Goal: Task Accomplishment & Management: Manage account settings

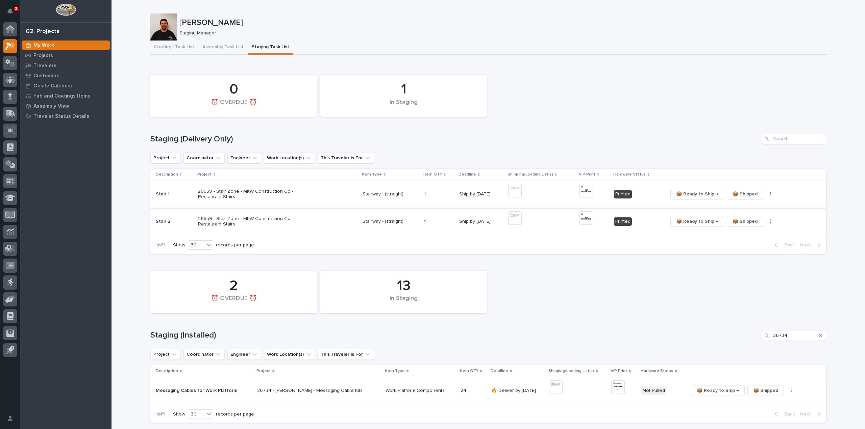
click at [767, 194] on button "button" at bounding box center [770, 194] width 9 height 5
click at [757, 218] on button "🔩 Hardware" at bounding box center [747, 218] width 45 height 11
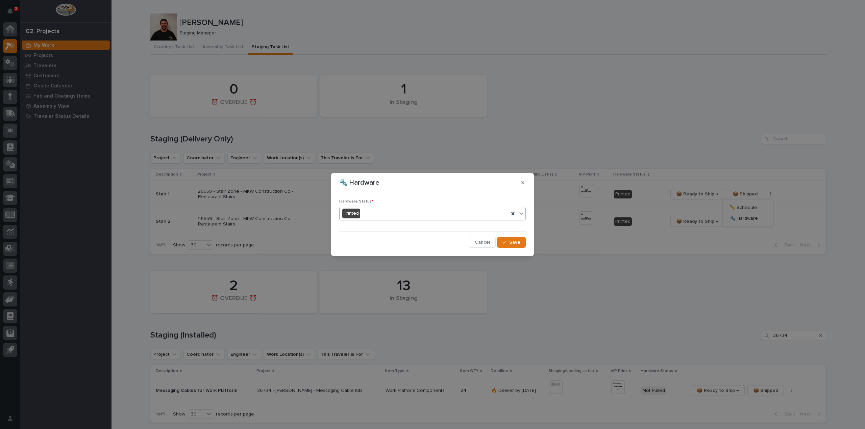
click at [386, 217] on div "Printed" at bounding box center [424, 213] width 169 height 11
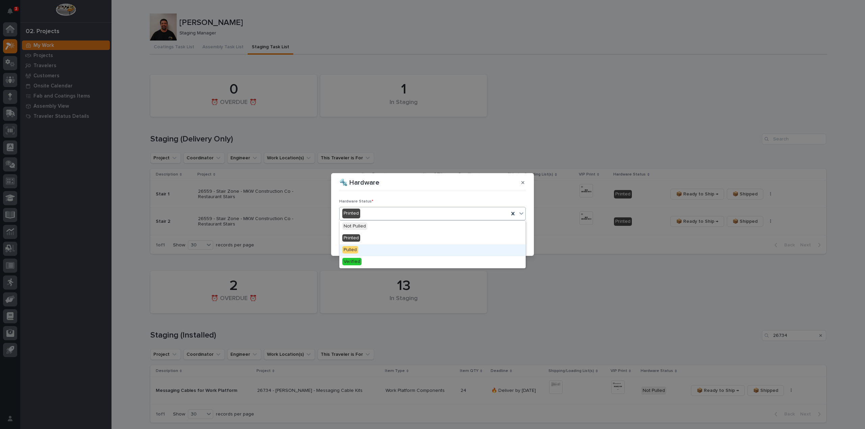
click at [376, 251] on div "Pulled" at bounding box center [433, 251] width 186 height 12
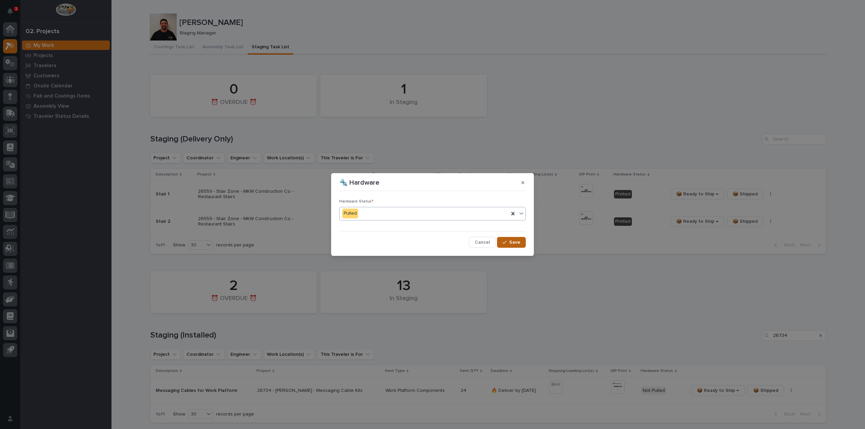
click at [503, 244] on icon "button" at bounding box center [504, 242] width 4 height 5
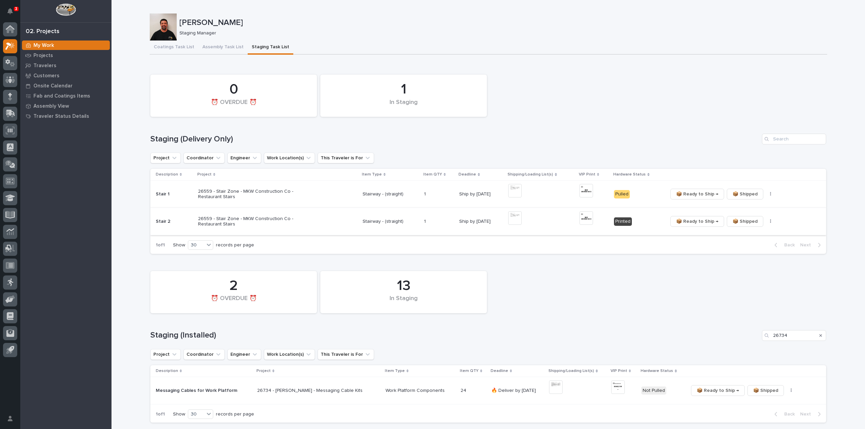
click at [770, 224] on icon "button" at bounding box center [770, 221] width 1 height 5
click at [743, 247] on span "🔩 Hardware" at bounding box center [744, 246] width 28 height 8
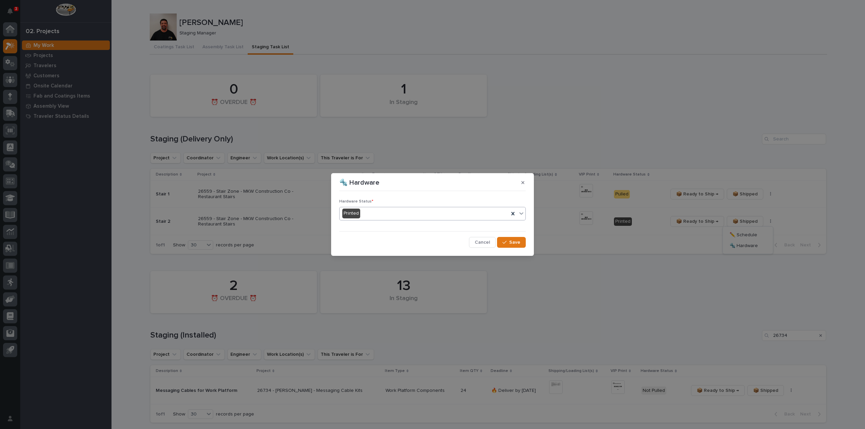
click at [366, 216] on div "Printed" at bounding box center [424, 213] width 169 height 11
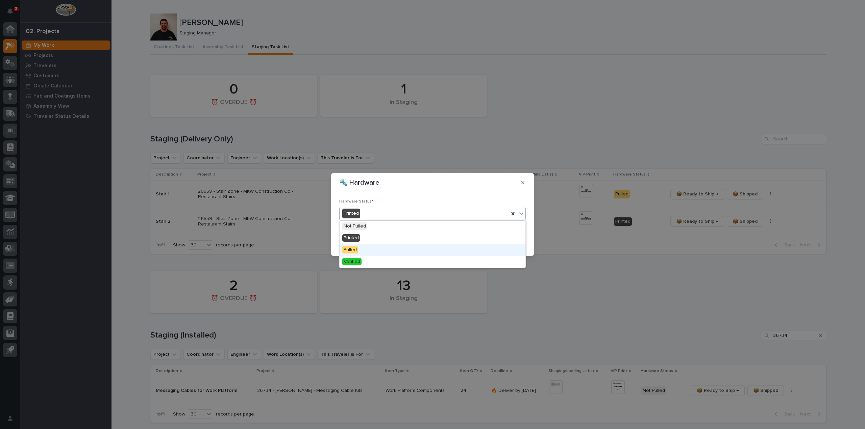
click at [357, 248] on span "Pulled" at bounding box center [350, 249] width 16 height 7
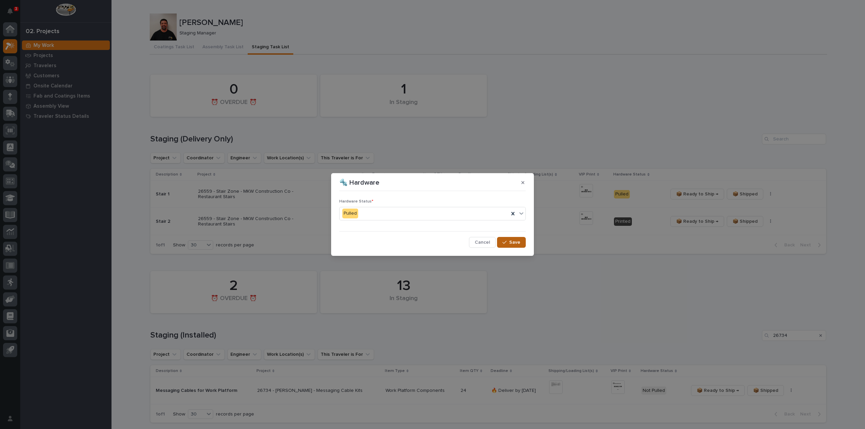
click at [509, 241] on div "button" at bounding box center [505, 242] width 7 height 5
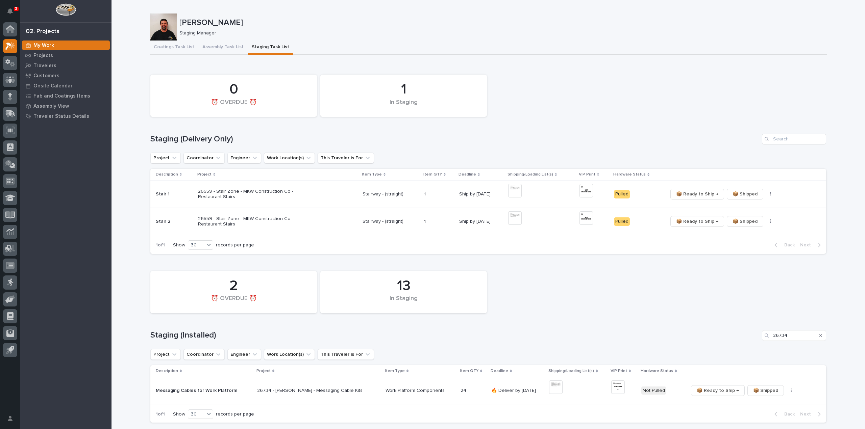
scroll to position [135, 0]
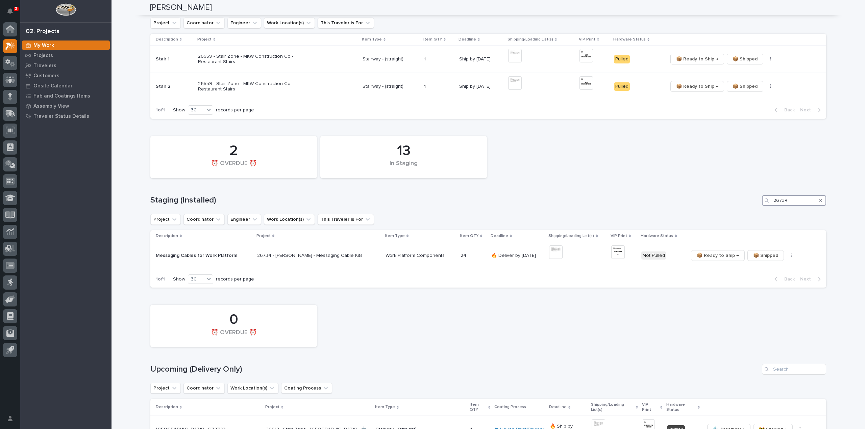
drag, startPoint x: 789, startPoint y: 202, endPoint x: 764, endPoint y: 206, distance: 26.0
click at [764, 206] on div "13 In Staging 2 ⏰ OVERDUE ⏰ Staging (Installed) 26734 Project Coordinator Engin…" at bounding box center [488, 210] width 676 height 155
drag, startPoint x: 803, startPoint y: 203, endPoint x: 757, endPoint y: 205, distance: 46.0
click at [757, 205] on div "Staging (Installed) 24744" at bounding box center [488, 200] width 676 height 11
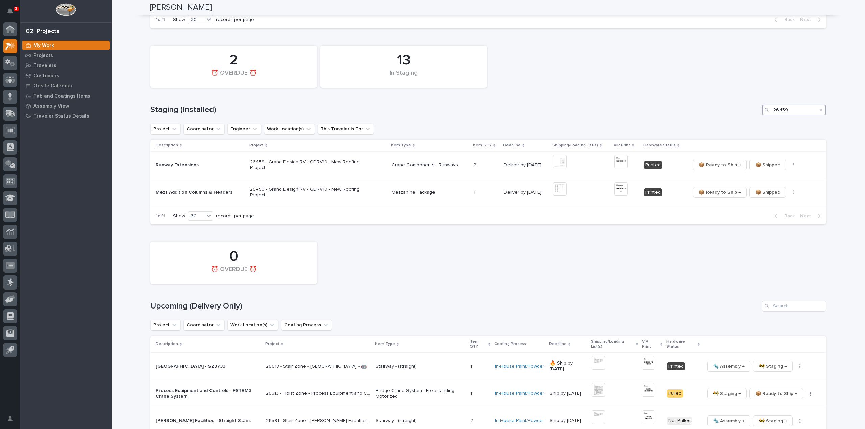
scroll to position [284, 0]
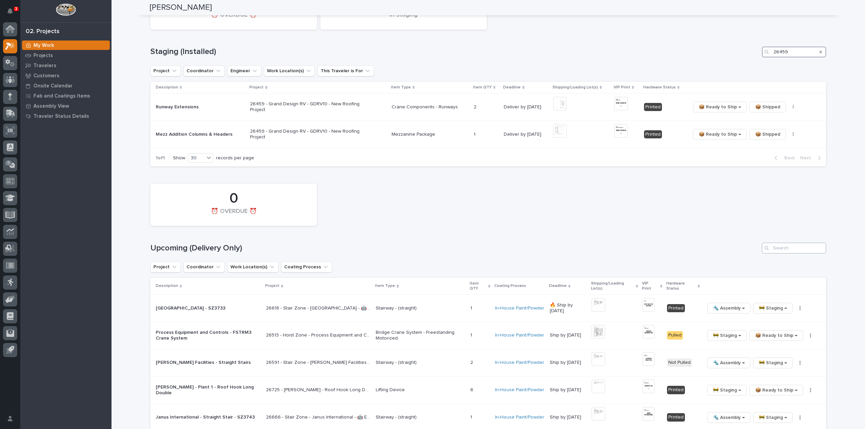
type input "26459"
click at [777, 249] on input "Search" at bounding box center [794, 248] width 64 height 11
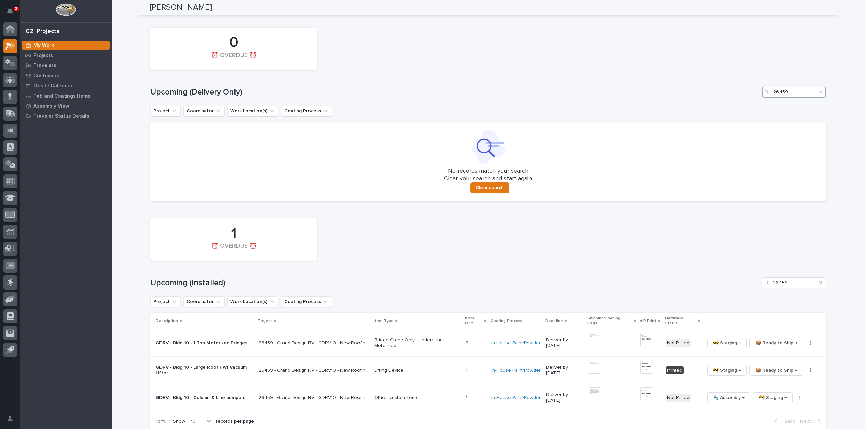
scroll to position [499, 0]
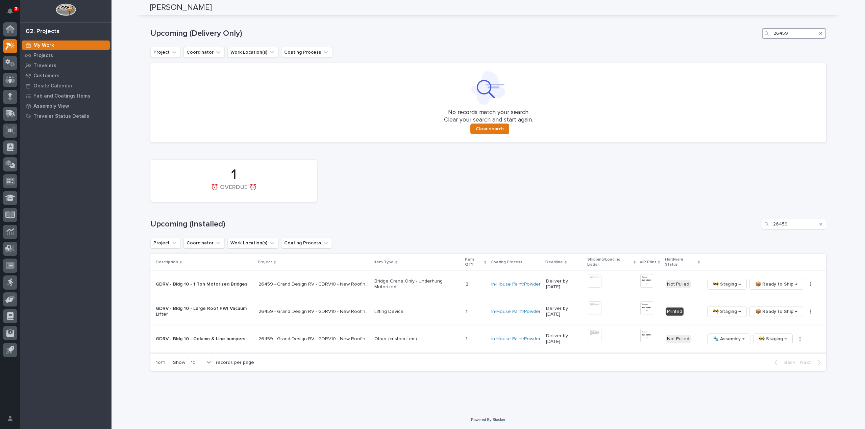
type input "26459"
click at [800, 340] on icon "button" at bounding box center [800, 339] width 1 height 5
click at [772, 387] on span "🔩 Hardware" at bounding box center [772, 385] width 28 height 8
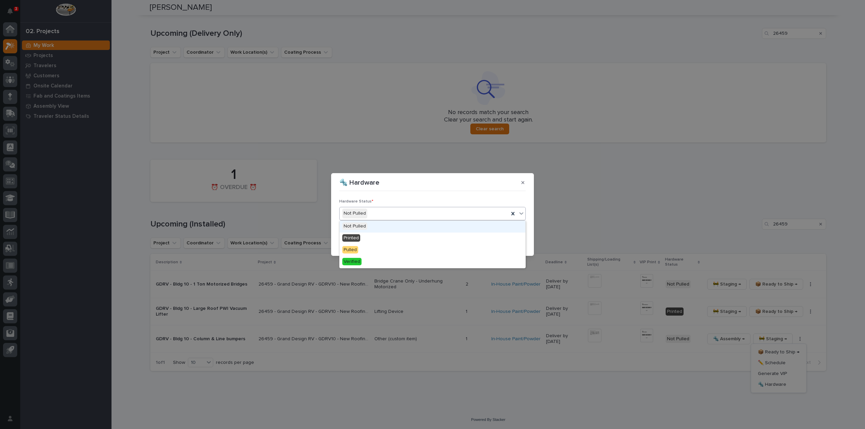
click at [368, 216] on input "text" at bounding box center [368, 214] width 1 height 6
click at [362, 242] on div "Printed" at bounding box center [433, 239] width 186 height 12
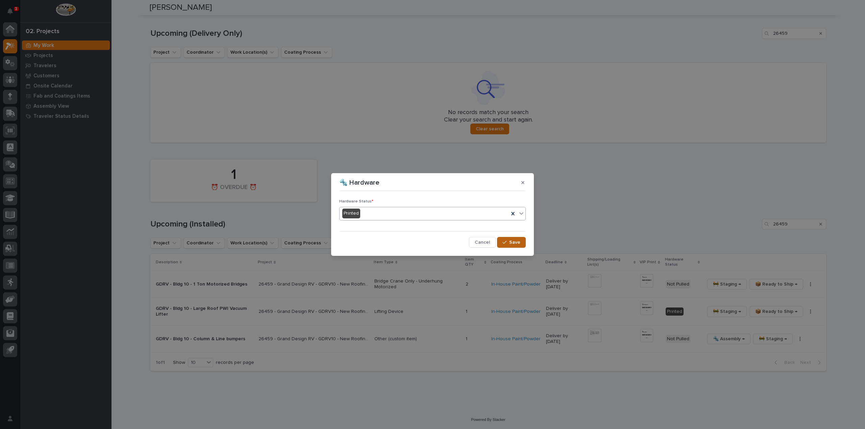
click at [519, 246] on button "Save" at bounding box center [511, 242] width 29 height 11
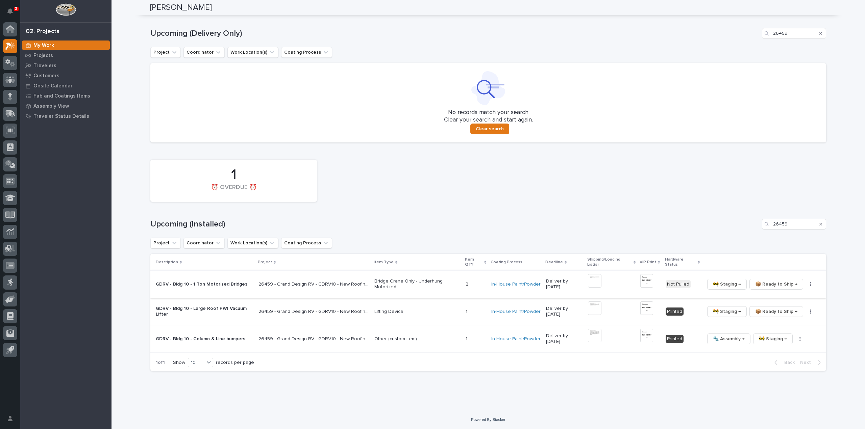
click at [596, 281] on img at bounding box center [595, 281] width 14 height 14
click at [856, 8] on button "Close gallery" at bounding box center [856, 8] width 17 height 16
click at [810, 285] on icon "button" at bounding box center [810, 284] width 1 height 4
click at [791, 319] on span "🔩 Hardware" at bounding box center [786, 320] width 28 height 8
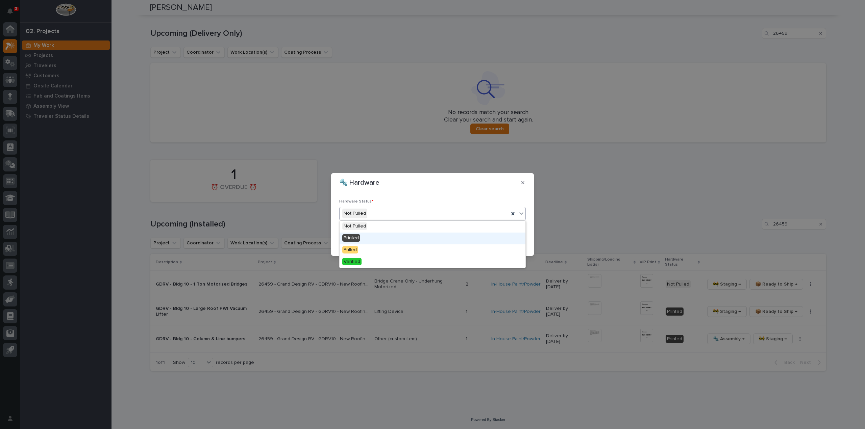
click at [364, 238] on div "Printed" at bounding box center [433, 239] width 186 height 12
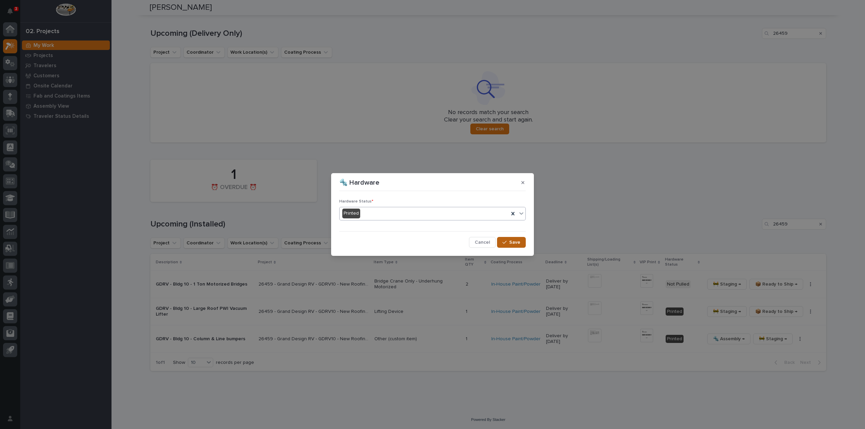
click at [511, 241] on span "Save" at bounding box center [514, 243] width 11 height 6
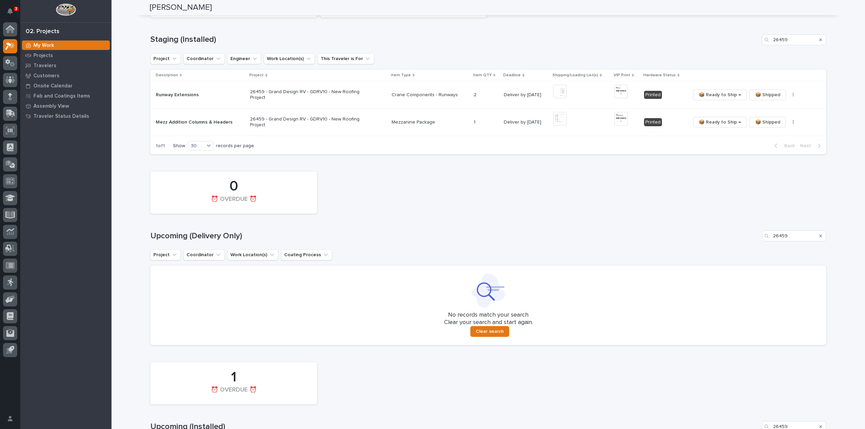
scroll to position [228, 0]
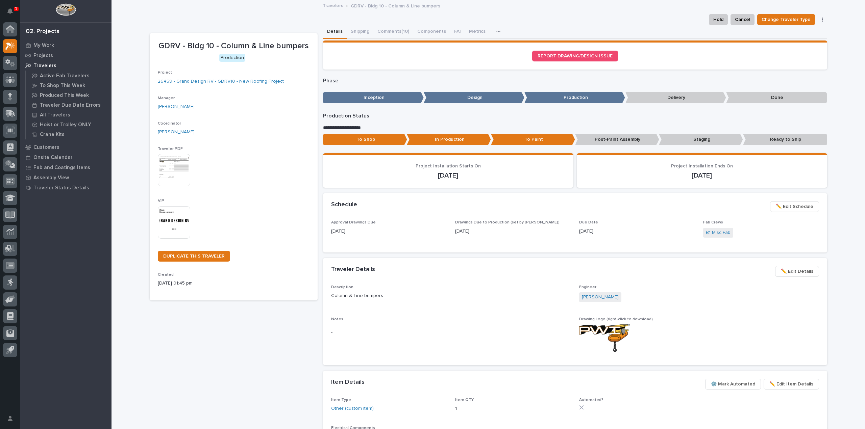
click at [179, 225] on img at bounding box center [174, 222] width 32 height 32
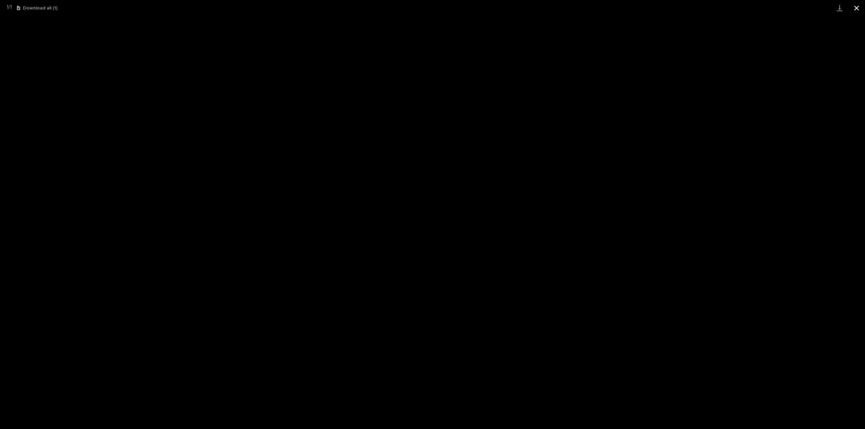
click at [856, 7] on button "Close gallery" at bounding box center [856, 8] width 17 height 16
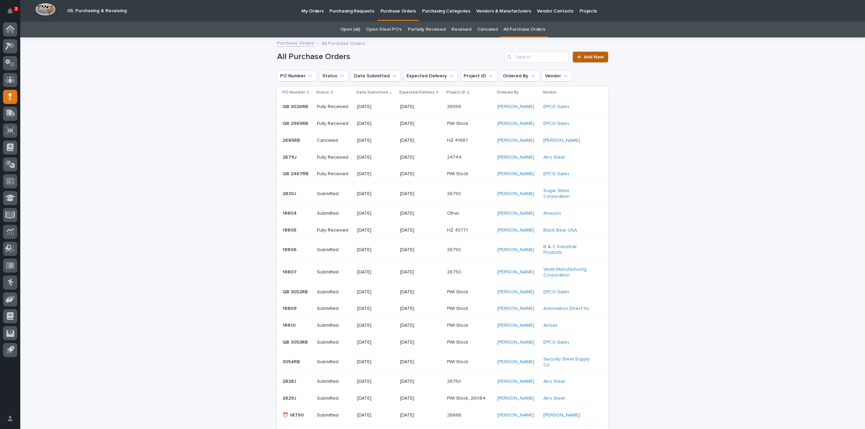
click at [601, 53] on link "Add New" at bounding box center [590, 57] width 35 height 11
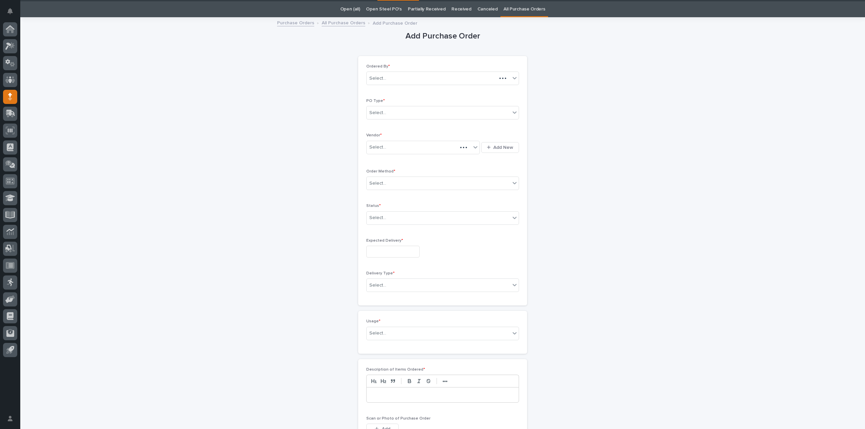
scroll to position [22, 0]
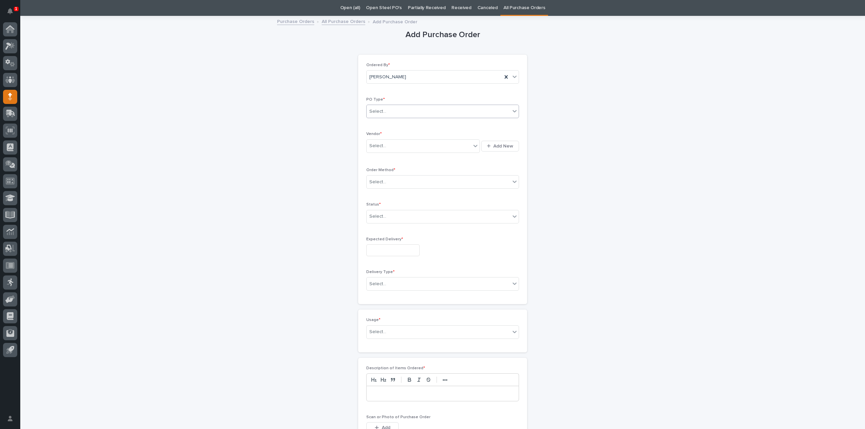
click at [387, 110] on input "text" at bounding box center [387, 112] width 1 height 6
click at [386, 123] on div "Quickbooks" at bounding box center [440, 124] width 152 height 12
click at [378, 144] on div "Select..." at bounding box center [377, 146] width 17 height 7
type input "****"
click at [395, 161] on div "EPCO Sales" at bounding box center [421, 158] width 114 height 12
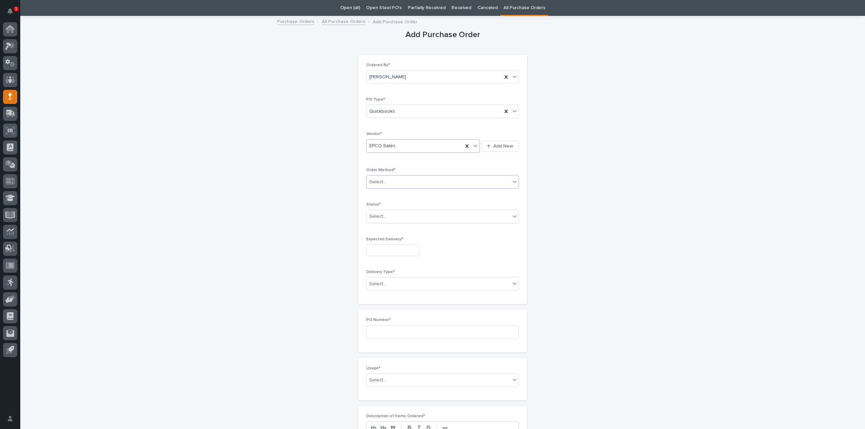
click at [383, 183] on div "Select..." at bounding box center [377, 182] width 17 height 7
click at [374, 208] on div "Email" at bounding box center [440, 206] width 152 height 12
click at [378, 217] on div "Select..." at bounding box center [377, 216] width 17 height 7
click at [375, 240] on div "Submitted" at bounding box center [440, 241] width 152 height 12
click at [374, 248] on input "text" at bounding box center [392, 251] width 53 height 12
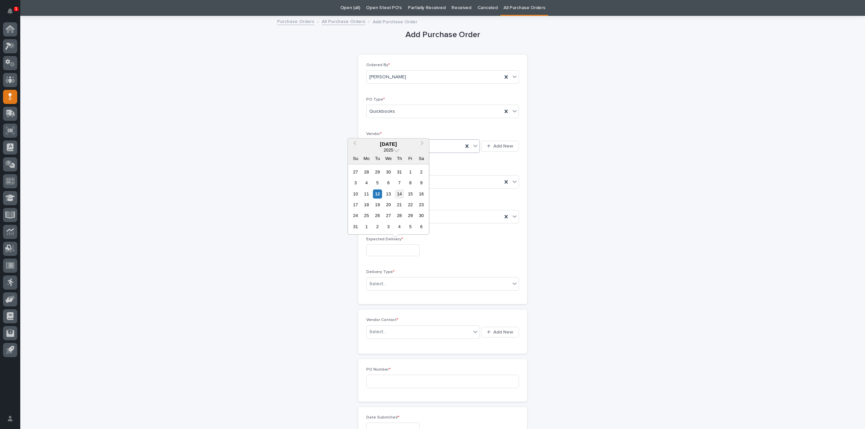
click at [398, 194] on div "14" at bounding box center [399, 194] width 9 height 9
type input "**********"
click at [382, 286] on div "Select..." at bounding box center [377, 284] width 17 height 7
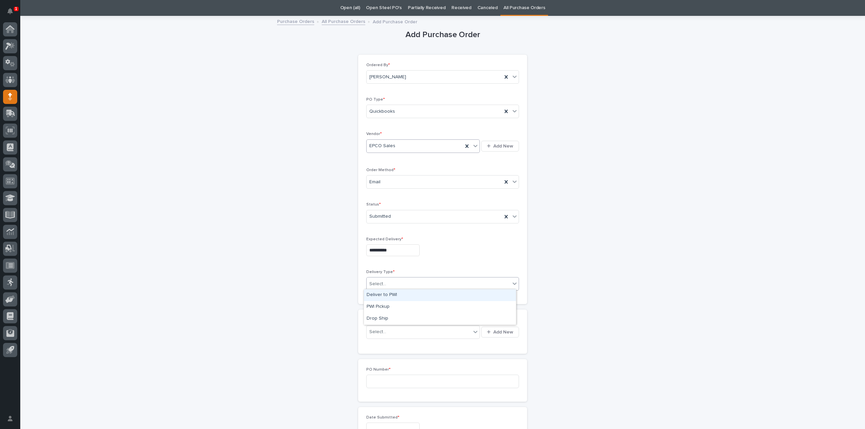
click at [382, 292] on div "Deliver to PWI" at bounding box center [440, 296] width 152 height 12
click at [379, 332] on div "Select..." at bounding box center [377, 332] width 17 height 7
type input "*****"
click at [387, 343] on div "EPCO Sales - [PERSON_NAME]" at bounding box center [421, 344] width 114 height 12
click at [379, 377] on input at bounding box center [442, 382] width 153 height 14
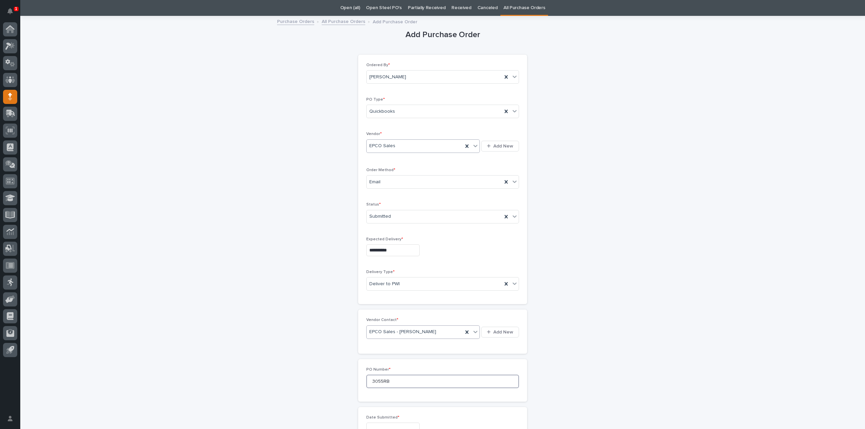
scroll to position [157, 0]
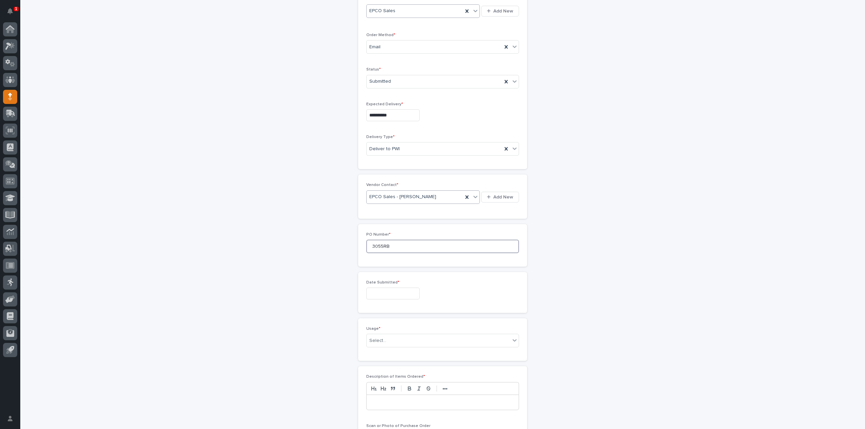
type input "3055RB"
click at [404, 290] on input "text" at bounding box center [392, 294] width 53 height 12
click at [377, 236] on div "12" at bounding box center [377, 236] width 9 height 9
type input "**********"
click at [376, 339] on div "Select..." at bounding box center [377, 341] width 17 height 7
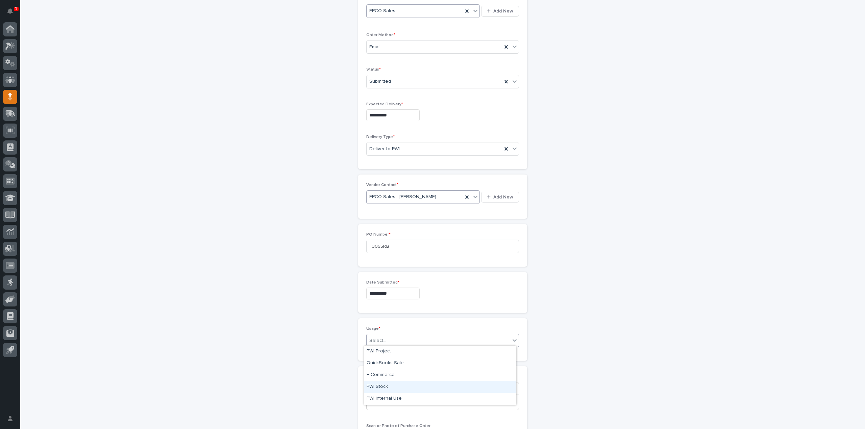
click at [376, 385] on div "PWI Stock" at bounding box center [440, 388] width 152 height 12
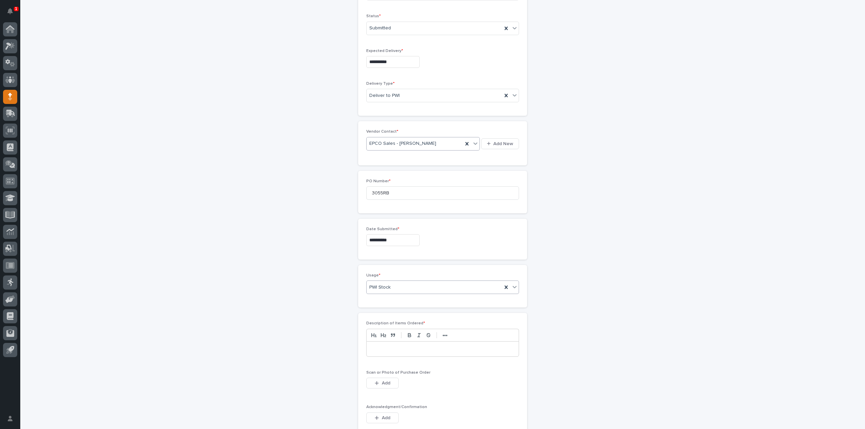
scroll to position [292, 0]
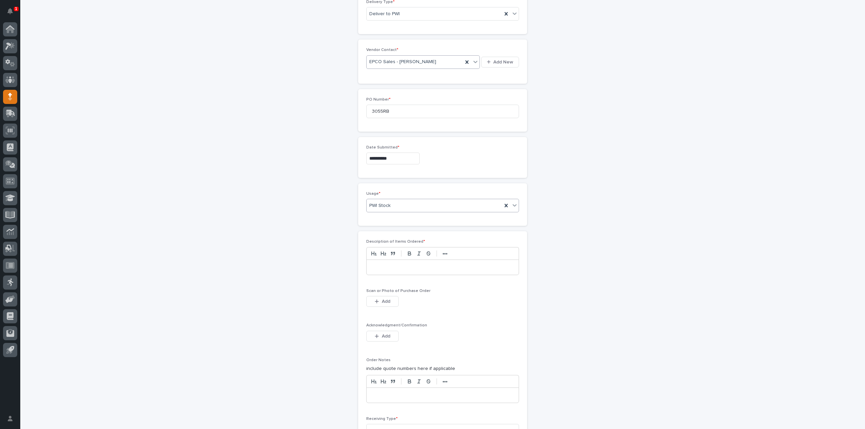
click at [390, 267] on p at bounding box center [443, 267] width 142 height 7
click at [391, 302] on button "Add" at bounding box center [382, 301] width 32 height 11
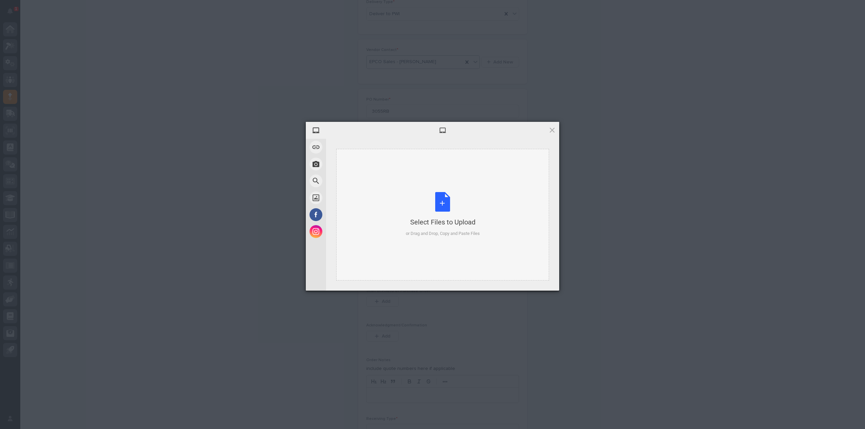
click at [449, 207] on div "Select Files to Upload or Drag and Drop, Copy and Paste Files" at bounding box center [443, 214] width 74 height 45
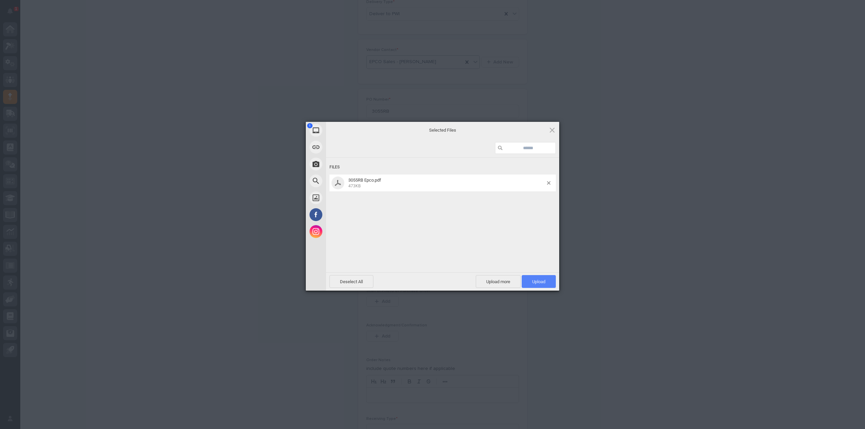
click at [538, 281] on span "Upload 1" at bounding box center [538, 281] width 13 height 5
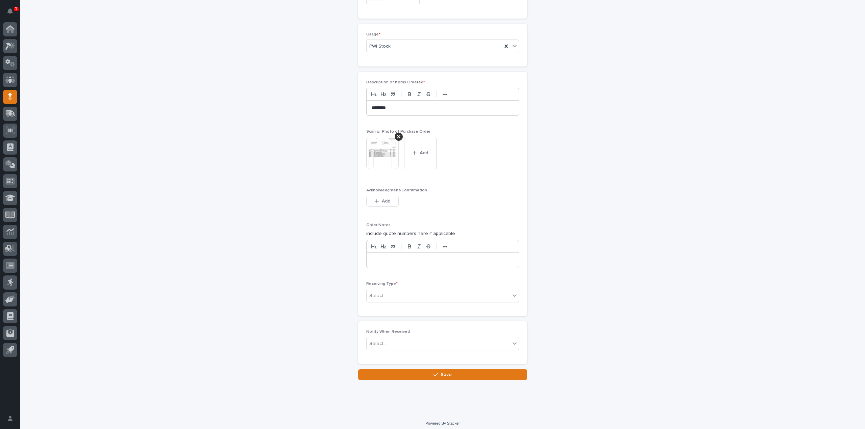
scroll to position [452, 0]
click at [375, 149] on img at bounding box center [382, 153] width 32 height 32
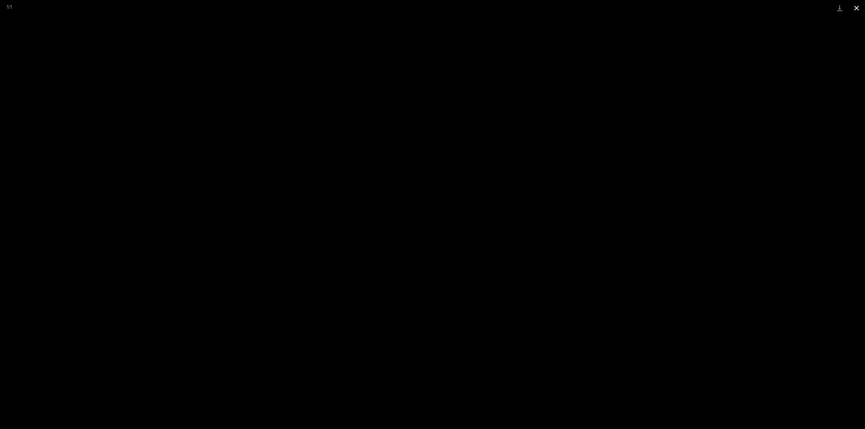
click at [858, 8] on button "Close gallery" at bounding box center [856, 8] width 17 height 16
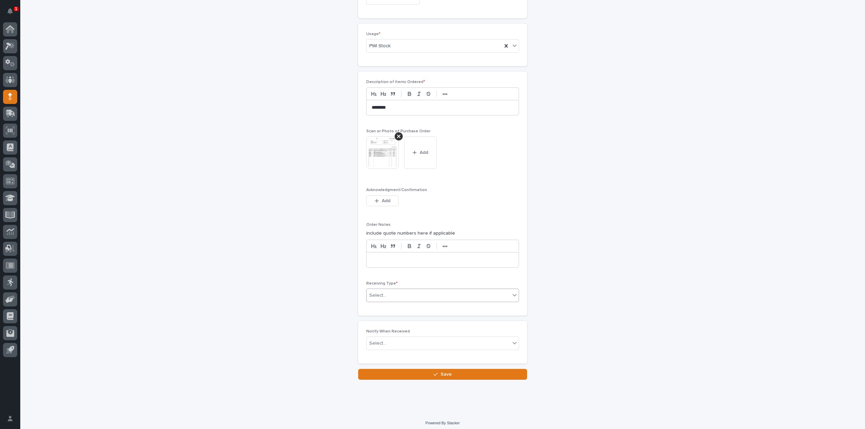
drag, startPoint x: 386, startPoint y: 291, endPoint x: 386, endPoint y: 294, distance: 3.4
click at [386, 291] on div "Select..." at bounding box center [439, 295] width 144 height 11
click at [387, 341] on div "Deliver to" at bounding box center [440, 341] width 152 height 12
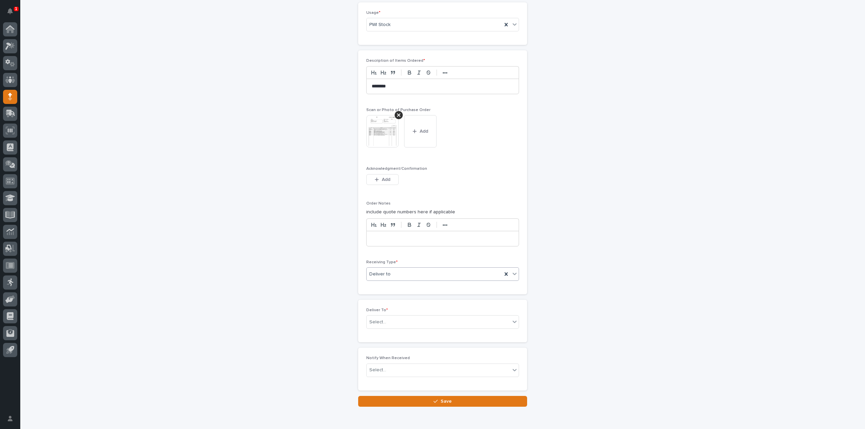
scroll to position [476, 0]
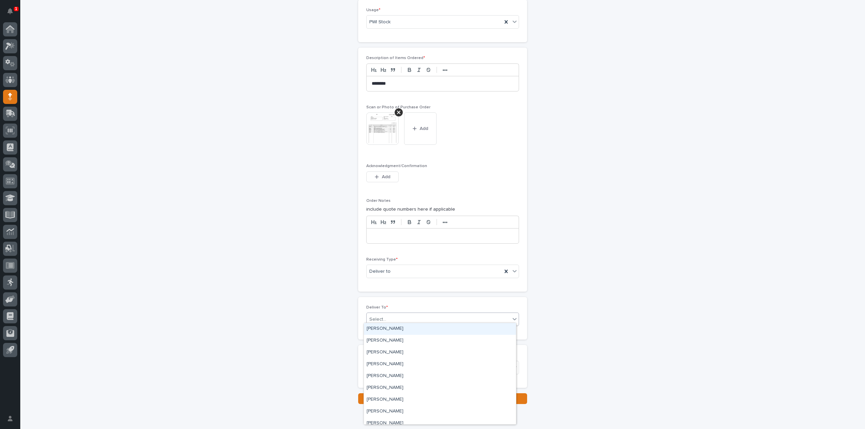
click at [383, 317] on div "Select..." at bounding box center [439, 319] width 144 height 11
type input "****"
click at [386, 342] on div "Eric Bontrager" at bounding box center [440, 341] width 152 height 12
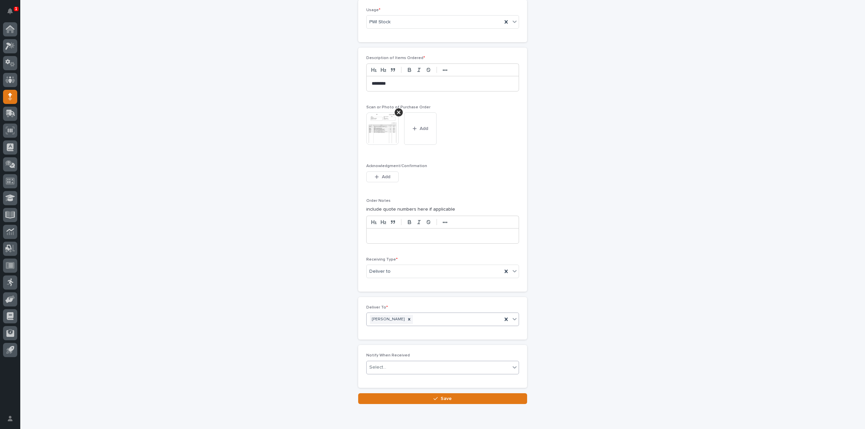
click at [383, 367] on div "Select..." at bounding box center [377, 367] width 17 height 7
type input "****"
click at [379, 377] on div "[PERSON_NAME]" at bounding box center [440, 377] width 152 height 12
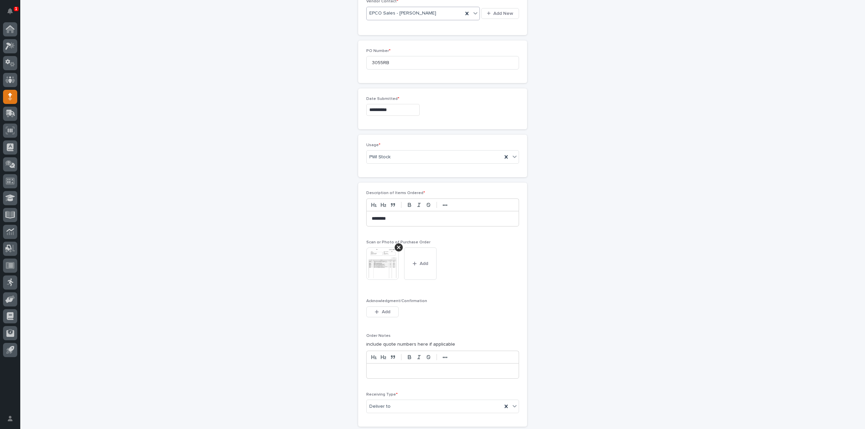
click at [385, 271] on img at bounding box center [382, 264] width 32 height 32
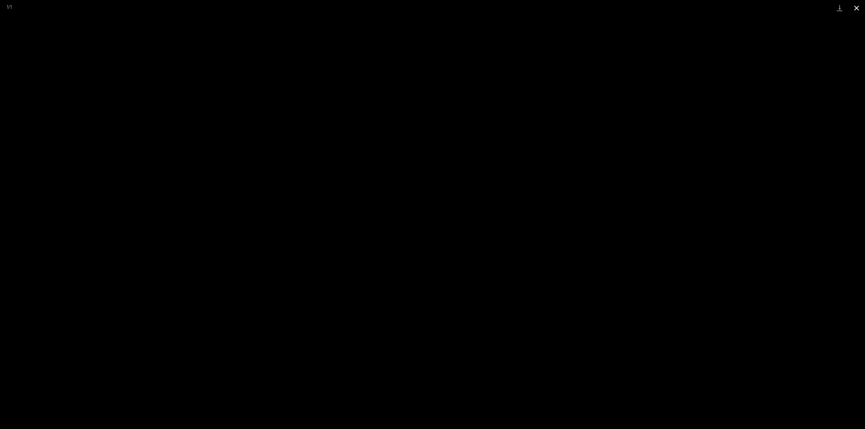
click at [855, 8] on button "Close gallery" at bounding box center [856, 8] width 17 height 16
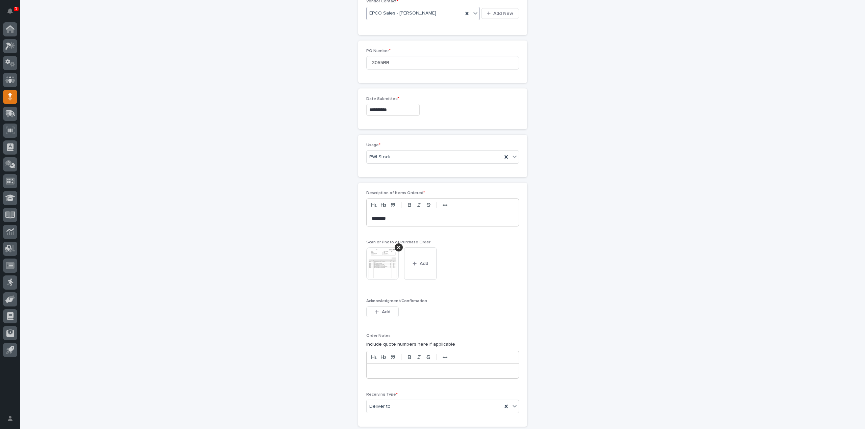
scroll to position [500, 0]
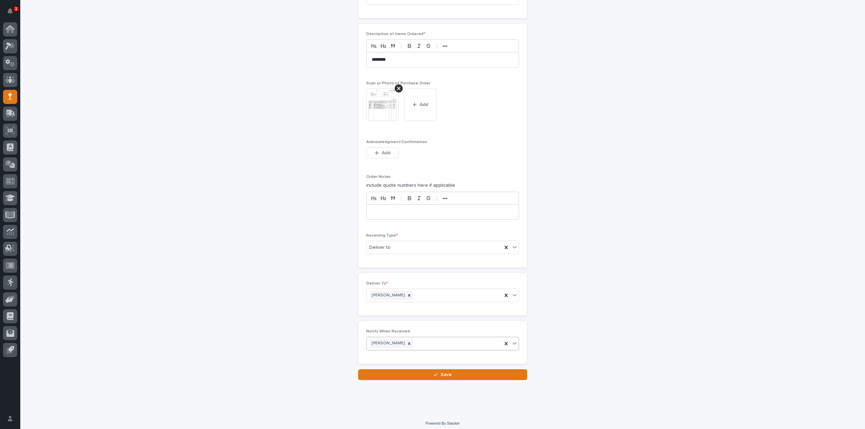
drag, startPoint x: 432, startPoint y: 372, endPoint x: 476, endPoint y: 360, distance: 46.2
click at [434, 373] on icon "button" at bounding box center [436, 375] width 4 height 5
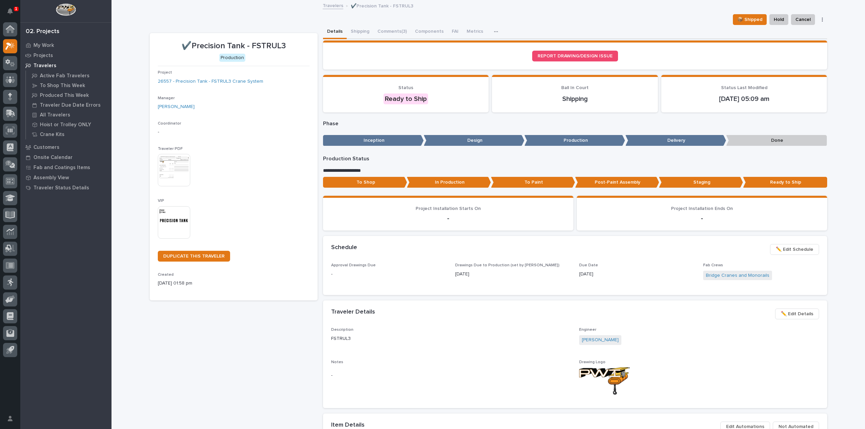
click at [172, 222] on img at bounding box center [174, 222] width 32 height 32
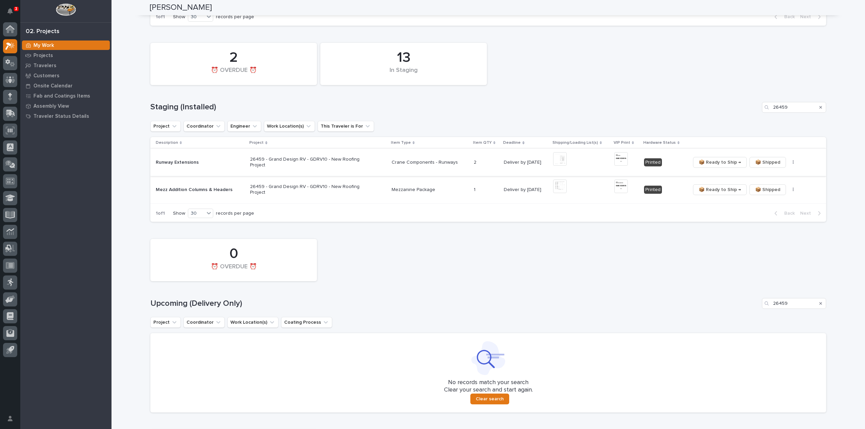
scroll to position [296, 0]
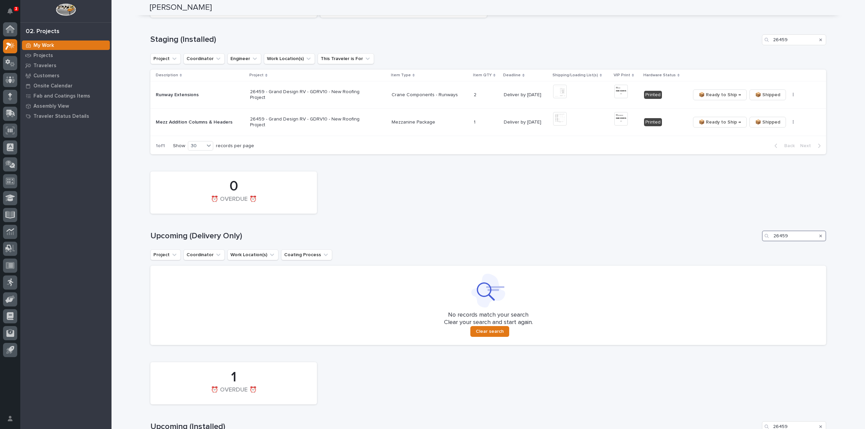
drag, startPoint x: 796, startPoint y: 238, endPoint x: 744, endPoint y: 246, distance: 52.3
click at [744, 246] on div "0 ⏰ OVERDUE ⏰ Upcoming (Delivery Only) 26459 Project Coordinator Work Location(…" at bounding box center [488, 256] width 676 height 177
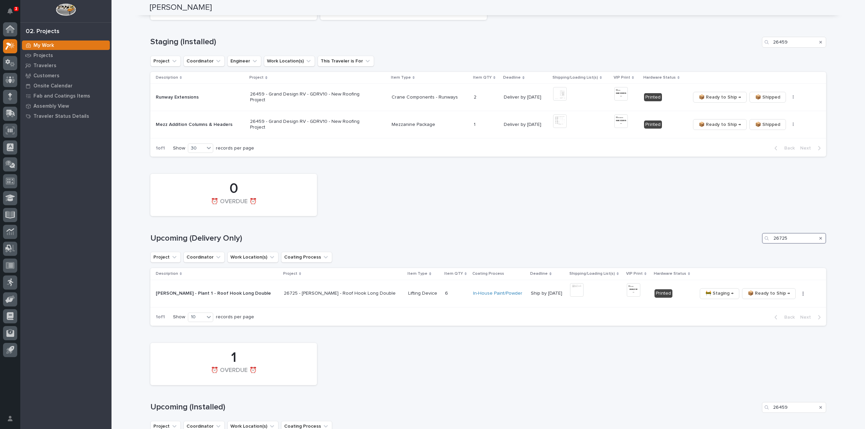
scroll to position [285, 0]
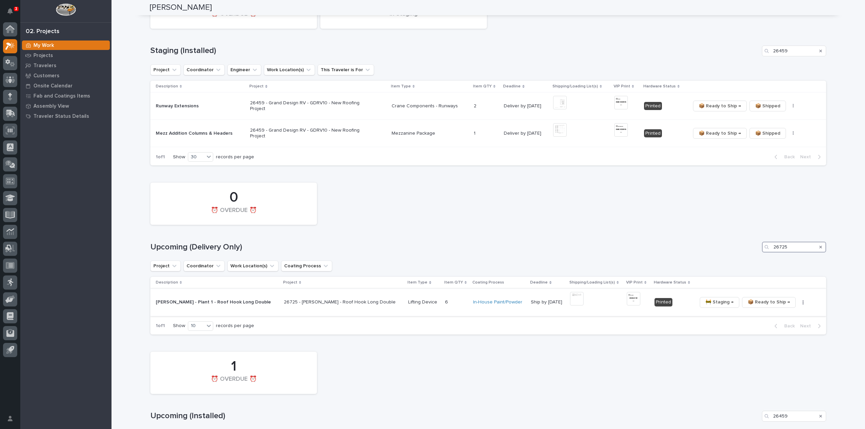
type input "26725"
click at [570, 300] on img at bounding box center [577, 299] width 14 height 14
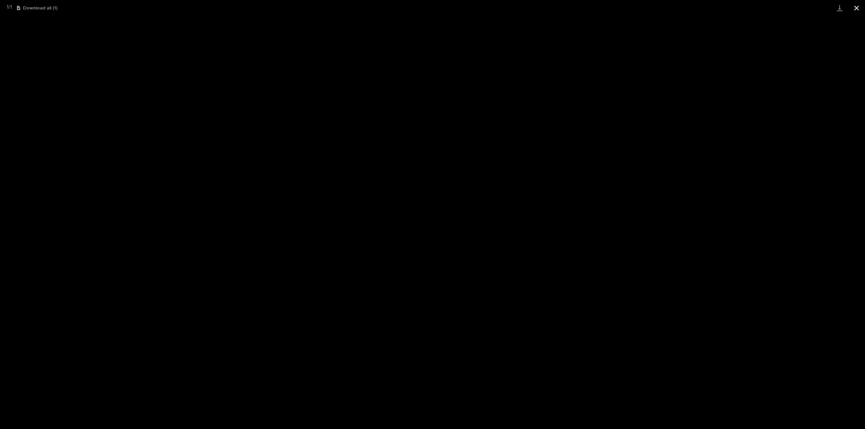
click at [857, 8] on button "Close gallery" at bounding box center [856, 8] width 17 height 16
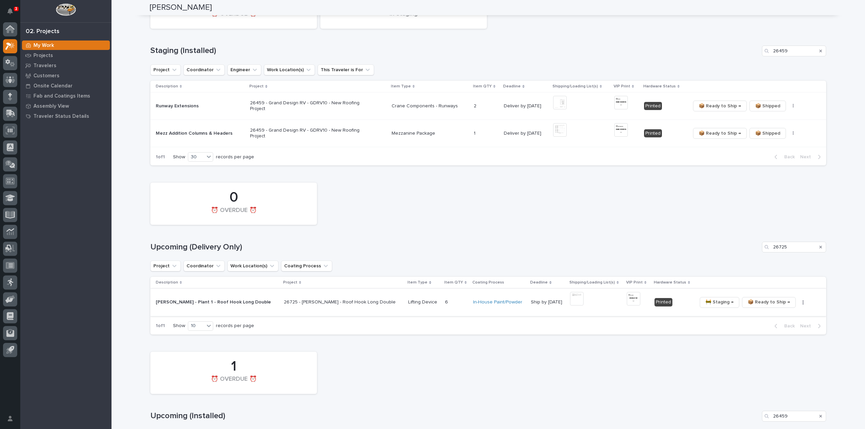
click at [798, 303] on button "button" at bounding box center [802, 302] width 9 height 5
click at [775, 340] on span "🔩 Hardware" at bounding box center [767, 338] width 28 height 8
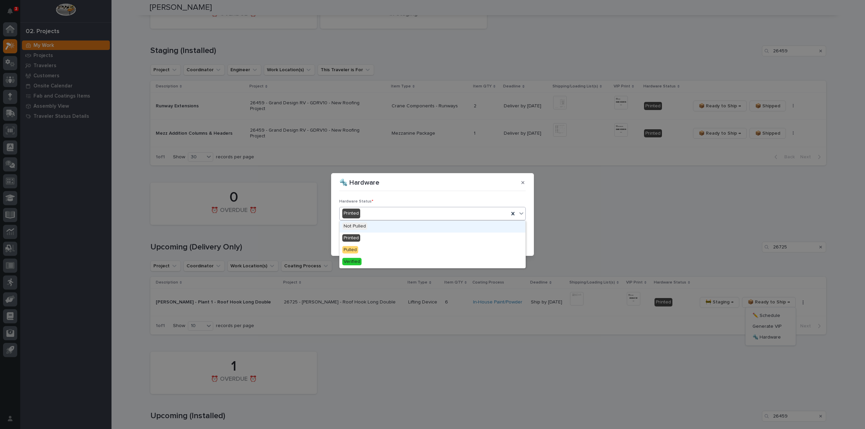
click at [389, 216] on div "Printed" at bounding box center [424, 213] width 169 height 11
click at [377, 261] on div "Verified" at bounding box center [433, 262] width 186 height 12
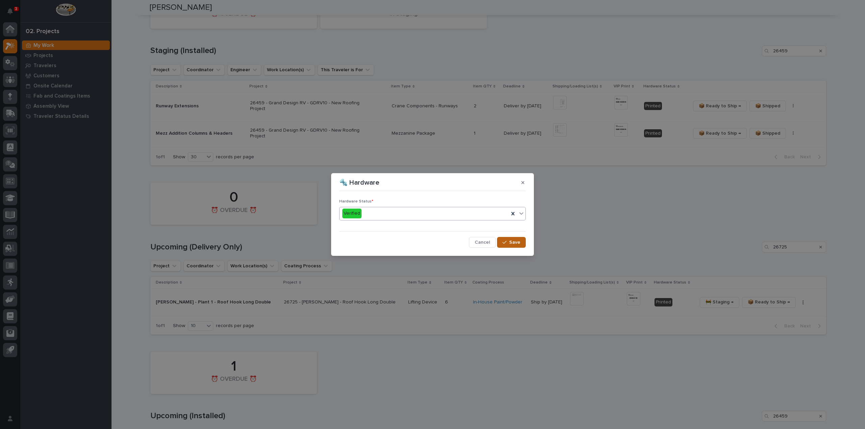
click at [508, 243] on div "button" at bounding box center [505, 242] width 7 height 5
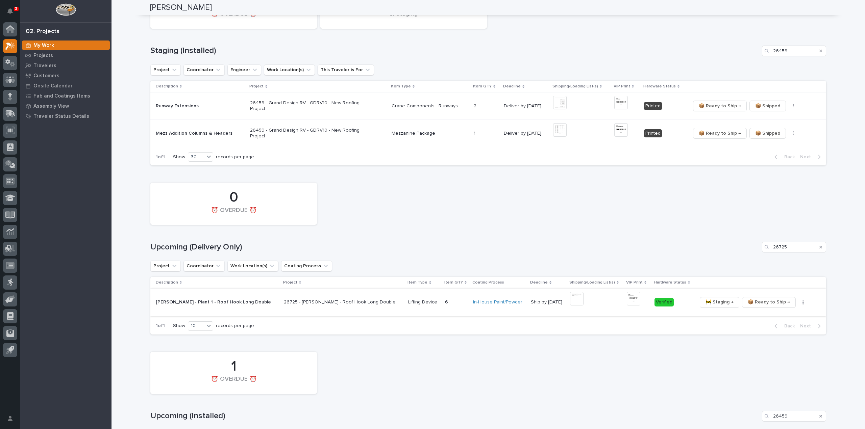
click at [753, 303] on span "📦 Ready to Ship →" at bounding box center [769, 302] width 42 height 8
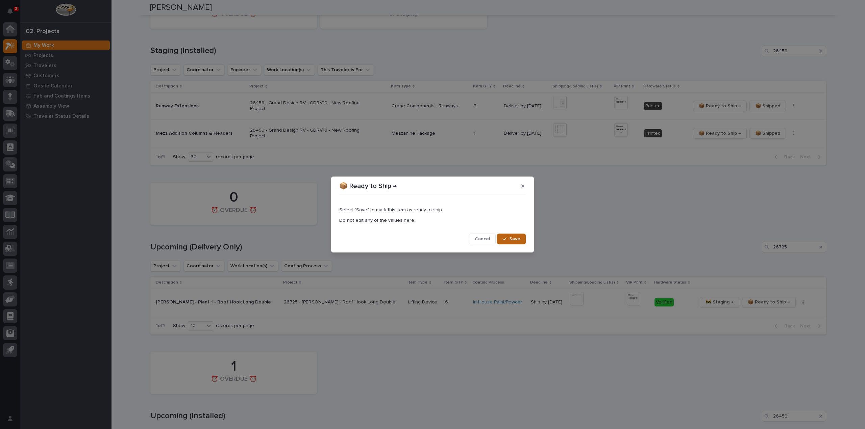
click at [516, 241] on span "Save" at bounding box center [514, 239] width 11 height 6
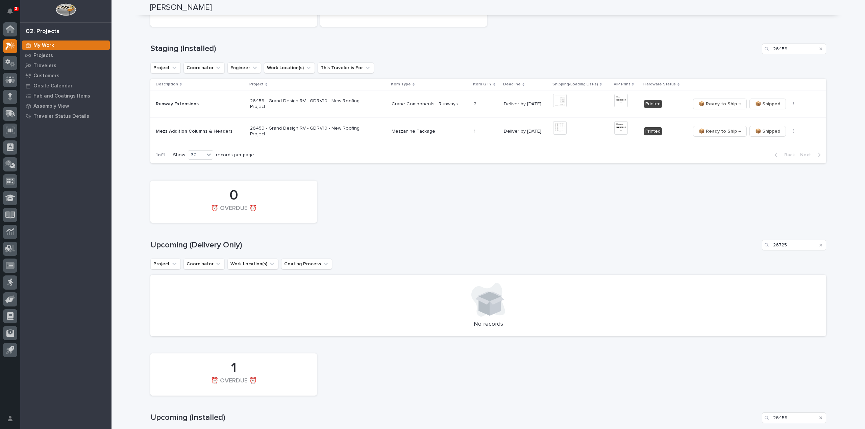
scroll to position [296, 0]
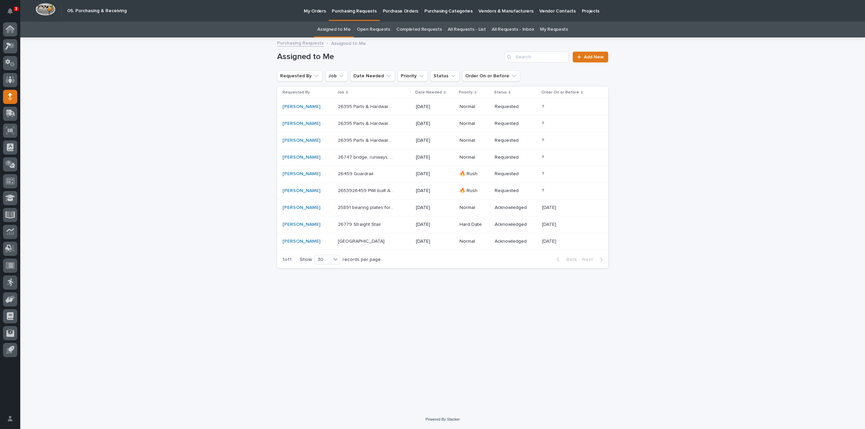
click at [361, 240] on p "[GEOGRAPHIC_DATA]" at bounding box center [362, 241] width 48 height 7
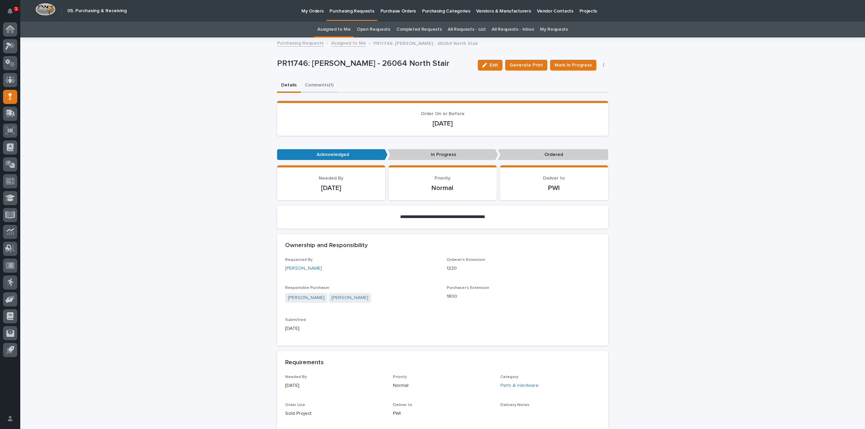
click at [306, 85] on button "Comments (1)" at bounding box center [319, 86] width 37 height 14
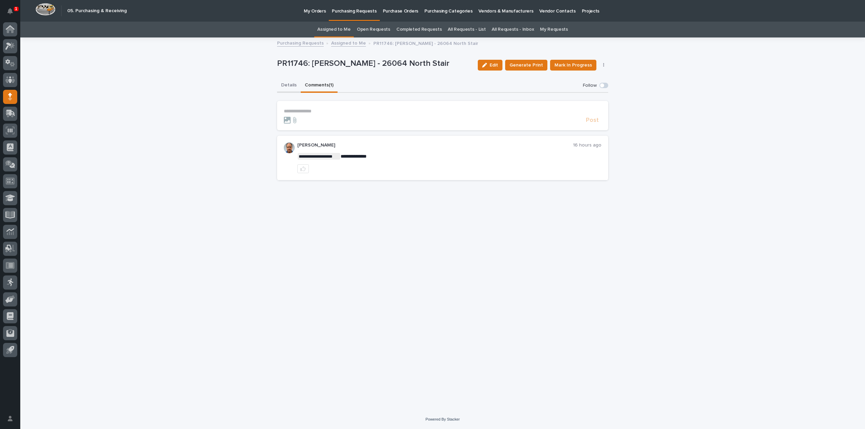
click at [288, 85] on button "Details" at bounding box center [289, 86] width 24 height 14
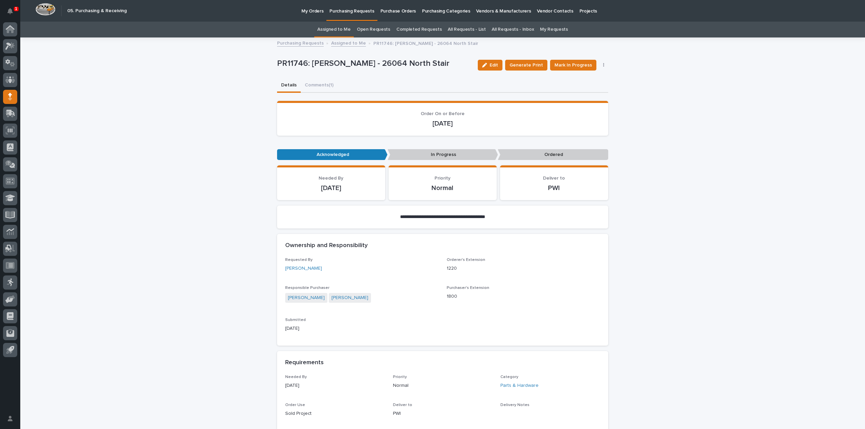
scroll to position [270, 0]
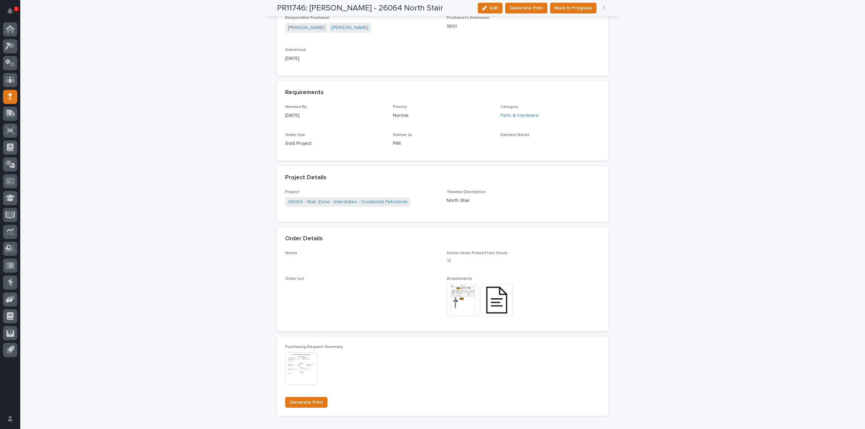
click at [452, 302] on img at bounding box center [463, 300] width 32 height 32
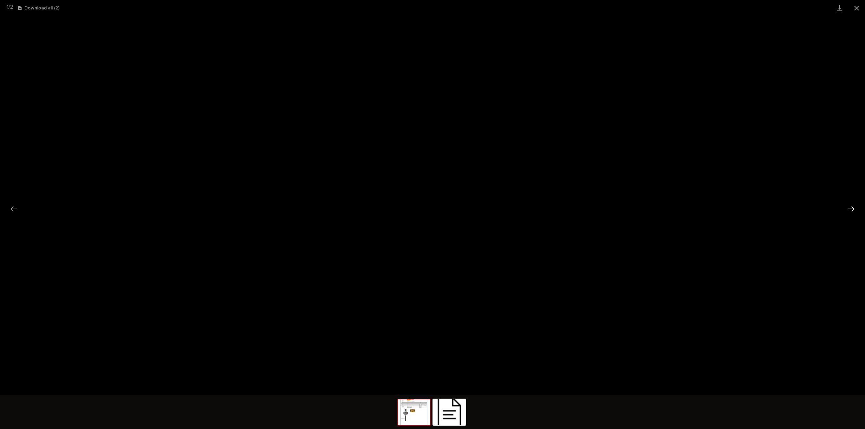
click at [851, 208] on button "Next slide" at bounding box center [851, 208] width 14 height 13
click at [443, 210] on span "Download File" at bounding box center [435, 212] width 31 height 5
click at [445, 215] on link "Download File" at bounding box center [432, 211] width 47 height 11
click at [856, 8] on button "Close gallery" at bounding box center [856, 8] width 17 height 16
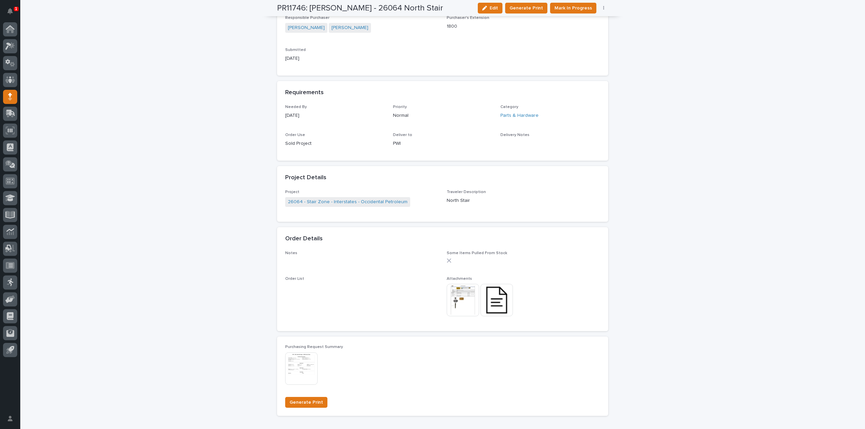
scroll to position [405, 0]
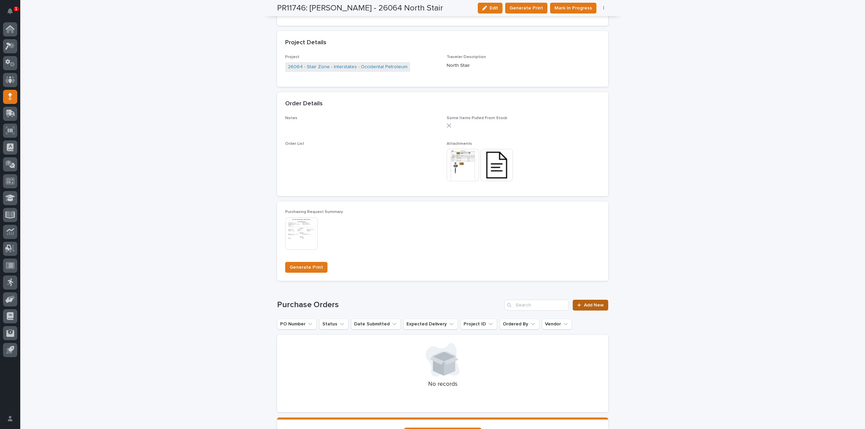
click at [604, 308] on link "Add New" at bounding box center [590, 305] width 35 height 11
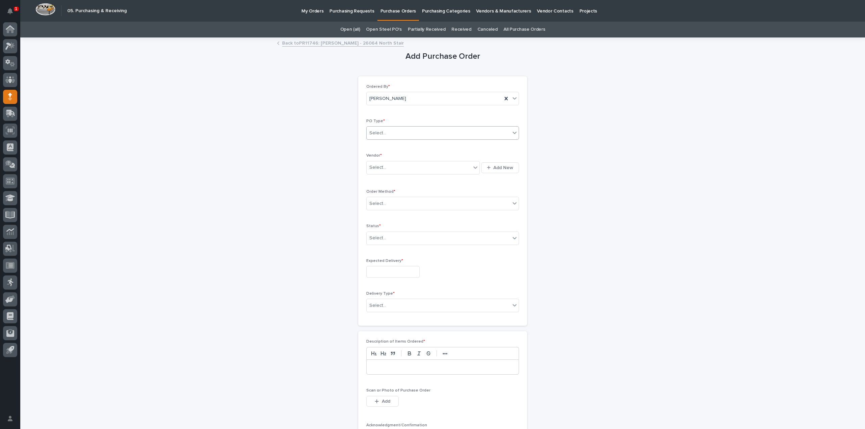
click at [384, 133] on div "Select..." at bounding box center [439, 133] width 144 height 11
click at [378, 158] on div "Paper" at bounding box center [440, 158] width 152 height 12
click at [379, 169] on div "Select..." at bounding box center [377, 167] width 17 height 7
type input "****"
click at [385, 180] on div "EPCO Sales" at bounding box center [421, 180] width 114 height 12
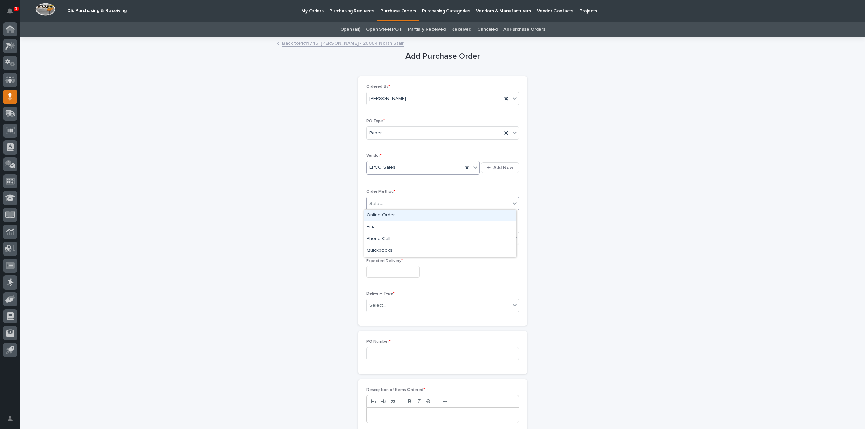
click at [380, 204] on div "Select..." at bounding box center [377, 203] width 17 height 7
click at [377, 218] on div "Online Order" at bounding box center [440, 216] width 152 height 12
click at [379, 236] on div "Select..." at bounding box center [377, 238] width 17 height 7
click at [375, 262] on div "Submitted" at bounding box center [440, 262] width 152 height 12
click at [376, 275] on input "text" at bounding box center [392, 272] width 53 height 12
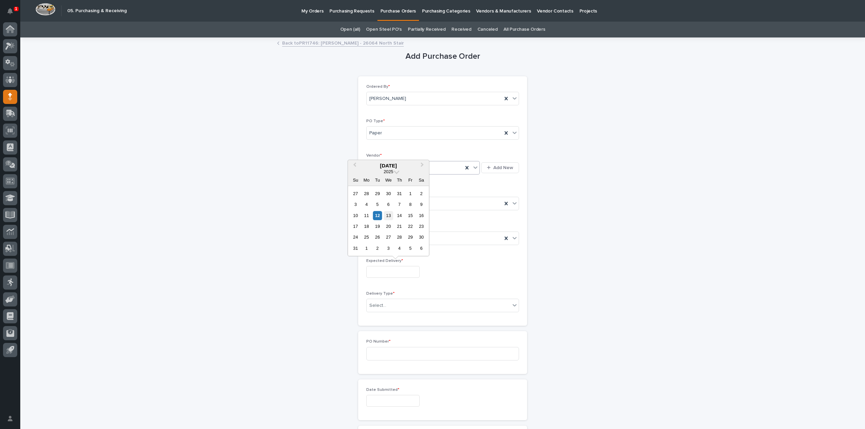
click at [391, 215] on div "13" at bounding box center [388, 215] width 9 height 9
type input "**********"
click at [385, 307] on div "Select..." at bounding box center [439, 305] width 144 height 11
click at [378, 318] on div "Deliver to PWI" at bounding box center [440, 317] width 152 height 12
click at [371, 354] on input at bounding box center [442, 354] width 153 height 14
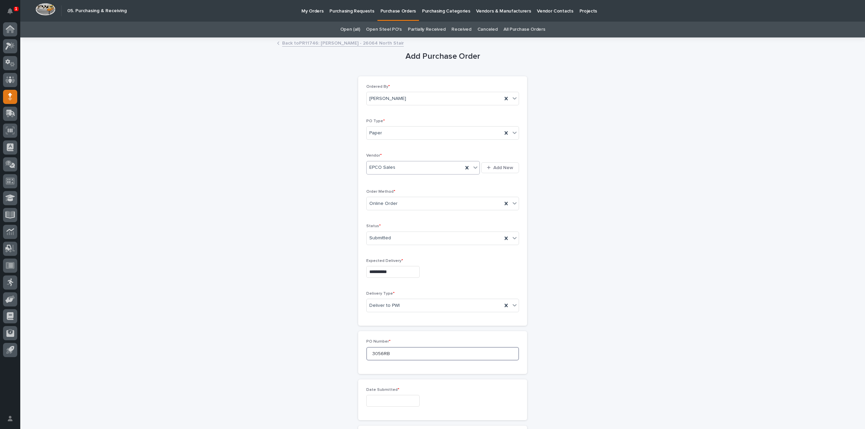
scroll to position [135, 0]
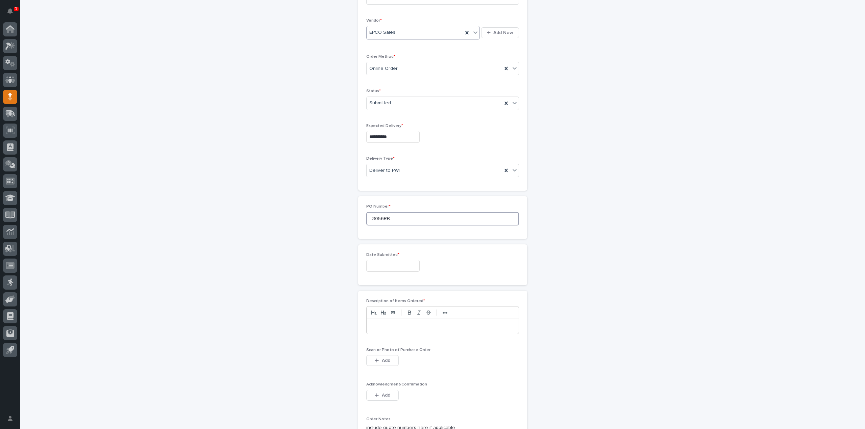
type input "3056RB"
click at [379, 269] on input "text" at bounding box center [392, 266] width 53 height 12
click at [379, 209] on div "12" at bounding box center [377, 209] width 9 height 9
type input "**********"
click at [403, 323] on p at bounding box center [443, 326] width 142 height 7
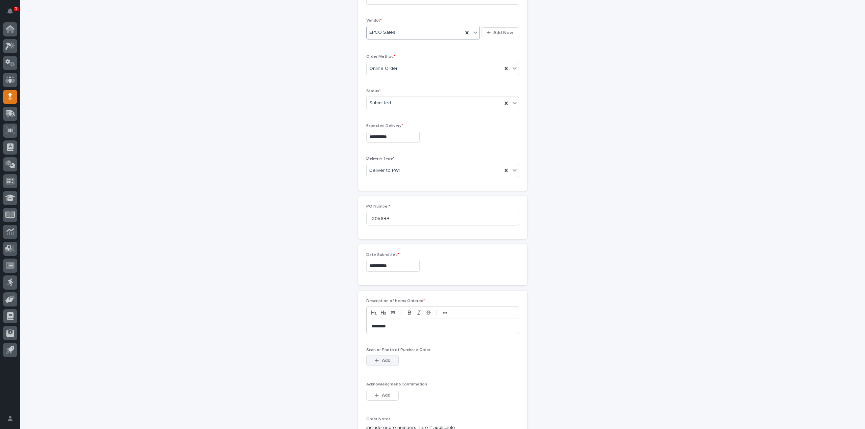
click at [384, 361] on span "Add" at bounding box center [386, 361] width 8 height 5
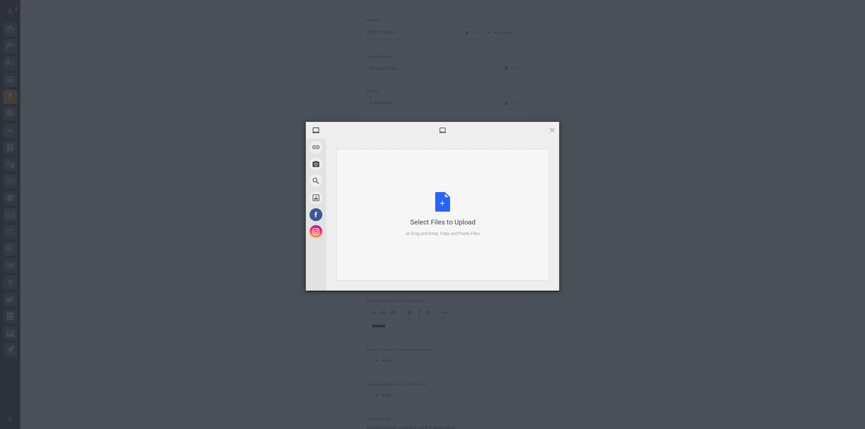
click at [447, 198] on div "Select Files to Upload or Drag and Drop, Copy and Paste Files" at bounding box center [443, 214] width 74 height 45
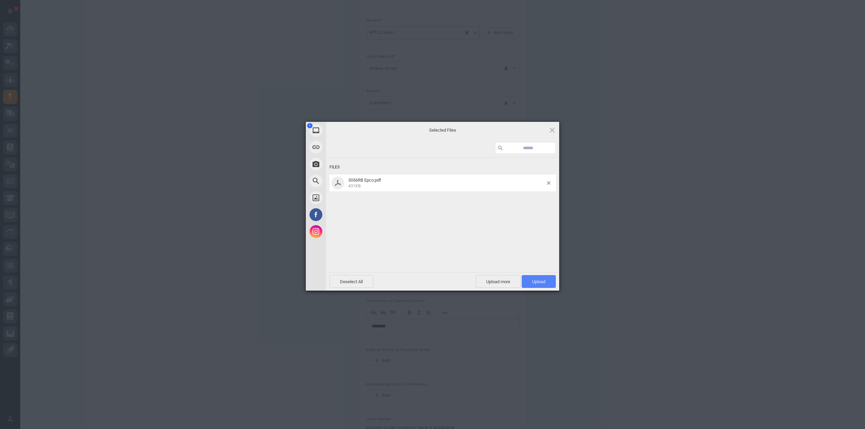
click at [541, 285] on span "Upload 1" at bounding box center [539, 281] width 34 height 13
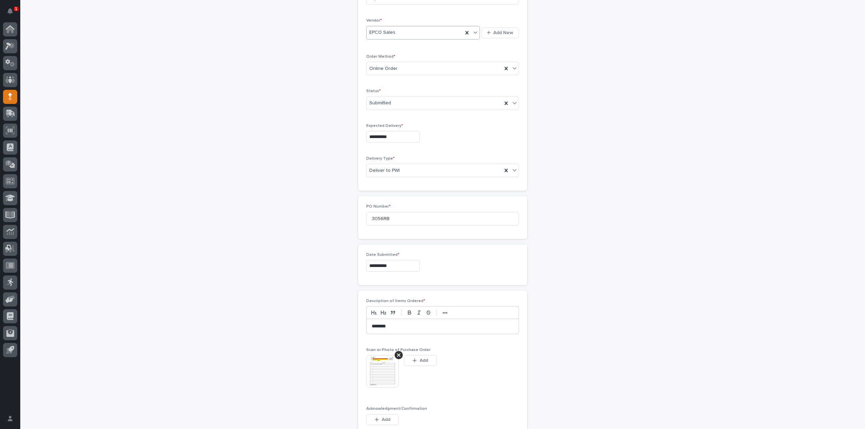
scroll to position [147, 0]
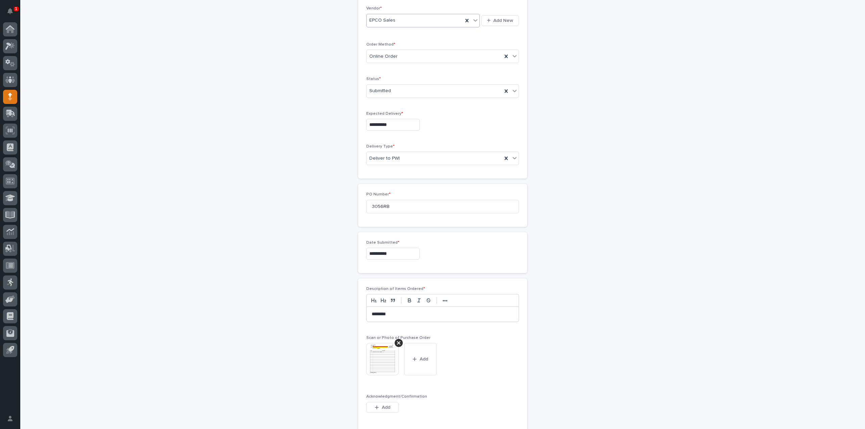
click at [389, 364] on img at bounding box center [382, 359] width 32 height 32
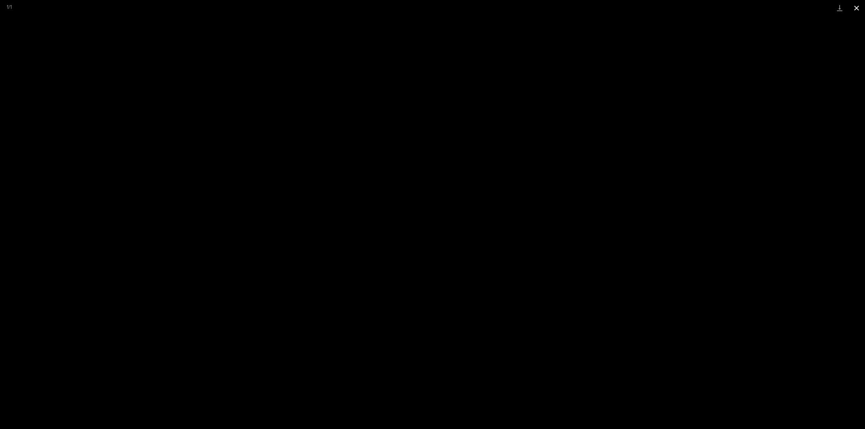
click at [859, 10] on button "Close gallery" at bounding box center [856, 8] width 17 height 16
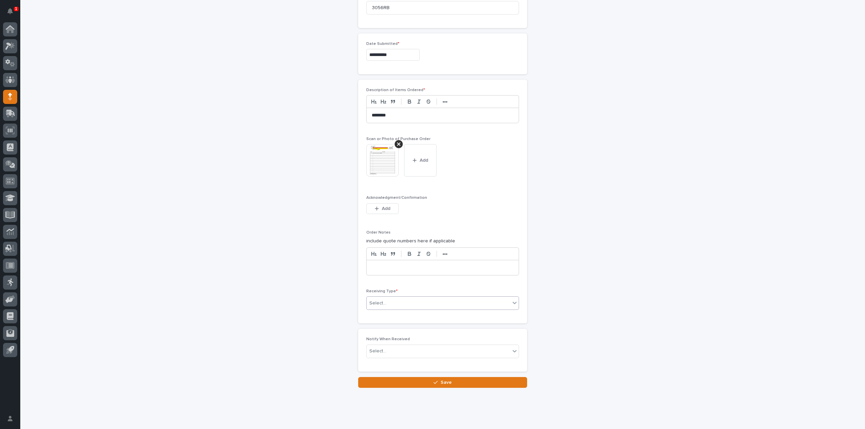
scroll to position [355, 0]
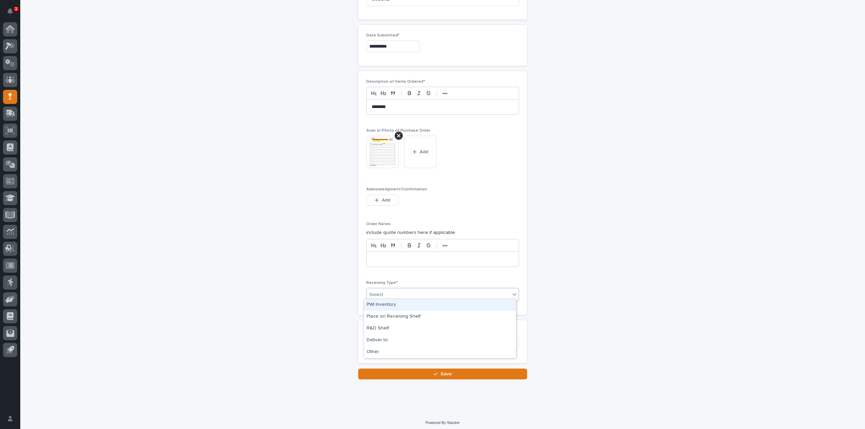
click at [378, 294] on div "Select..." at bounding box center [377, 295] width 17 height 7
click at [377, 341] on div "Deliver to" at bounding box center [440, 341] width 152 height 12
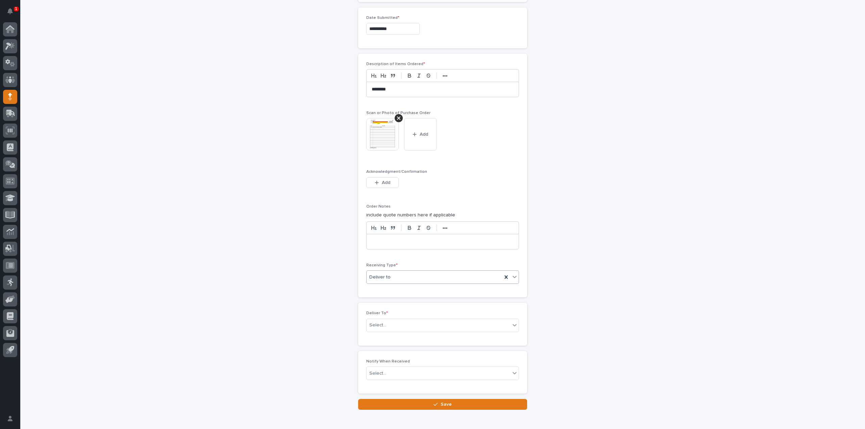
scroll to position [379, 0]
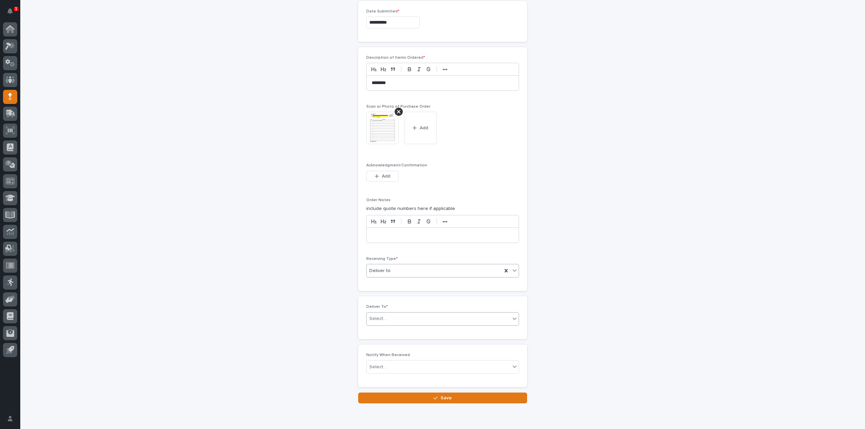
click at [381, 317] on div "Select..." at bounding box center [377, 319] width 17 height 7
type input "****"
click at [379, 329] on div "[PERSON_NAME]" at bounding box center [440, 329] width 152 height 12
click at [376, 365] on div "Select..." at bounding box center [377, 367] width 17 height 7
type input "*"
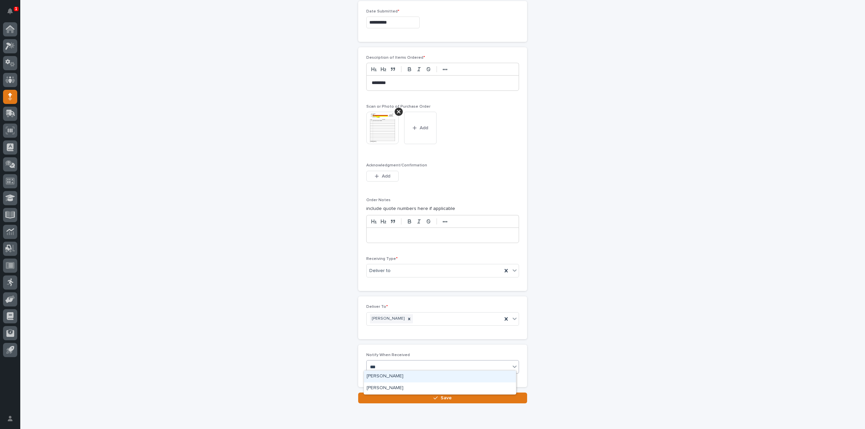
type input "****"
click at [378, 378] on div "[PERSON_NAME]" at bounding box center [440, 377] width 152 height 12
click at [382, 126] on img at bounding box center [382, 128] width 32 height 32
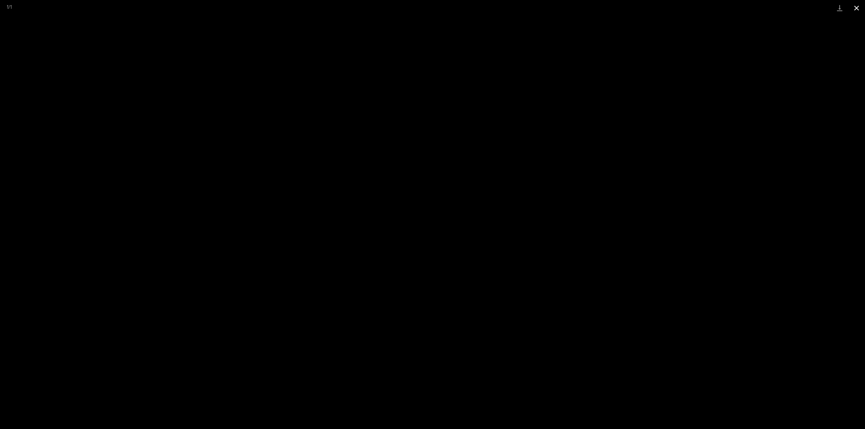
click at [857, 9] on button "Close gallery" at bounding box center [856, 8] width 17 height 16
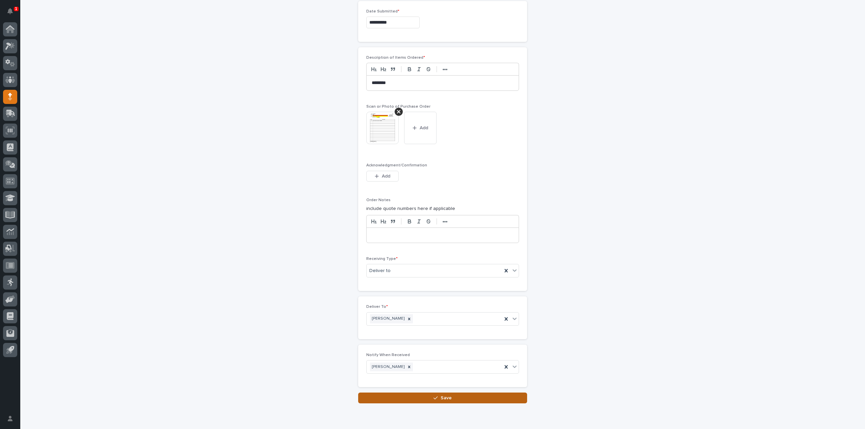
click at [408, 399] on button "Save" at bounding box center [442, 398] width 169 height 11
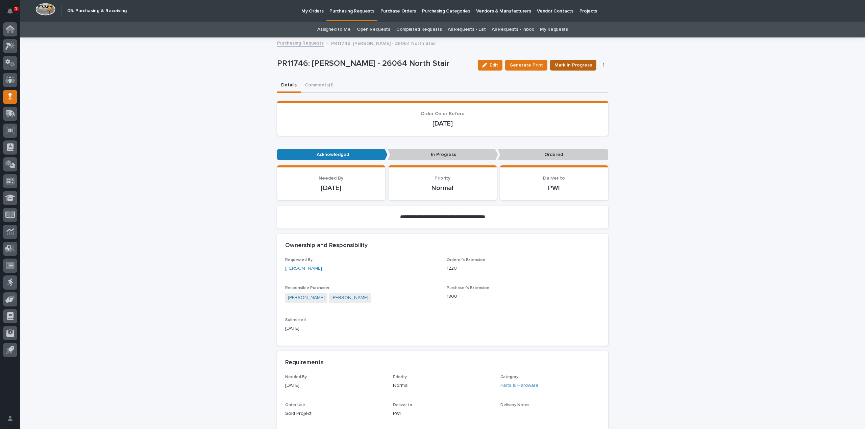
click at [582, 68] on span "Mark In Progress" at bounding box center [574, 65] width 38 height 7
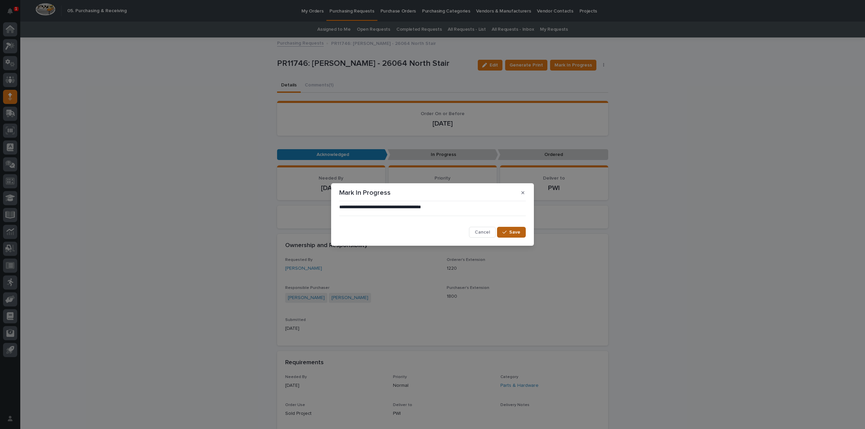
click at [505, 236] on button "Save" at bounding box center [511, 232] width 29 height 11
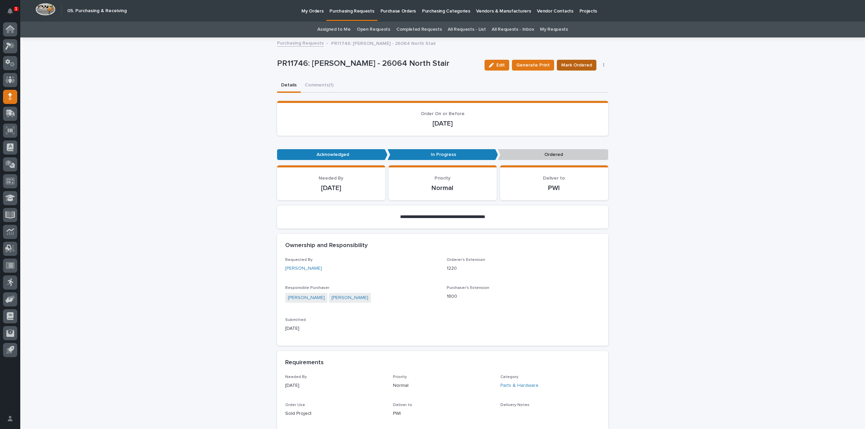
click at [564, 60] on button "Mark Ordered" at bounding box center [577, 65] width 40 height 11
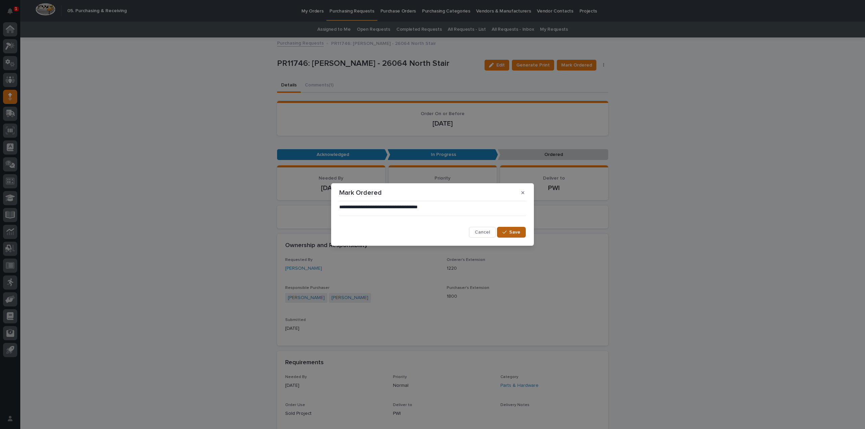
click at [514, 235] on span "Save" at bounding box center [514, 232] width 11 height 5
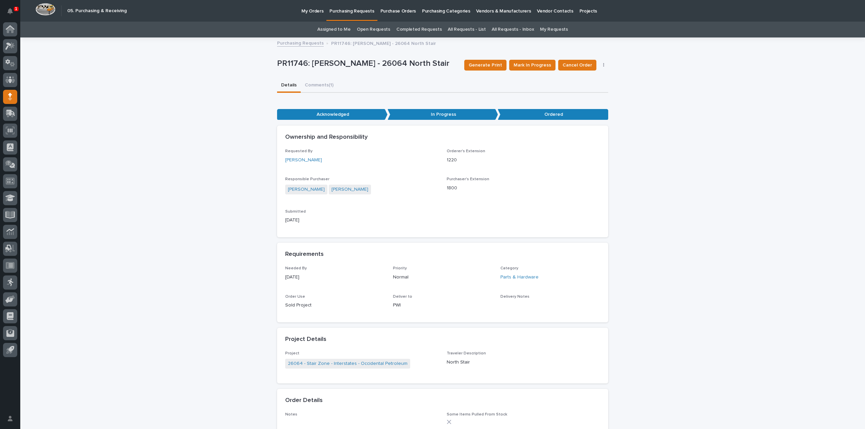
click at [335, 28] on link "Assigned to Me" at bounding box center [333, 30] width 33 height 16
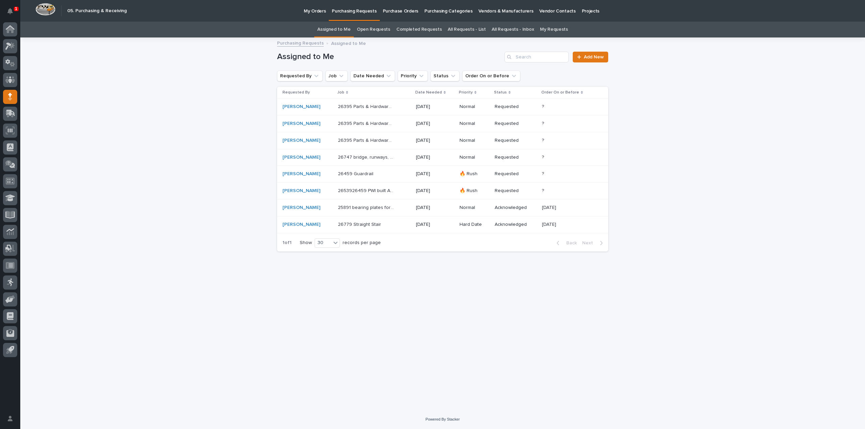
click at [345, 222] on p "26779 Straight Stair" at bounding box center [360, 224] width 45 height 7
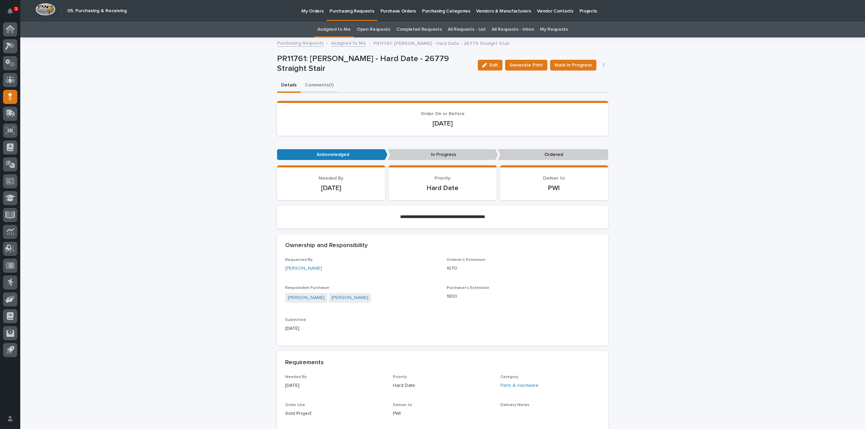
click at [316, 85] on button "Comments (1)" at bounding box center [319, 86] width 37 height 14
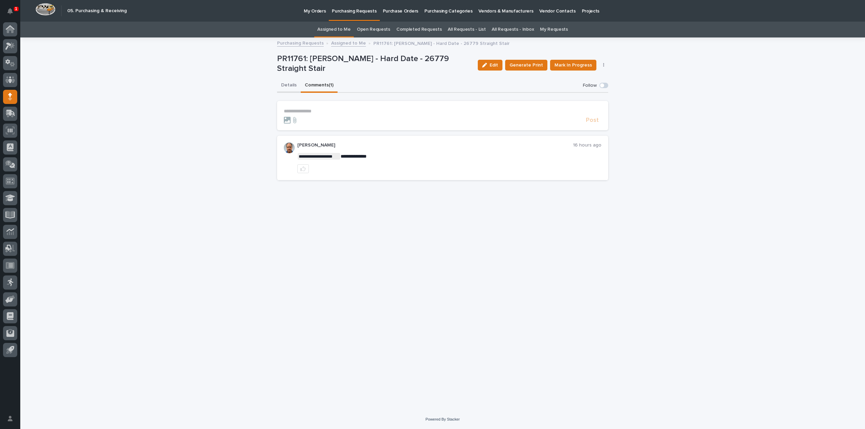
click at [284, 86] on button "Details" at bounding box center [289, 86] width 24 height 14
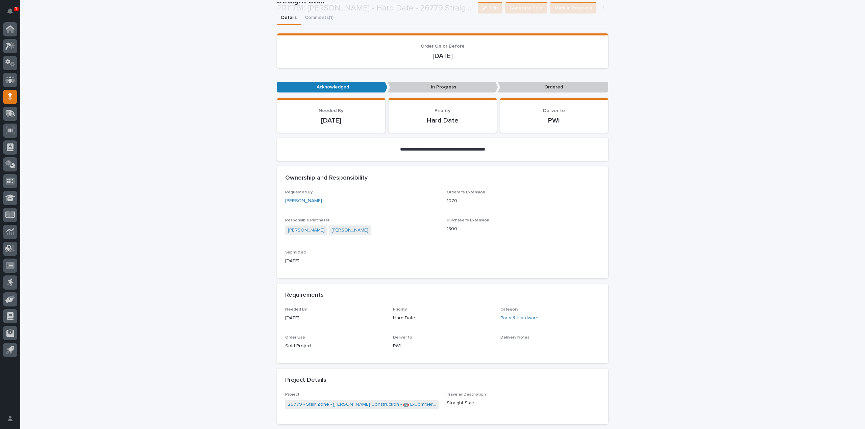
scroll to position [338, 0]
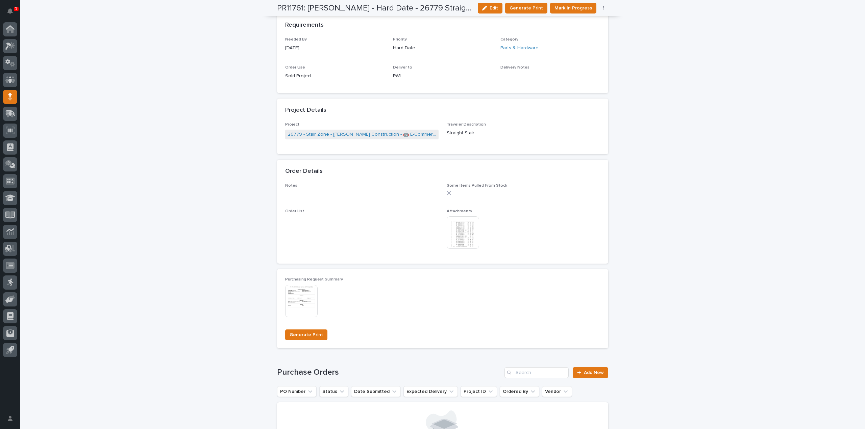
click at [454, 242] on img at bounding box center [463, 233] width 32 height 32
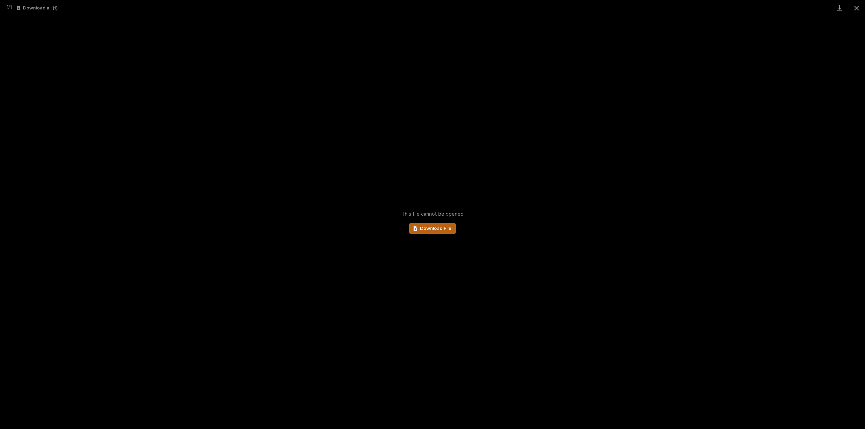
click at [444, 226] on span "Download File" at bounding box center [435, 228] width 31 height 5
click at [858, 8] on button "Close gallery" at bounding box center [856, 8] width 17 height 16
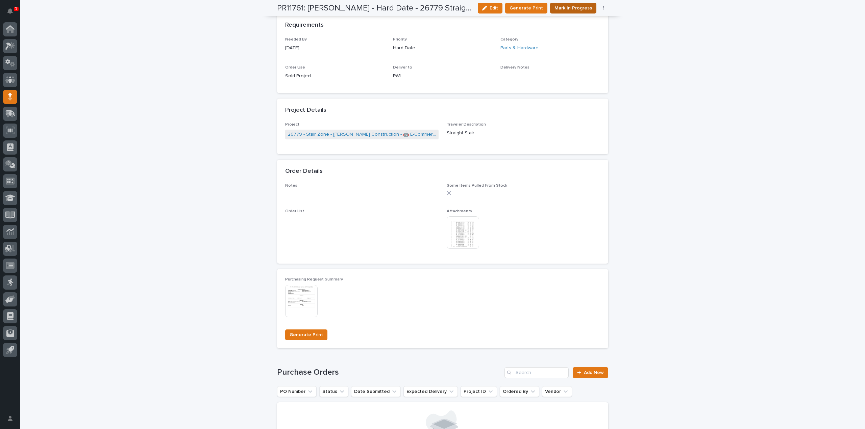
click at [585, 10] on span "Mark In Progress" at bounding box center [574, 8] width 38 height 7
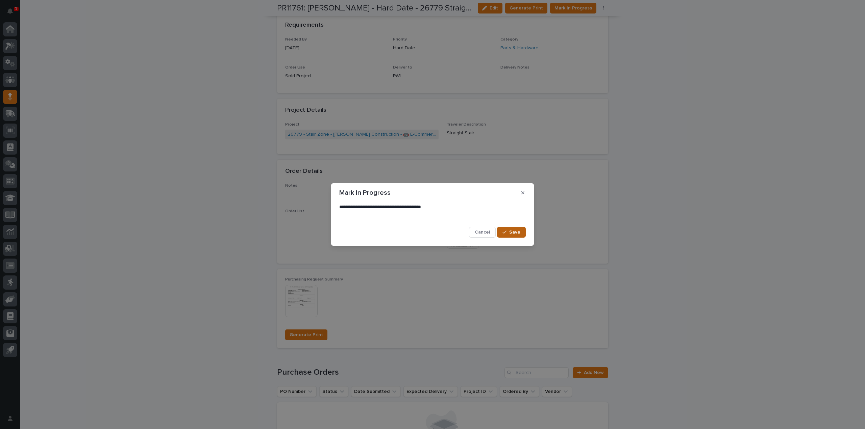
click at [503, 233] on button "Save" at bounding box center [511, 232] width 29 height 11
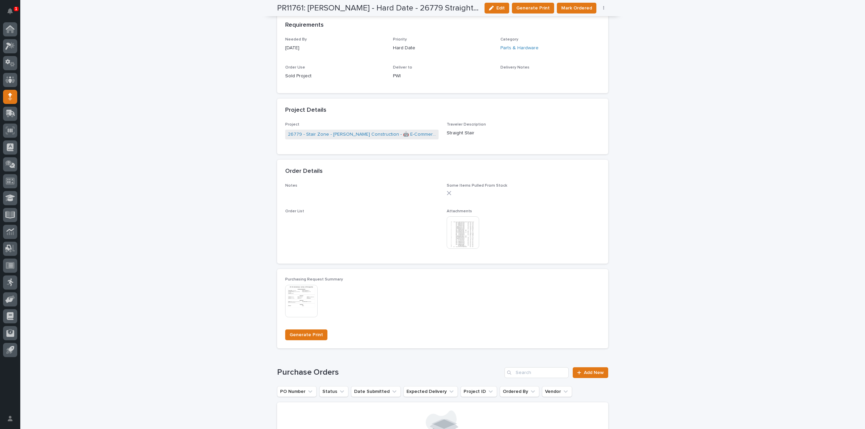
scroll to position [203, 0]
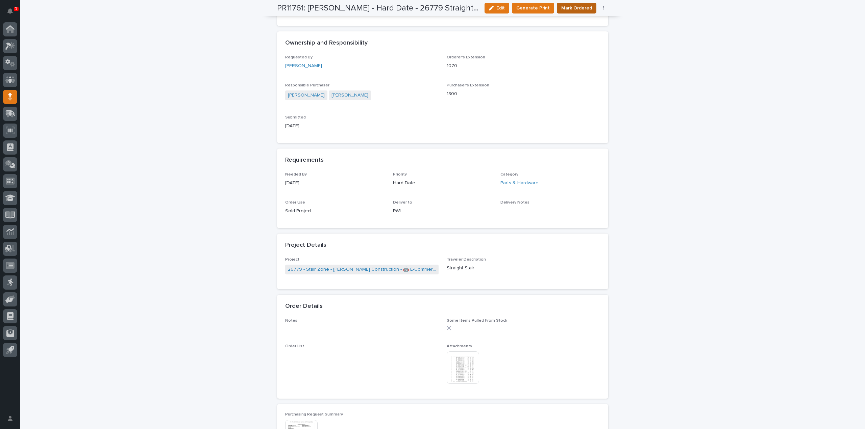
click at [576, 7] on span "Mark Ordered" at bounding box center [576, 8] width 31 height 7
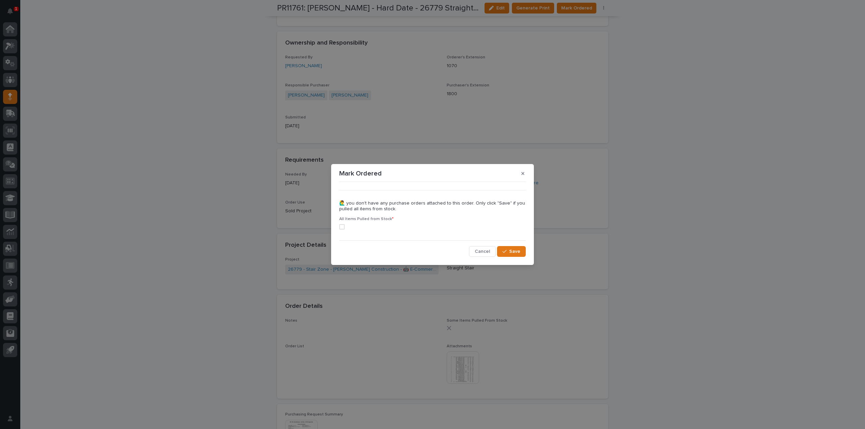
click at [344, 229] on span at bounding box center [341, 226] width 5 height 5
click at [522, 257] on button "Save" at bounding box center [511, 251] width 29 height 11
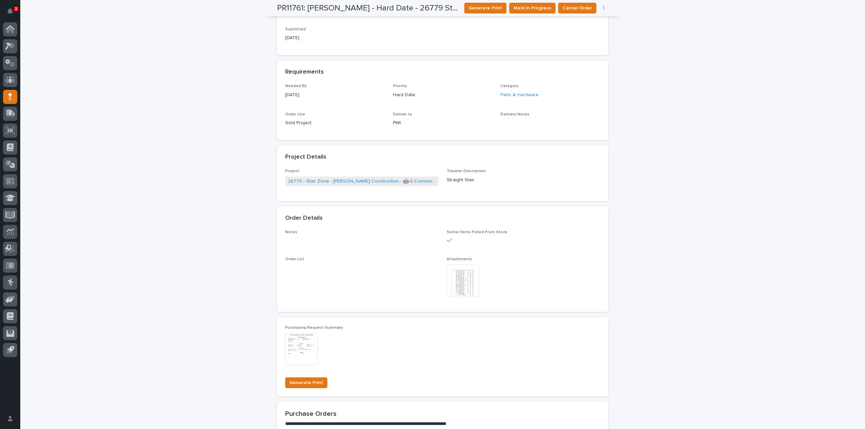
scroll to position [0, 0]
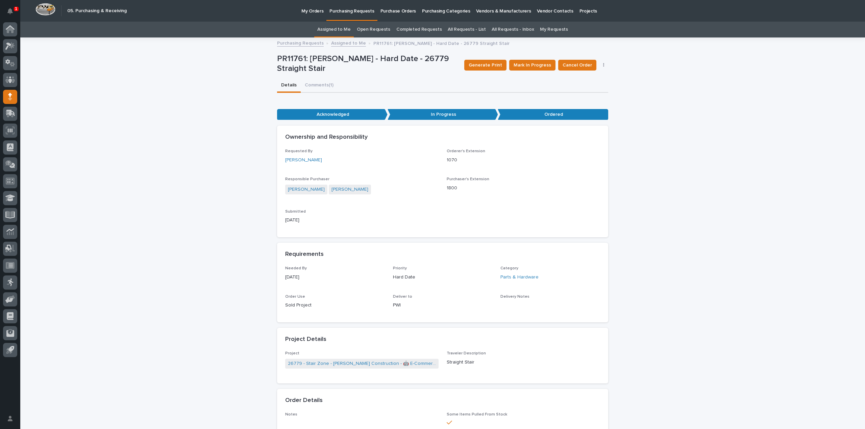
click at [341, 30] on link "Assigned to Me" at bounding box center [333, 30] width 33 height 16
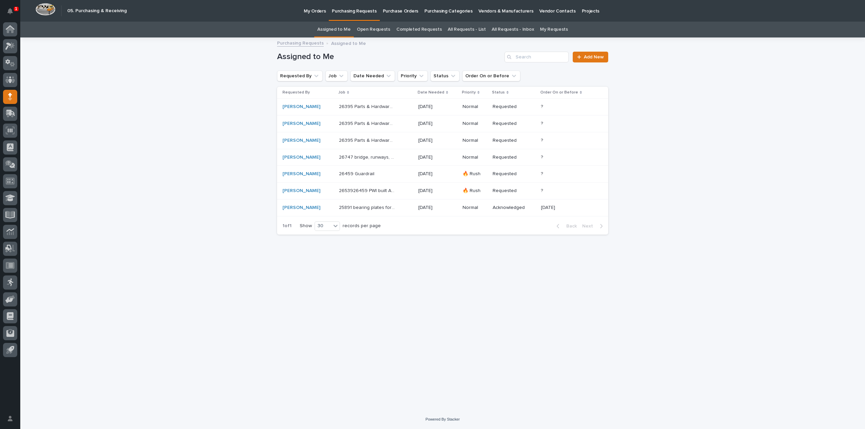
click at [361, 208] on p "25891 bearing plates for masonry wall" at bounding box center [368, 207] width 58 height 7
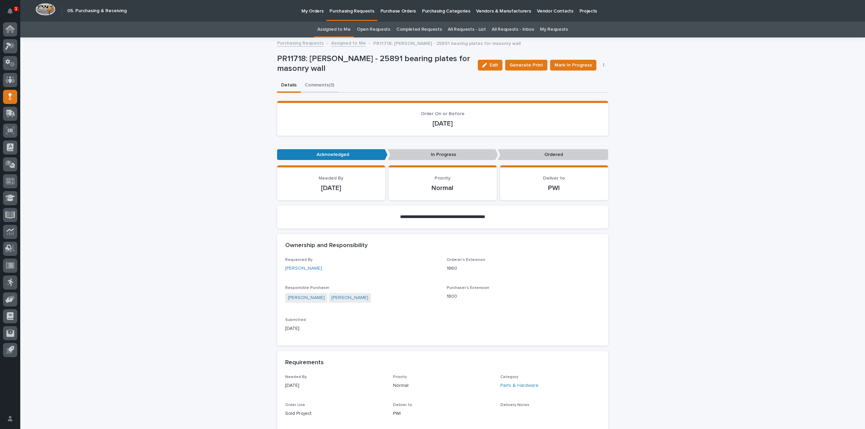
click at [320, 85] on button "Comments (3)" at bounding box center [320, 86] width 38 height 14
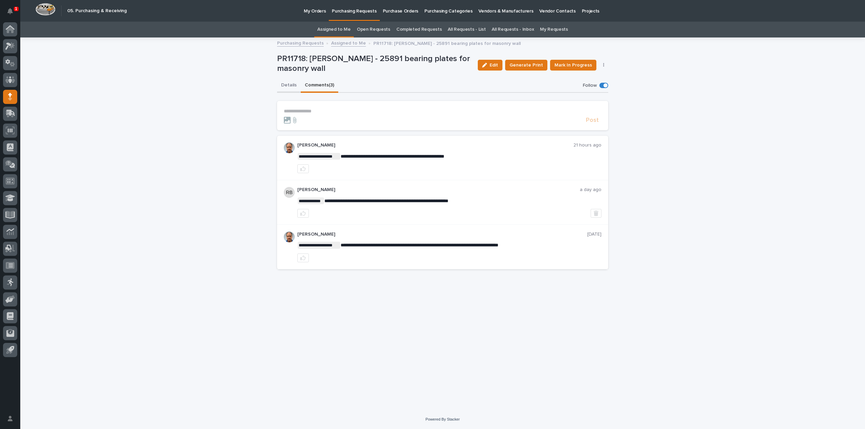
click at [287, 85] on button "Details" at bounding box center [289, 86] width 24 height 14
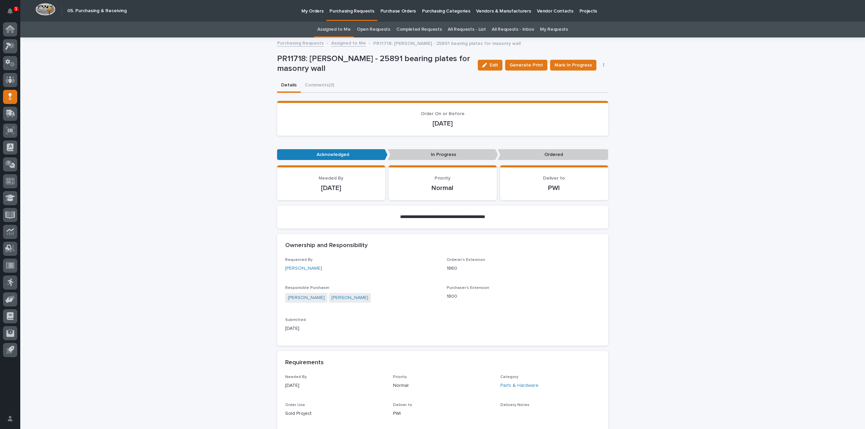
scroll to position [270, 0]
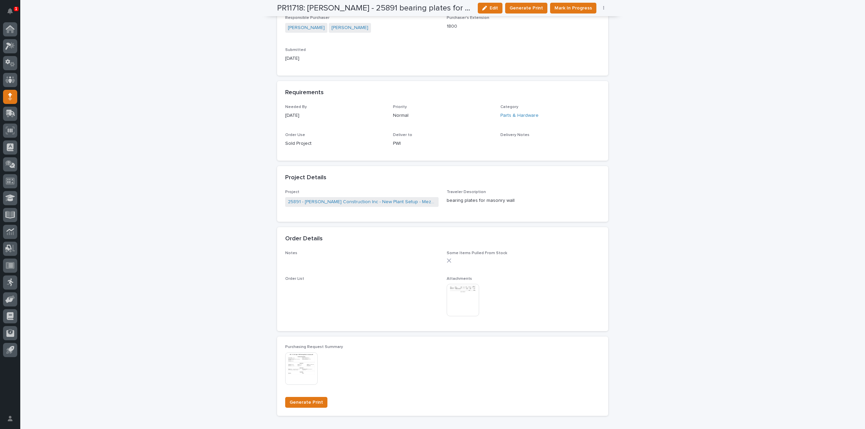
click at [465, 298] on img at bounding box center [463, 300] width 32 height 32
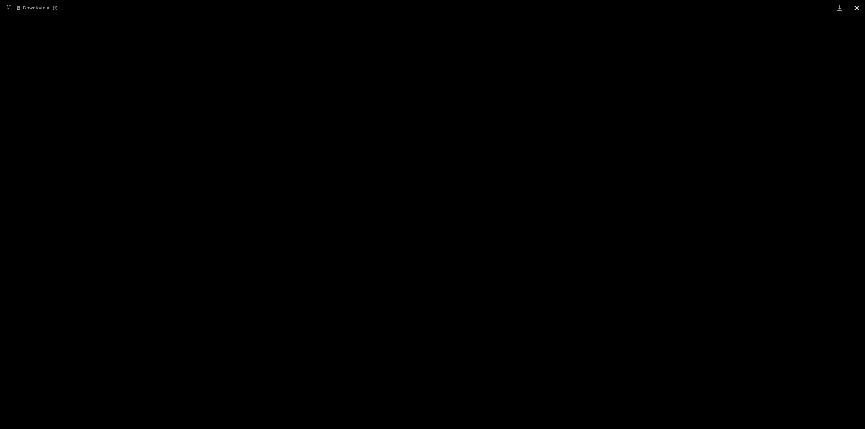
click at [858, 8] on button "Close gallery" at bounding box center [856, 8] width 17 height 16
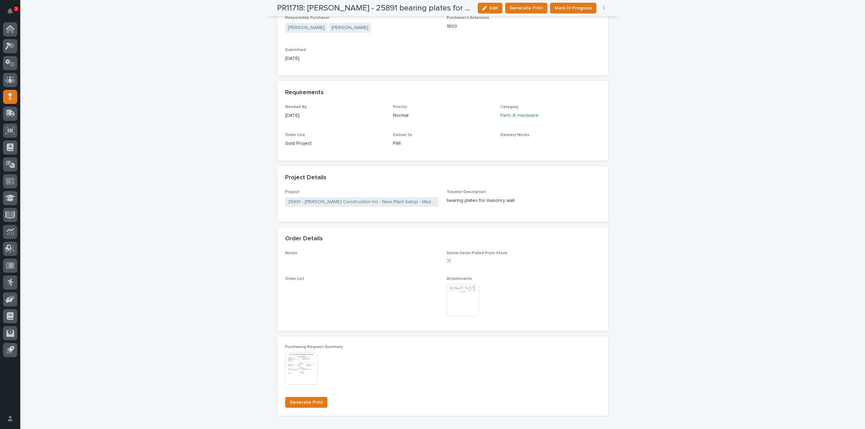
scroll to position [0, 0]
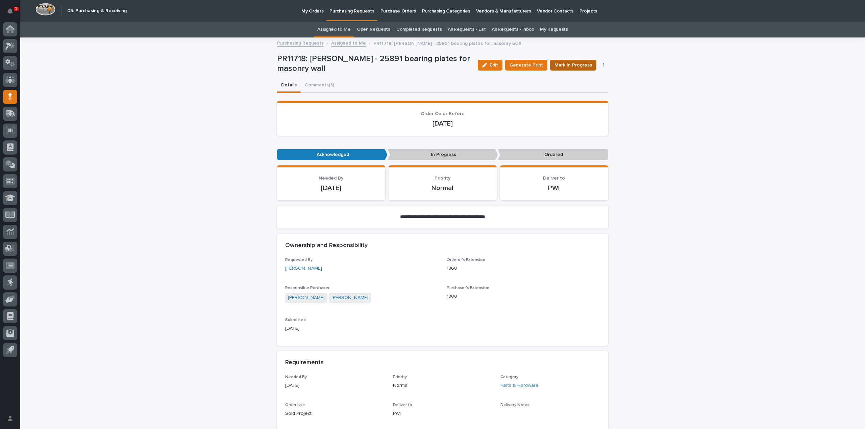
click at [558, 66] on span "Mark In Progress" at bounding box center [574, 65] width 38 height 7
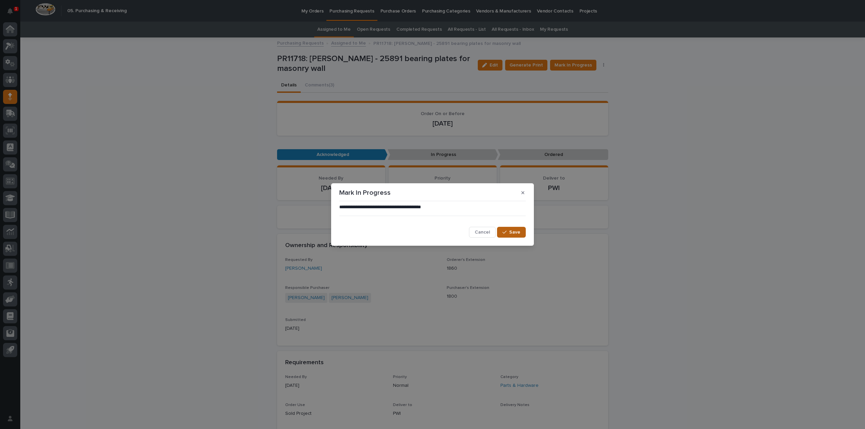
click at [515, 235] on span "Save" at bounding box center [514, 232] width 11 height 5
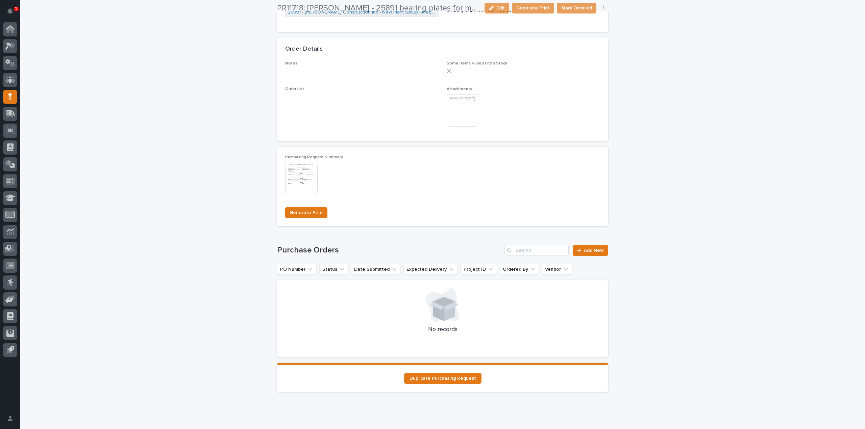
scroll to position [473, 0]
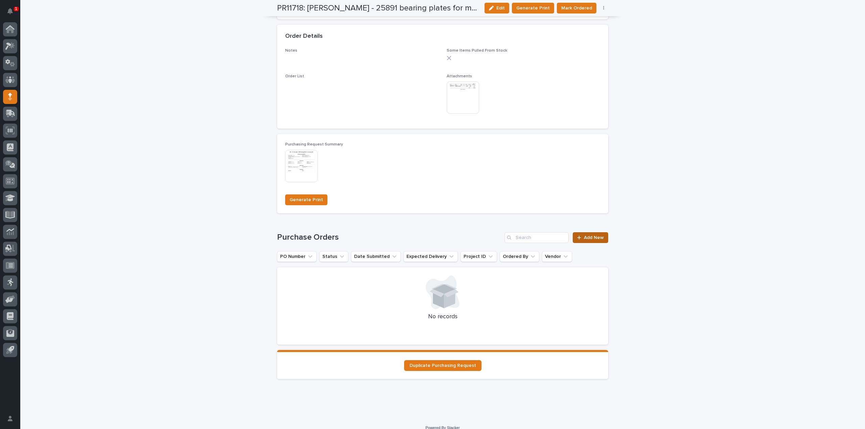
click at [577, 235] on link "Add New" at bounding box center [590, 237] width 35 height 11
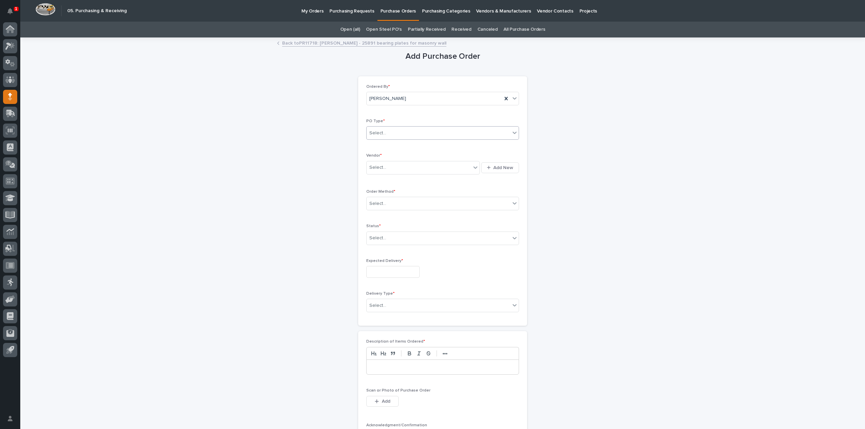
click at [393, 134] on div "Select..." at bounding box center [439, 133] width 144 height 11
click at [390, 143] on div "Quickbooks" at bounding box center [440, 146] width 152 height 12
click at [387, 167] on div "Select..." at bounding box center [419, 167] width 104 height 11
type input "****"
click at [388, 180] on div "EPCO Sales" at bounding box center [421, 180] width 114 height 12
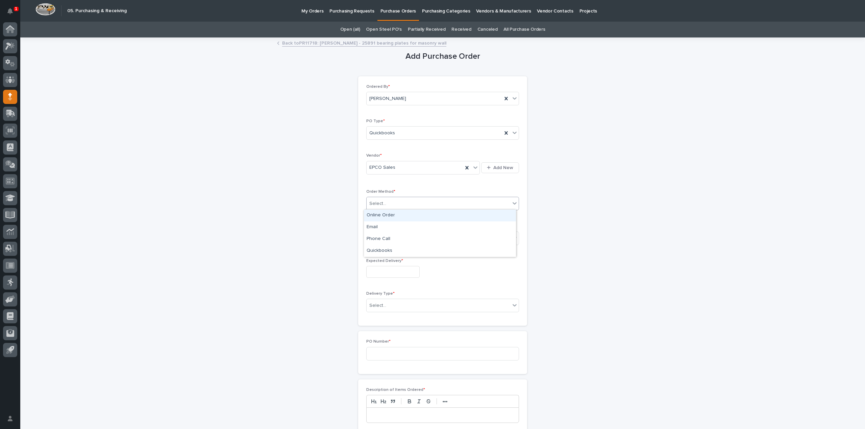
click at [378, 201] on div "Select..." at bounding box center [377, 203] width 17 height 7
click at [376, 228] on div "Email" at bounding box center [440, 228] width 152 height 12
click at [377, 241] on div "Select..." at bounding box center [439, 238] width 144 height 11
click at [372, 263] on div "Submitted" at bounding box center [440, 262] width 152 height 12
click at [376, 274] on input "text" at bounding box center [392, 272] width 53 height 12
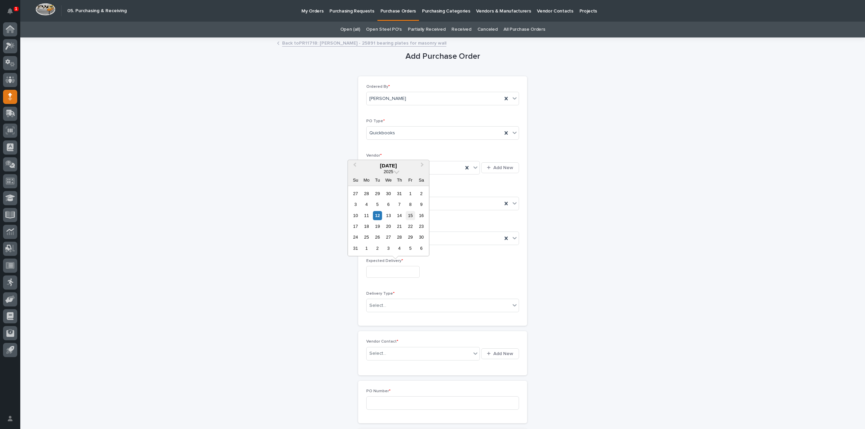
click at [411, 215] on div "15" at bounding box center [410, 215] width 9 height 9
type input "**********"
click at [386, 309] on div "Select..." at bounding box center [439, 305] width 144 height 11
click at [383, 317] on div "Deliver to PWI" at bounding box center [440, 317] width 152 height 12
click at [380, 355] on div "Select..." at bounding box center [377, 353] width 17 height 7
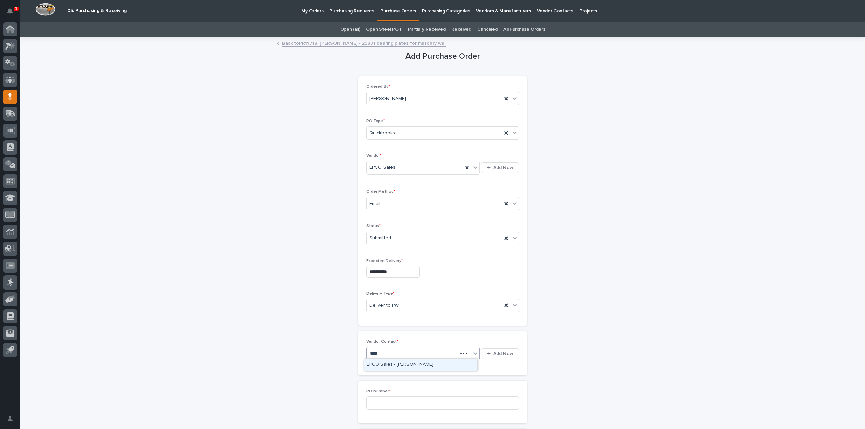
type input "*****"
click at [385, 363] on div "EPCO Sales - Keith Schrock" at bounding box center [421, 365] width 114 height 12
click at [372, 402] on input at bounding box center [442, 404] width 153 height 14
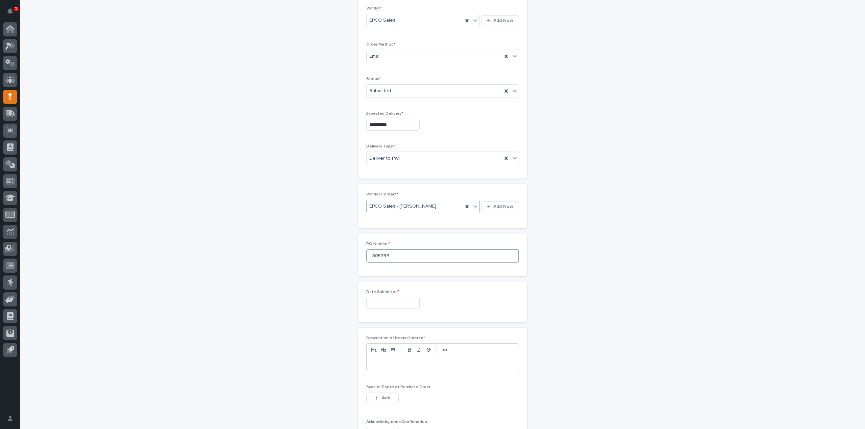
scroll to position [270, 0]
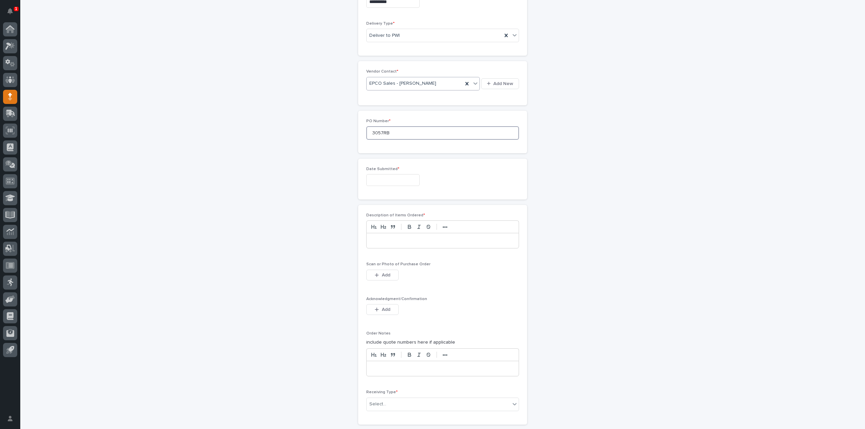
type input "3057RB"
click at [380, 242] on div at bounding box center [443, 240] width 152 height 15
click at [375, 274] on icon "button" at bounding box center [377, 275] width 4 height 4
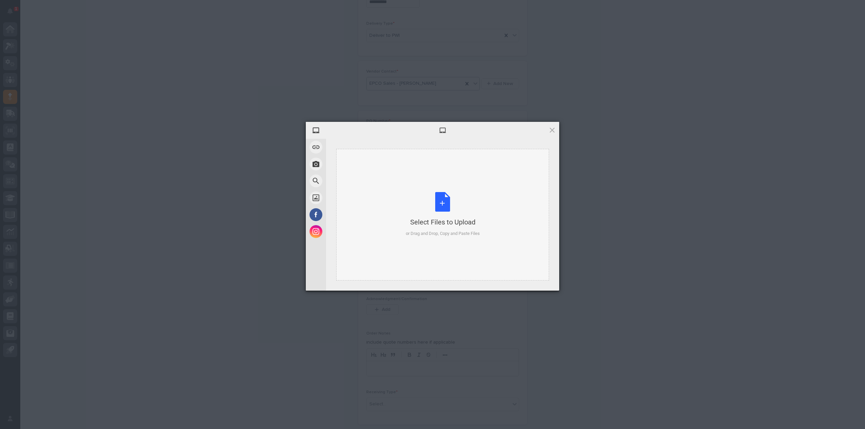
click at [449, 207] on div "Select Files to Upload or Drag and Drop, Copy and Paste Files" at bounding box center [443, 214] width 74 height 45
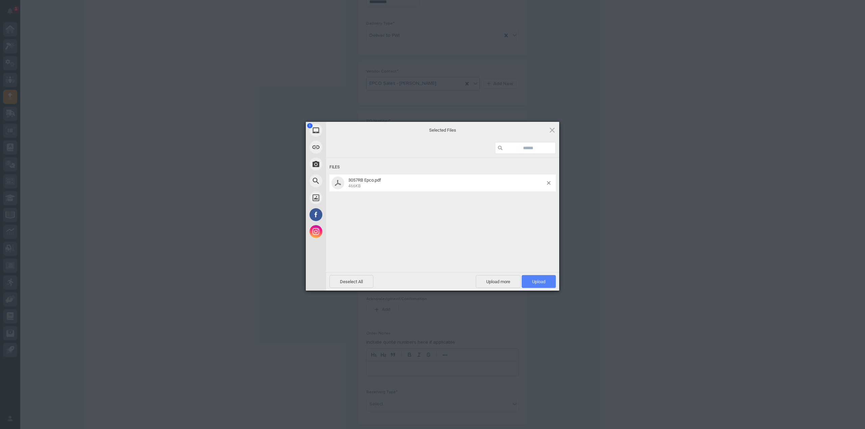
click at [525, 280] on span "Upload 1" at bounding box center [539, 281] width 34 height 13
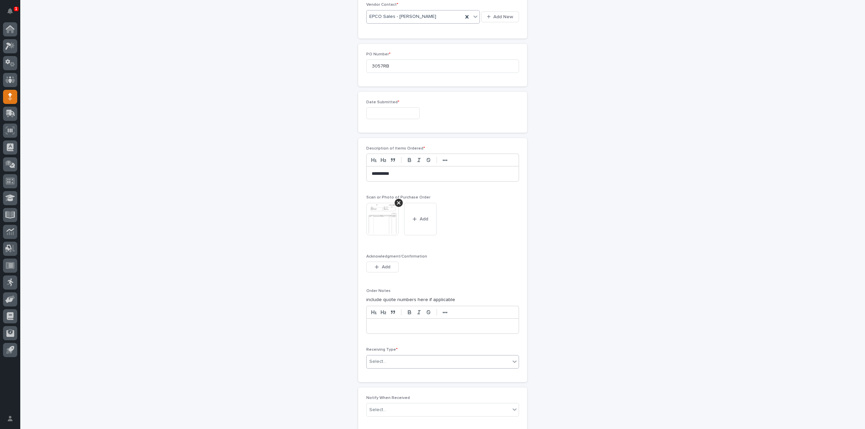
scroll to position [404, 0]
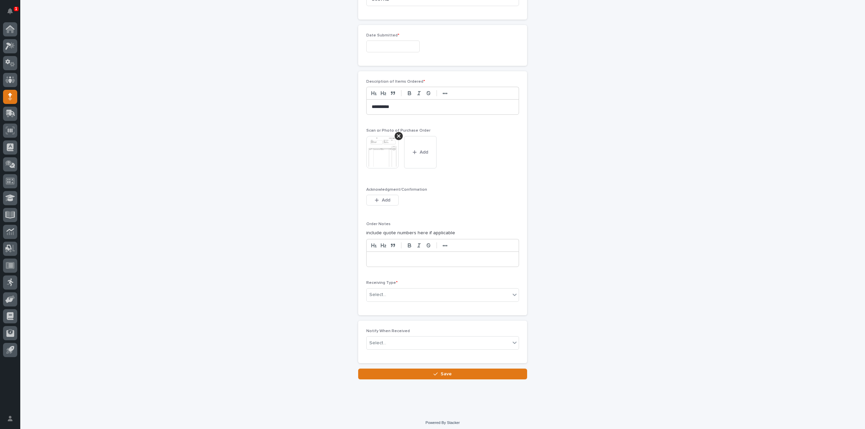
click at [377, 158] on img at bounding box center [382, 152] width 32 height 32
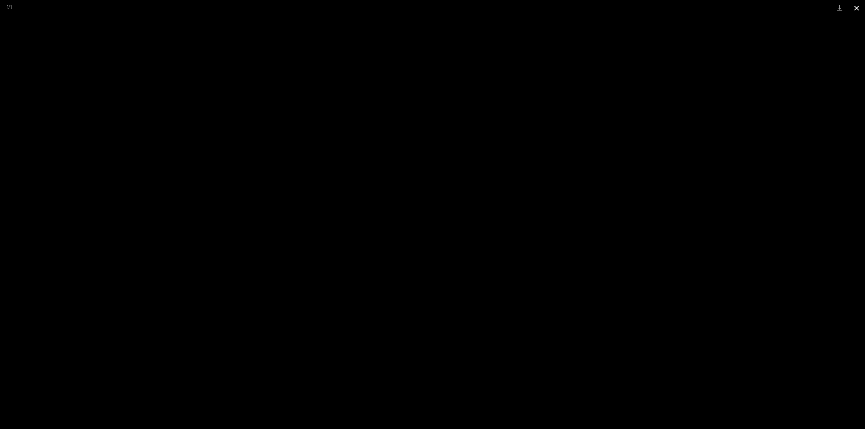
click at [855, 7] on button "Close gallery" at bounding box center [856, 8] width 17 height 16
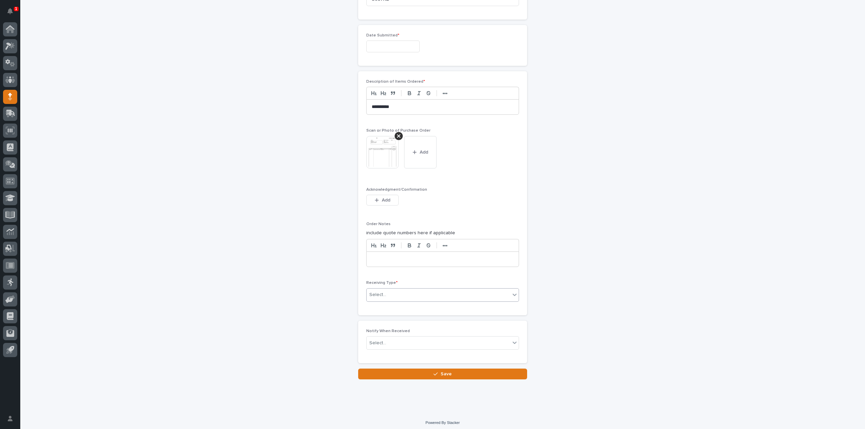
click at [387, 291] on div "Select..." at bounding box center [439, 295] width 144 height 11
click at [380, 339] on div "Deliver to" at bounding box center [440, 341] width 152 height 12
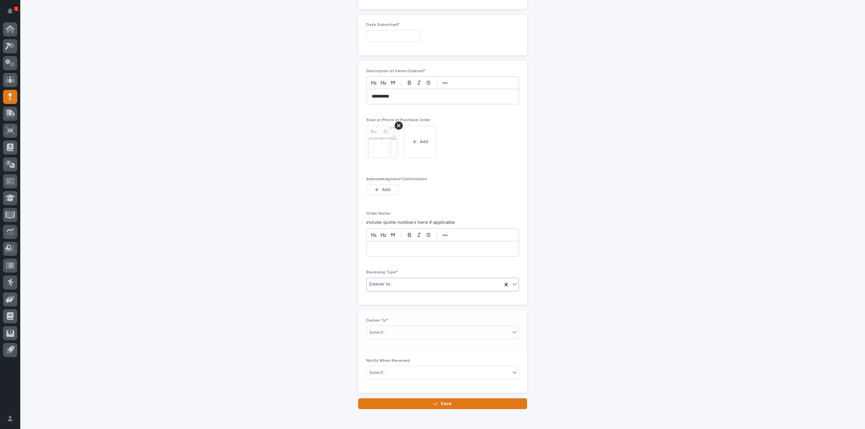
scroll to position [428, 0]
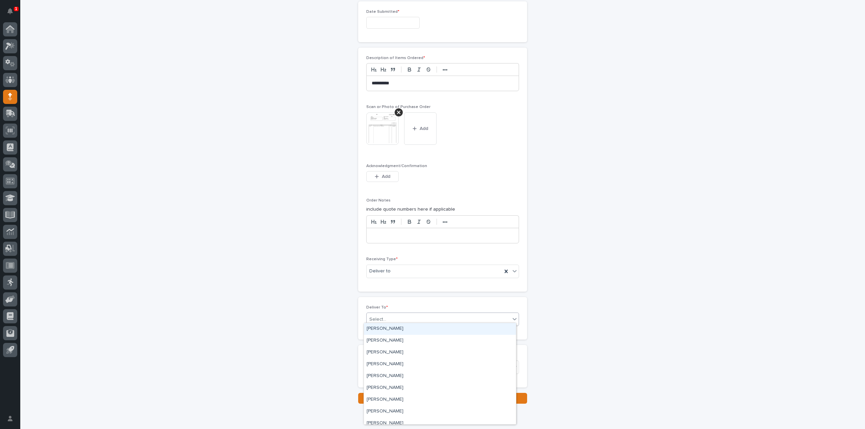
click at [382, 318] on div "Select..." at bounding box center [377, 319] width 17 height 7
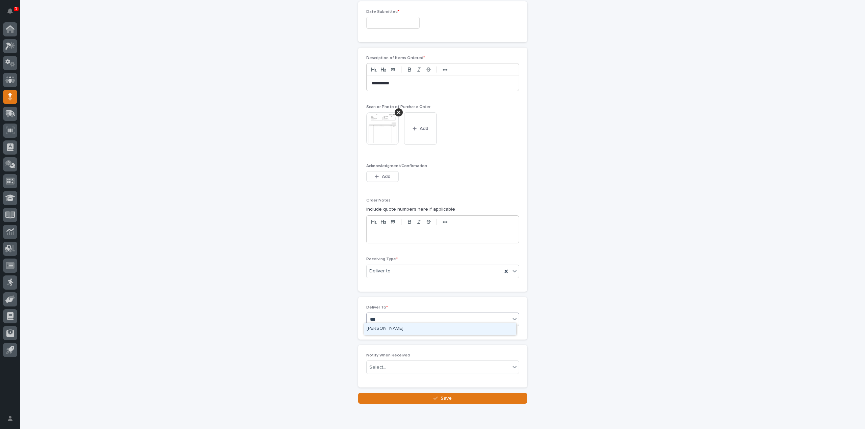
type input "****"
click at [384, 326] on div "Leon Miller" at bounding box center [440, 329] width 152 height 12
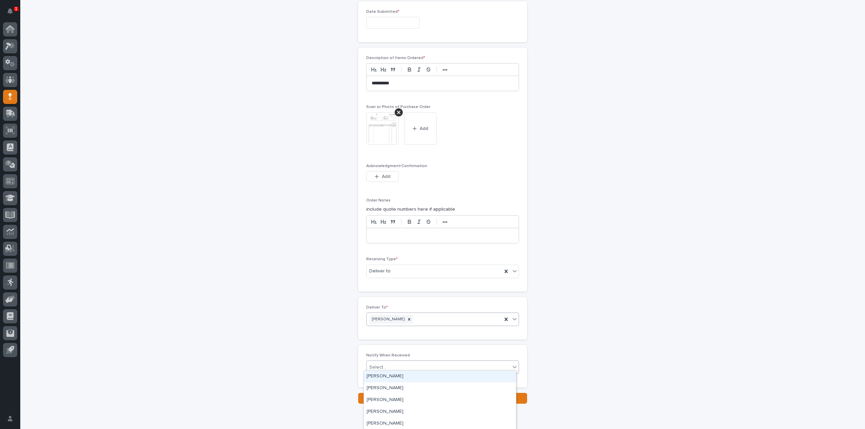
click at [370, 366] on div "Select..." at bounding box center [377, 367] width 17 height 7
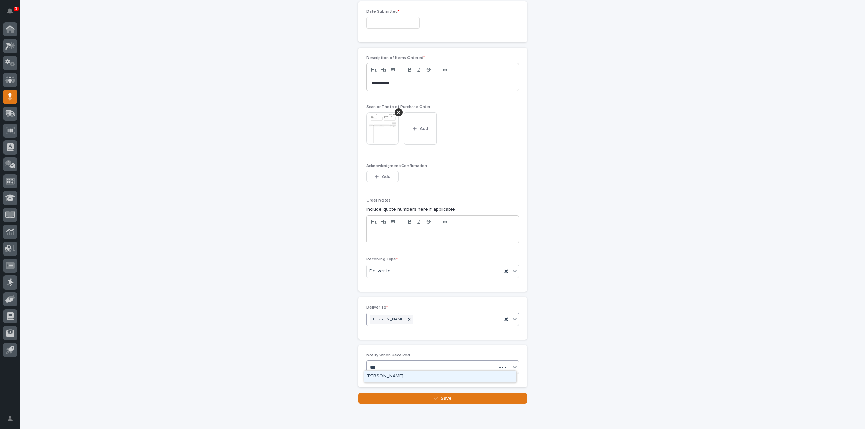
type input "****"
click at [393, 377] on div "Leon Miller" at bounding box center [440, 377] width 152 height 12
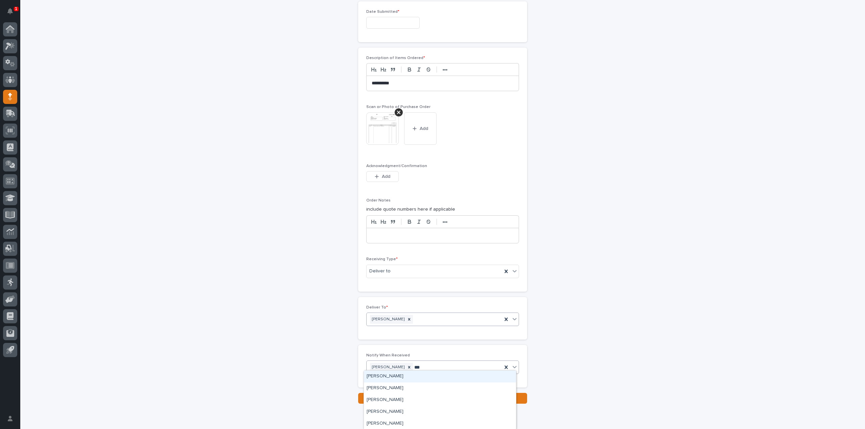
type input "****"
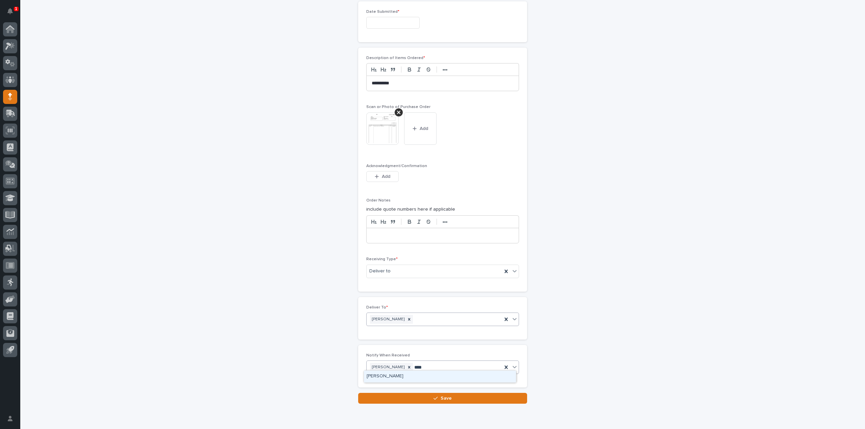
click at [397, 374] on div "[PERSON_NAME]" at bounding box center [440, 377] width 152 height 12
click at [396, 399] on button "Save" at bounding box center [442, 398] width 169 height 11
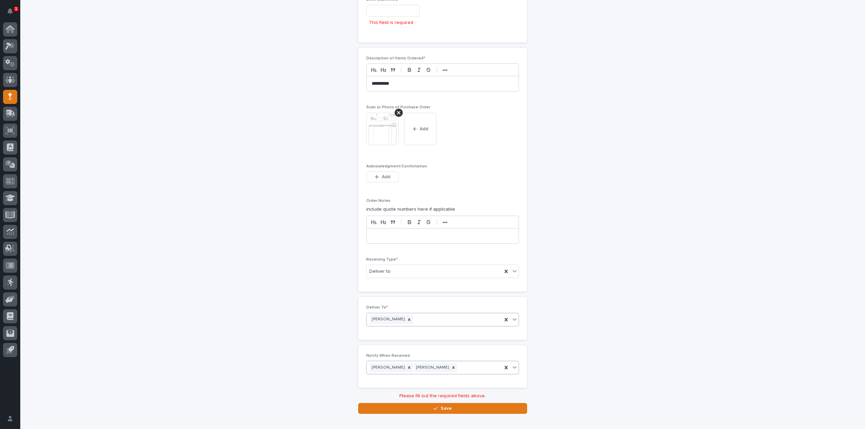
scroll to position [305, 0]
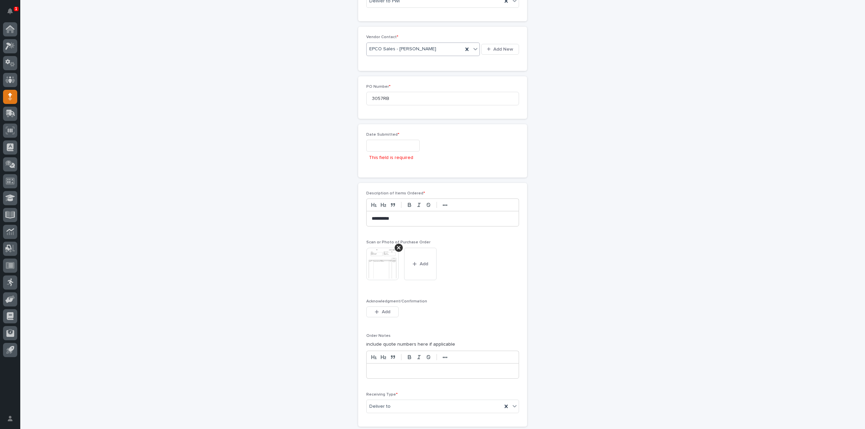
click at [391, 140] on input "text" at bounding box center [392, 146] width 53 height 12
click at [379, 90] on div "12" at bounding box center [377, 88] width 9 height 9
type input "**********"
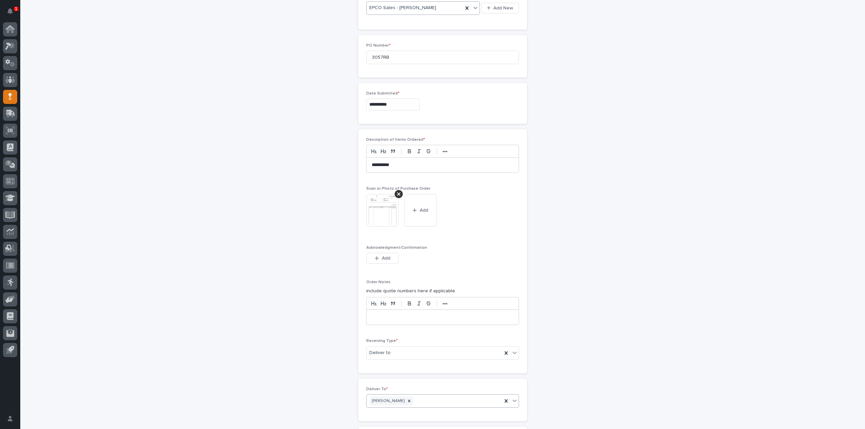
scroll to position [452, 0]
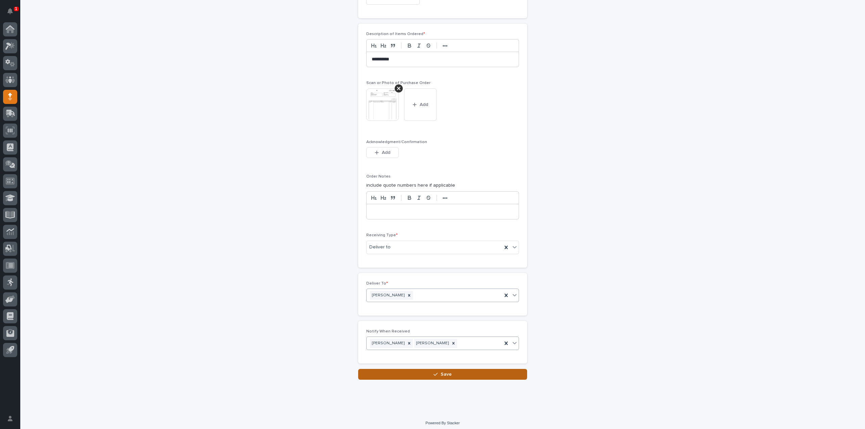
click at [443, 372] on span "Save" at bounding box center [446, 374] width 11 height 5
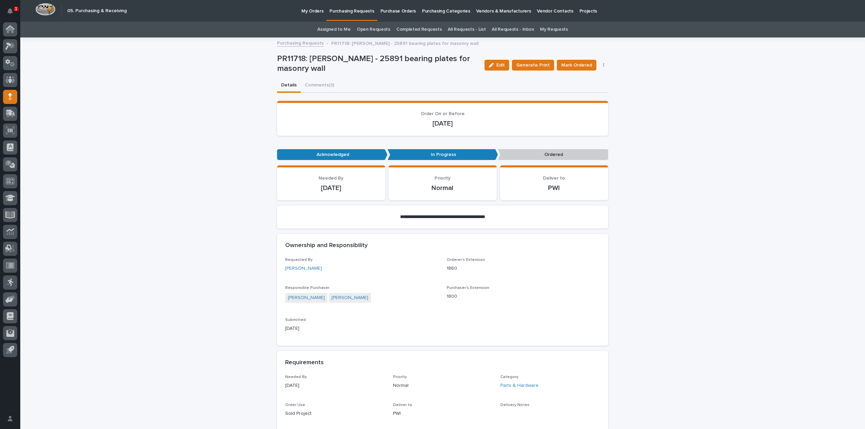
scroll to position [203, 0]
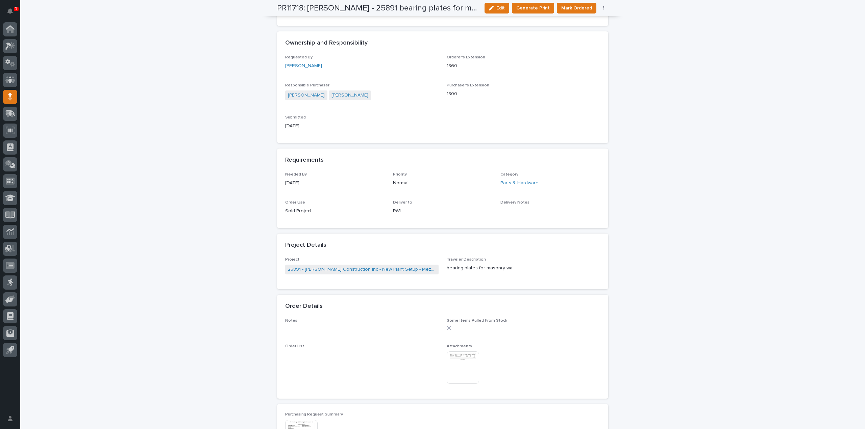
click at [456, 359] on img at bounding box center [463, 368] width 32 height 32
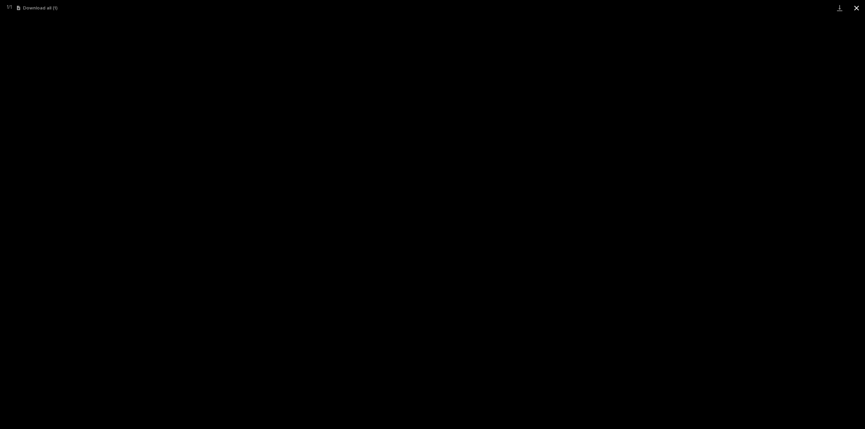
click at [857, 8] on button "Close gallery" at bounding box center [856, 8] width 17 height 16
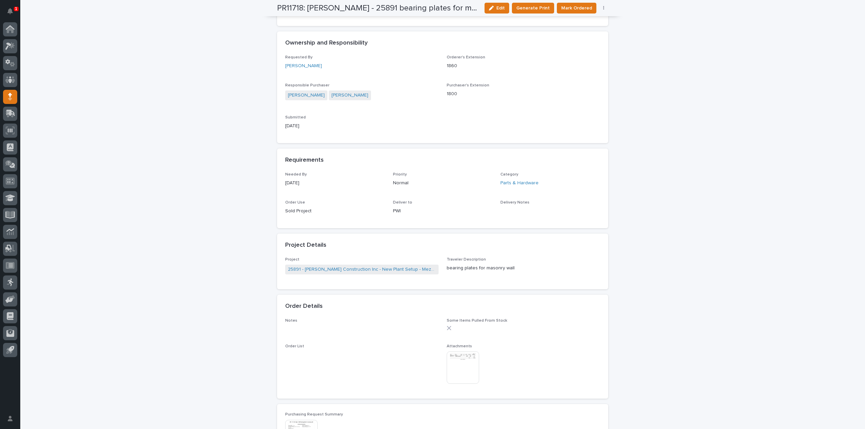
scroll to position [0, 0]
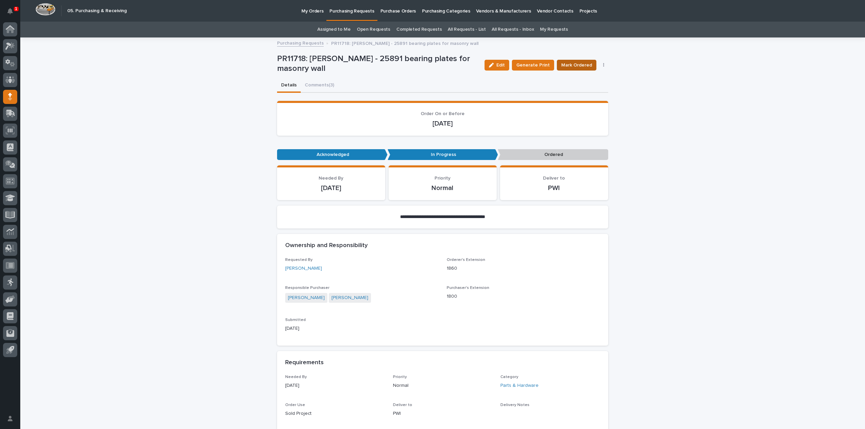
click at [561, 65] on span "Mark Ordered" at bounding box center [576, 65] width 31 height 7
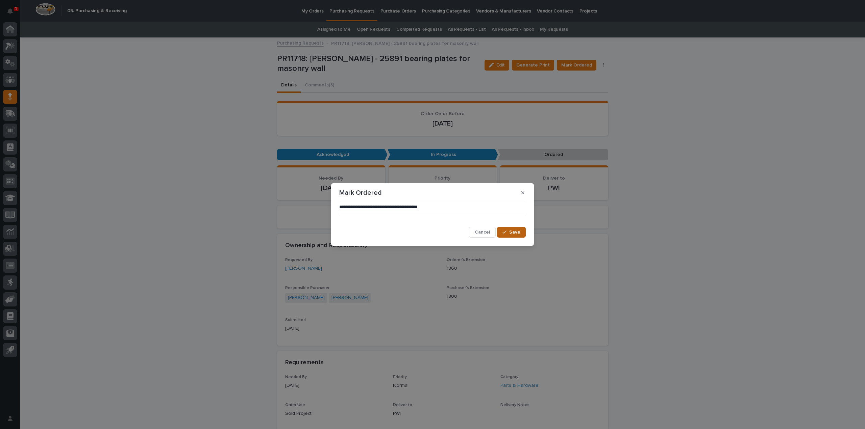
click at [509, 233] on div "button" at bounding box center [505, 232] width 7 height 5
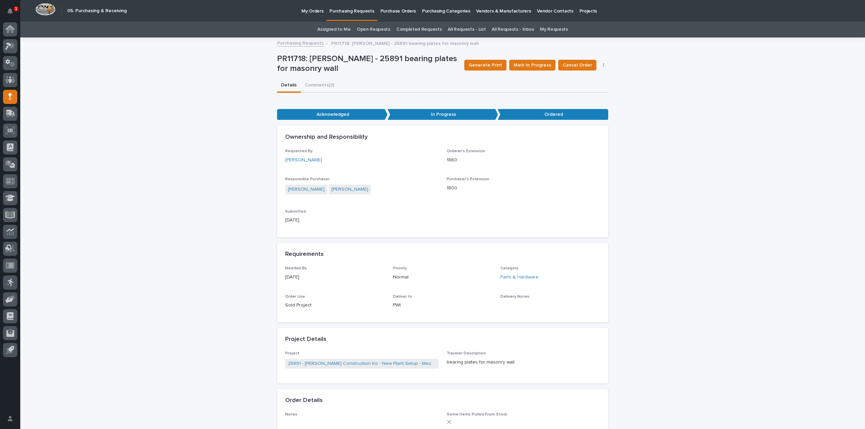
click at [340, 28] on link "Assigned to Me" at bounding box center [333, 30] width 33 height 16
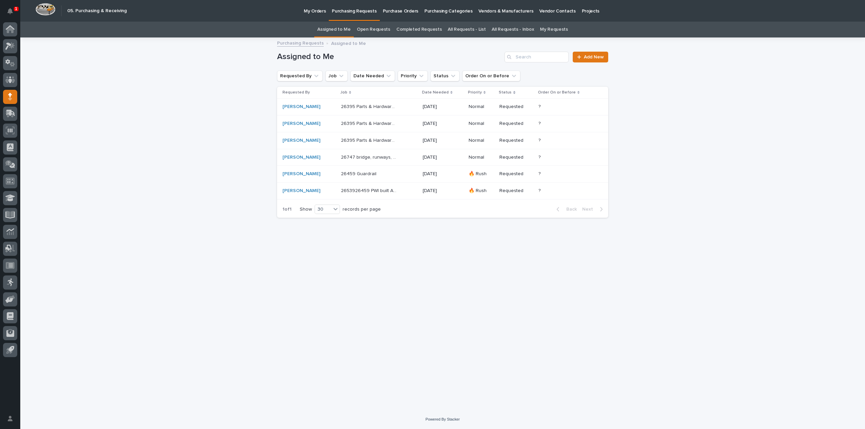
click at [338, 175] on td "26459 Guardrail 26459 Guardrail" at bounding box center [379, 174] width 82 height 17
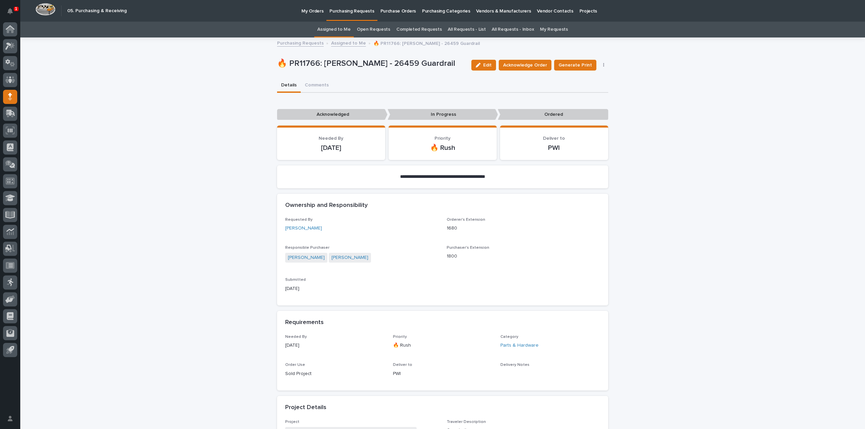
scroll to position [270, 0]
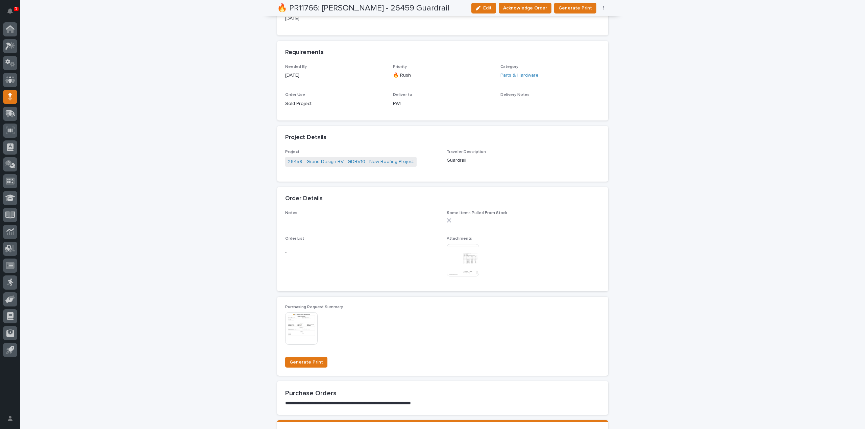
click at [449, 260] on img at bounding box center [463, 260] width 32 height 32
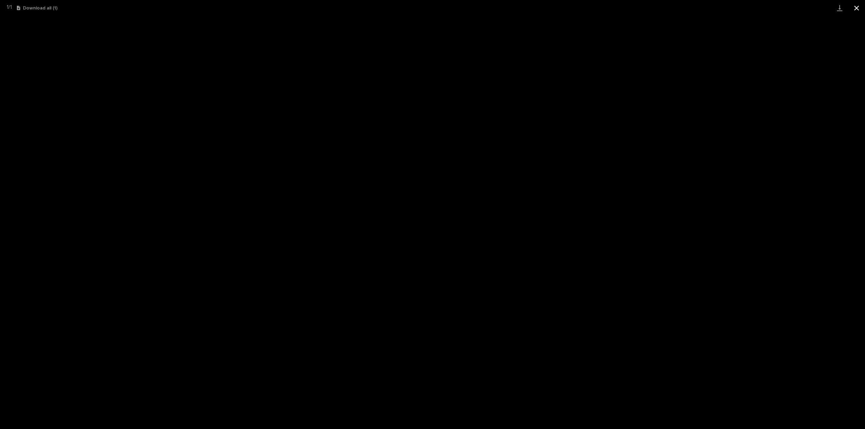
click at [856, 10] on button "Close gallery" at bounding box center [856, 8] width 17 height 16
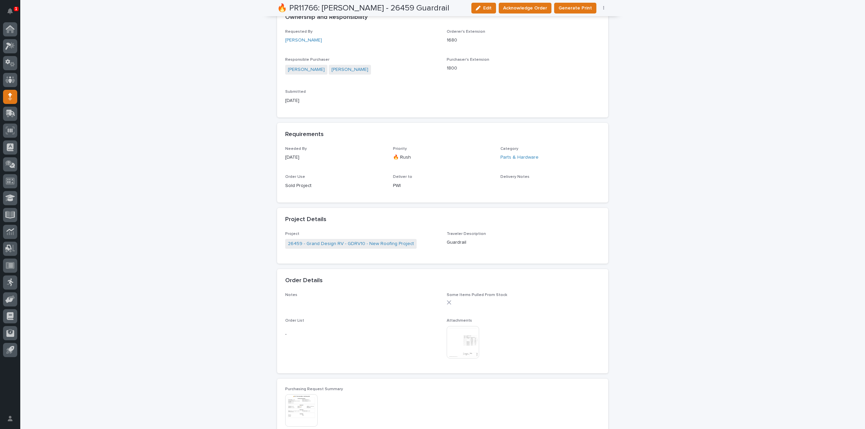
scroll to position [203, 0]
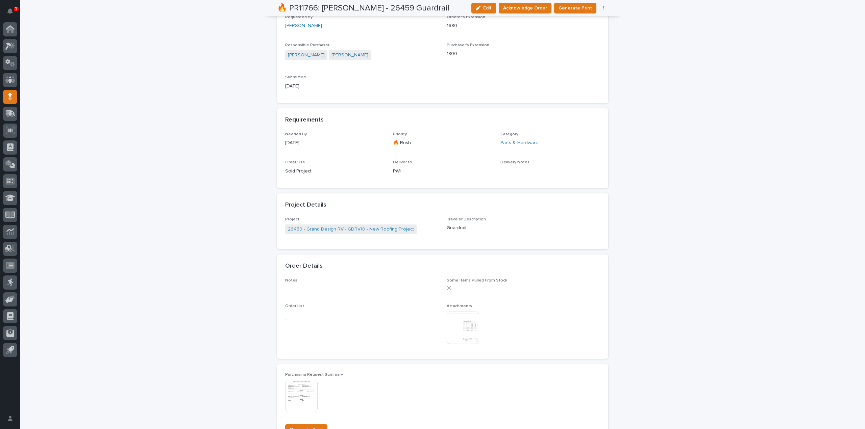
click at [460, 328] on img at bounding box center [463, 328] width 32 height 32
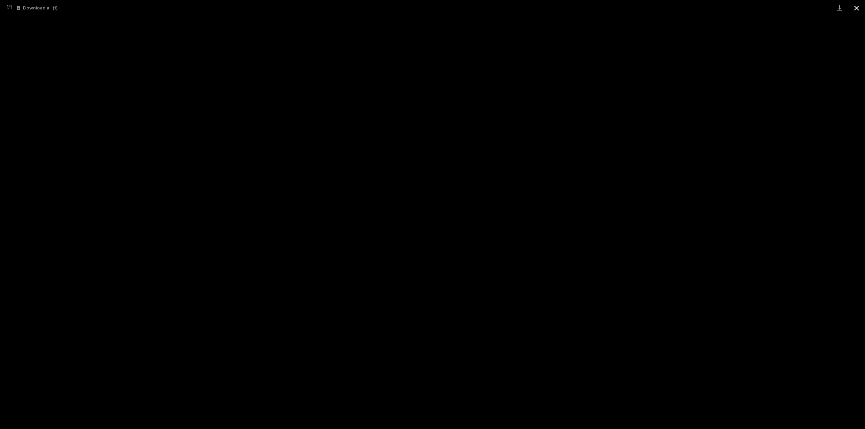
click at [857, 5] on button "Close gallery" at bounding box center [856, 8] width 17 height 16
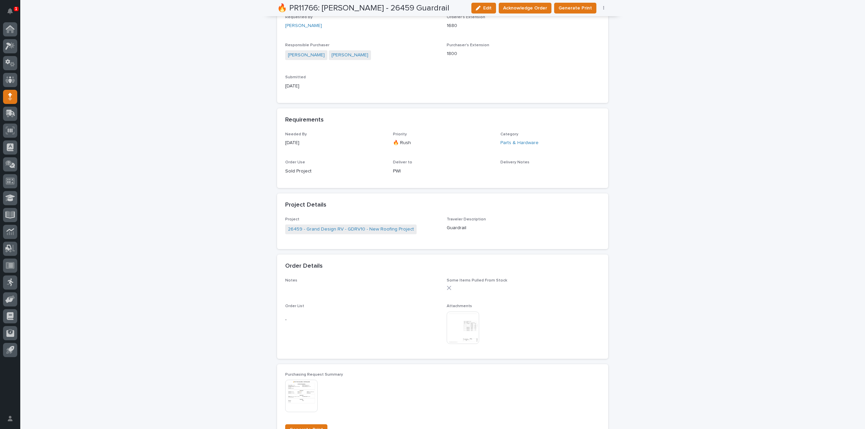
scroll to position [0, 0]
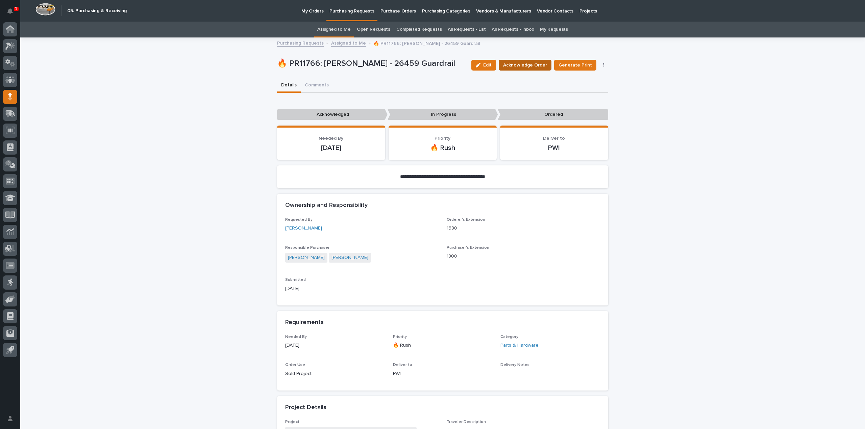
click at [528, 65] on span "Acknowledge Order" at bounding box center [525, 65] width 44 height 7
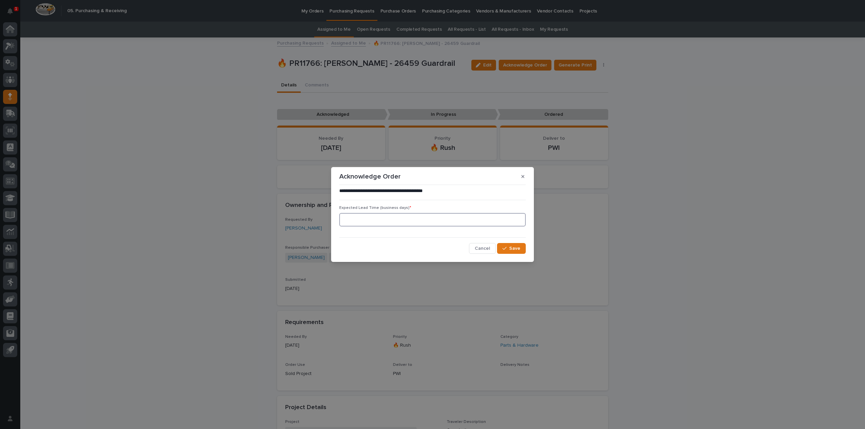
click at [405, 222] on input at bounding box center [432, 220] width 187 height 14
type input "0"
click at [506, 248] on icon "button" at bounding box center [504, 248] width 4 height 3
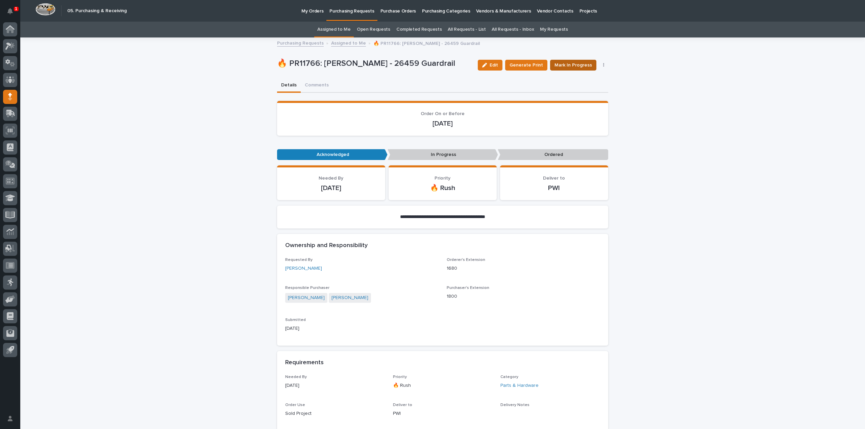
click at [579, 63] on span "Mark In Progress" at bounding box center [574, 65] width 38 height 7
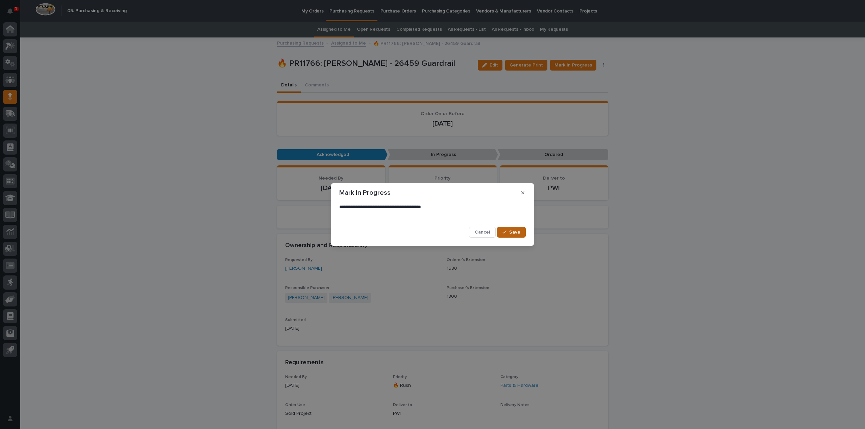
click at [512, 230] on span "Save" at bounding box center [514, 232] width 11 height 5
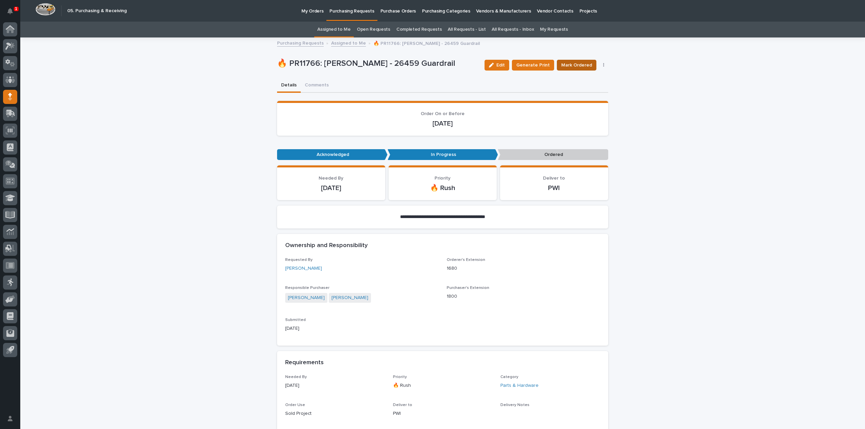
click at [578, 63] on span "Mark Ordered" at bounding box center [576, 65] width 31 height 7
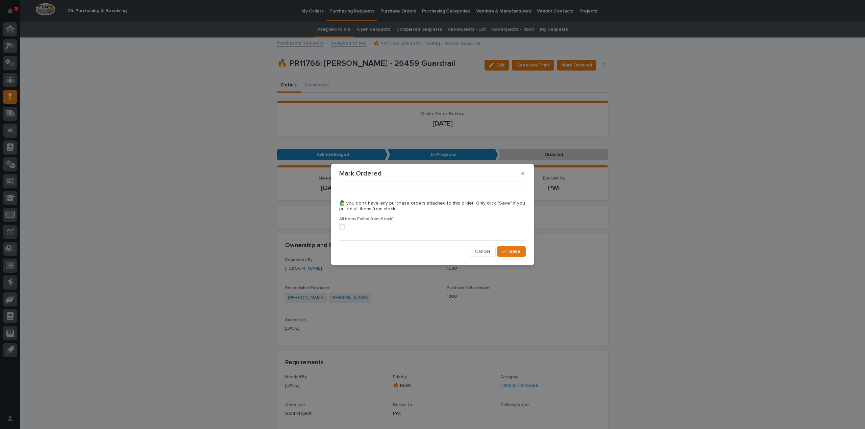
click at [341, 228] on span at bounding box center [341, 226] width 5 height 5
click at [520, 250] on button "Save" at bounding box center [511, 251] width 29 height 11
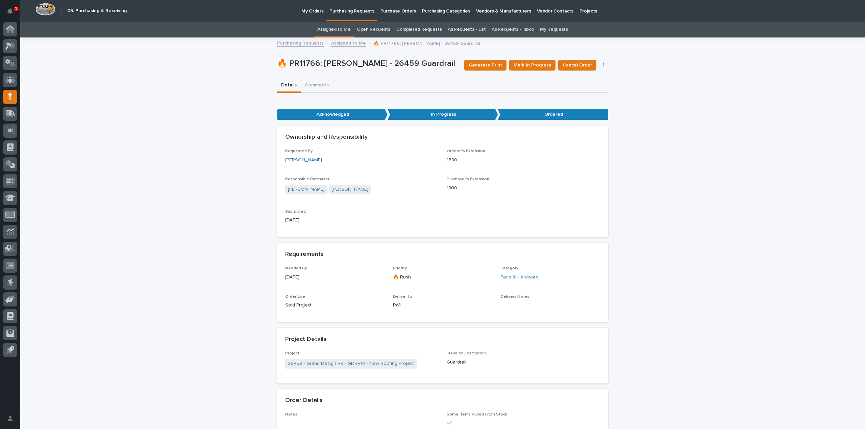
click at [347, 32] on link "Assigned to Me" at bounding box center [333, 30] width 33 height 16
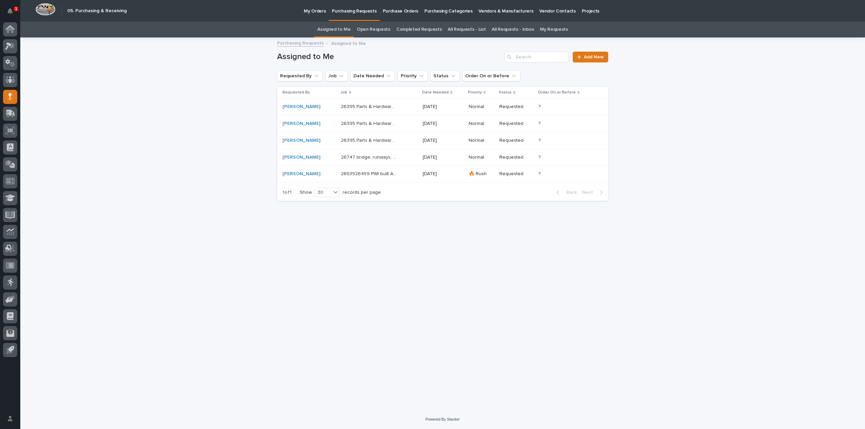
click at [346, 157] on p "26747 bridge, runways, headers, Electrotrack" at bounding box center [370, 156] width 58 height 7
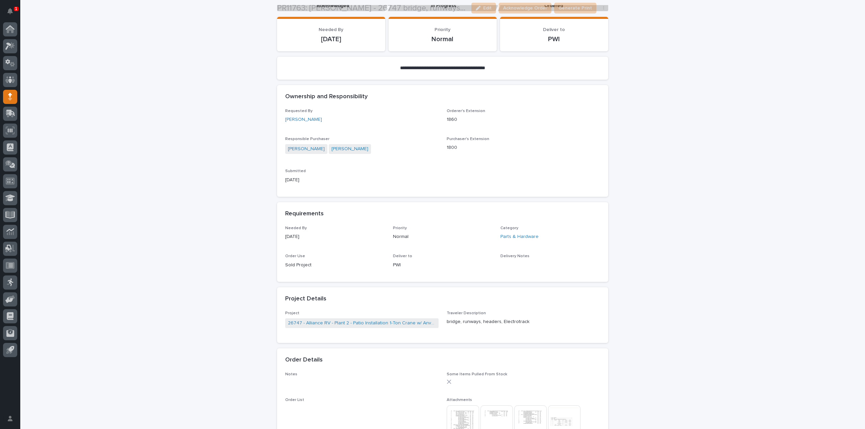
scroll to position [349, 0]
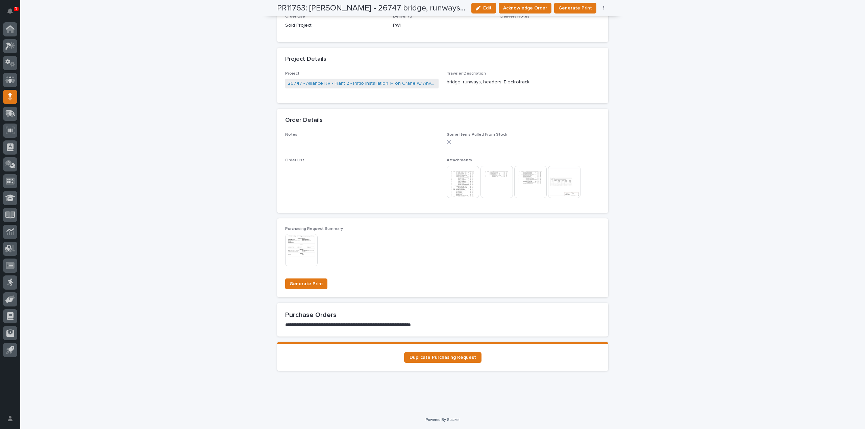
click at [462, 183] on img at bounding box center [463, 182] width 32 height 32
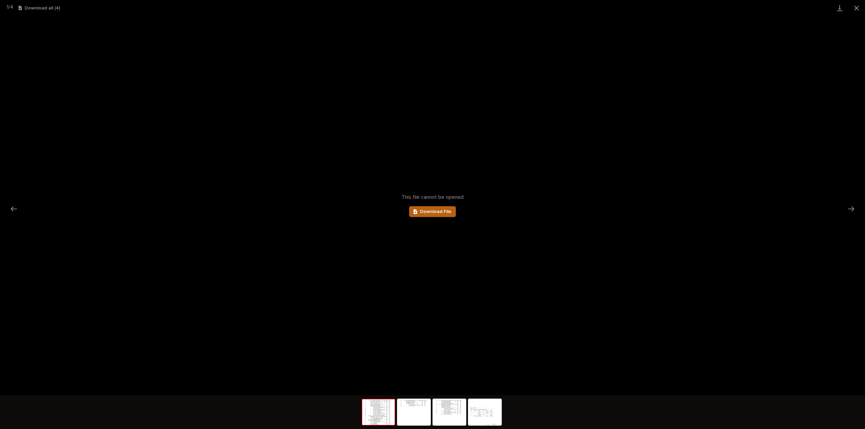
click at [426, 210] on span "Download File" at bounding box center [435, 212] width 31 height 5
click at [851, 208] on button "Next slide" at bounding box center [851, 208] width 14 height 13
click at [449, 214] on span "Download File" at bounding box center [435, 212] width 31 height 5
click at [851, 207] on button "Next slide" at bounding box center [851, 208] width 14 height 13
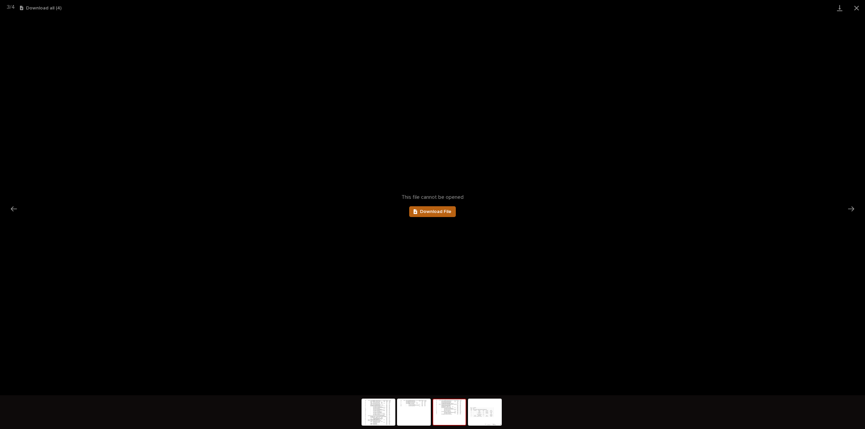
click at [416, 210] on icon at bounding box center [416, 212] width 4 height 5
click at [481, 414] on img at bounding box center [485, 413] width 32 height 26
click at [857, 11] on button "Close gallery" at bounding box center [856, 8] width 17 height 16
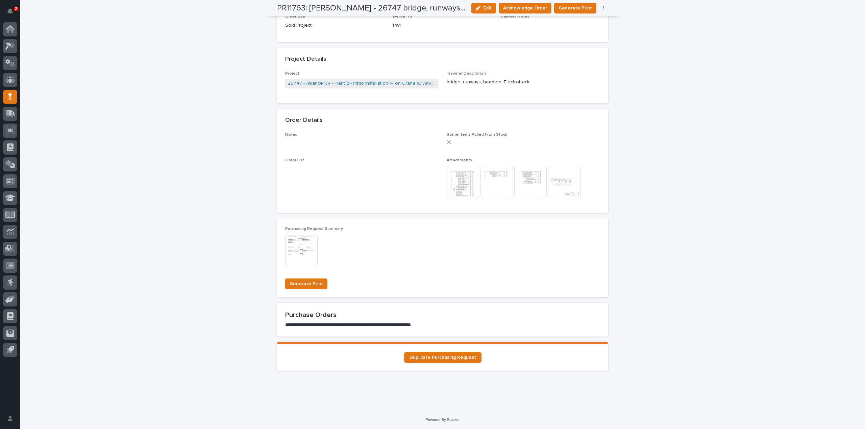
click at [680, 221] on div "**********" at bounding box center [442, 49] width 845 height 721
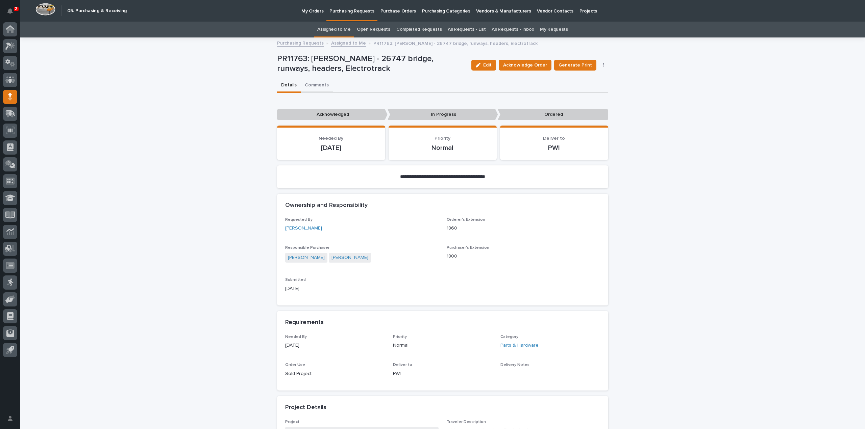
click at [322, 84] on button "Comments" at bounding box center [317, 86] width 32 height 14
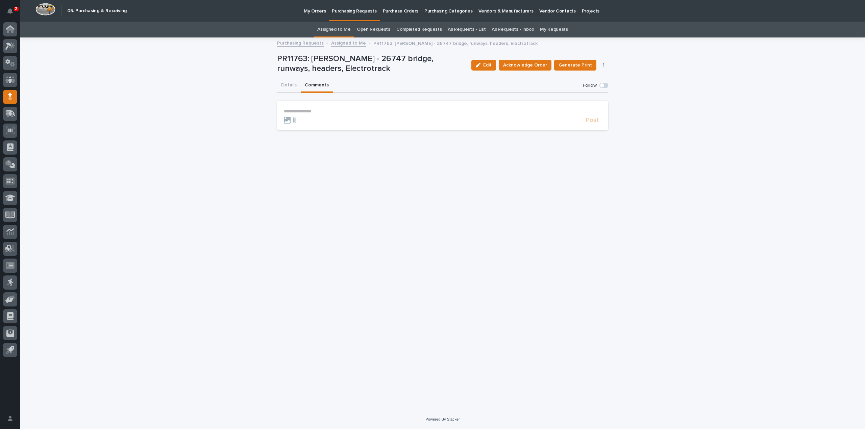
click at [310, 110] on p "**********" at bounding box center [443, 111] width 318 height 6
click at [305, 122] on span "[PERSON_NAME]" at bounding box center [305, 120] width 38 height 5
click at [317, 114] on p "**********" at bounding box center [443, 111] width 318 height 7
click at [591, 123] on span "Post" at bounding box center [592, 123] width 13 height 6
click at [522, 61] on button "Acknowledge Order" at bounding box center [525, 65] width 53 height 11
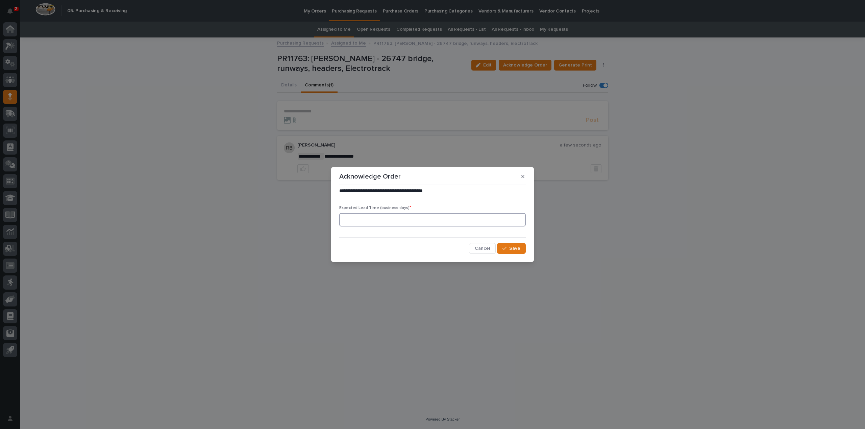
click at [411, 222] on input at bounding box center [432, 220] width 187 height 14
type input "0"
click at [507, 247] on icon "button" at bounding box center [504, 248] width 4 height 5
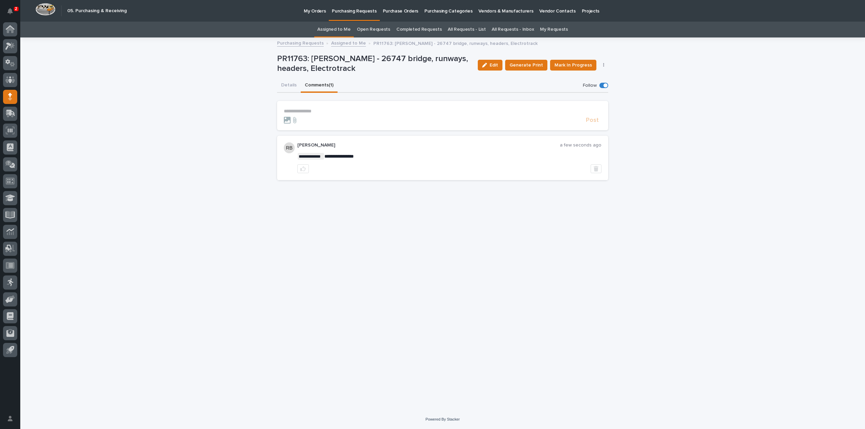
click at [343, 27] on link "Assigned to Me" at bounding box center [333, 30] width 33 height 16
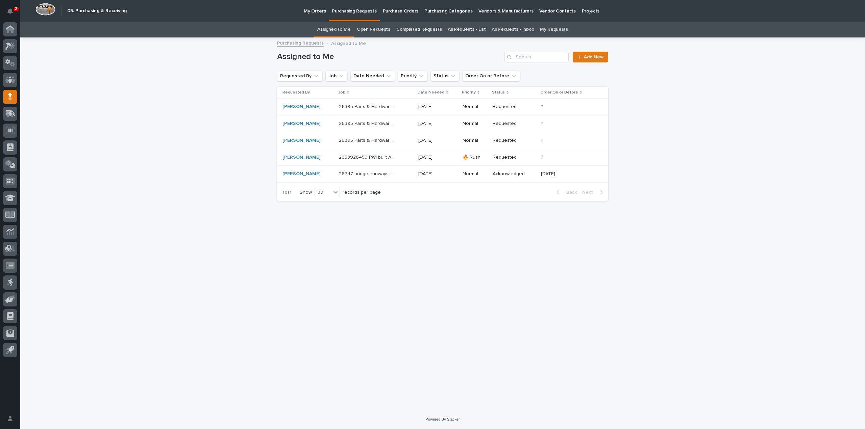
click at [347, 139] on p "26395 Parts & Hardware for End Trucks" at bounding box center [368, 140] width 58 height 7
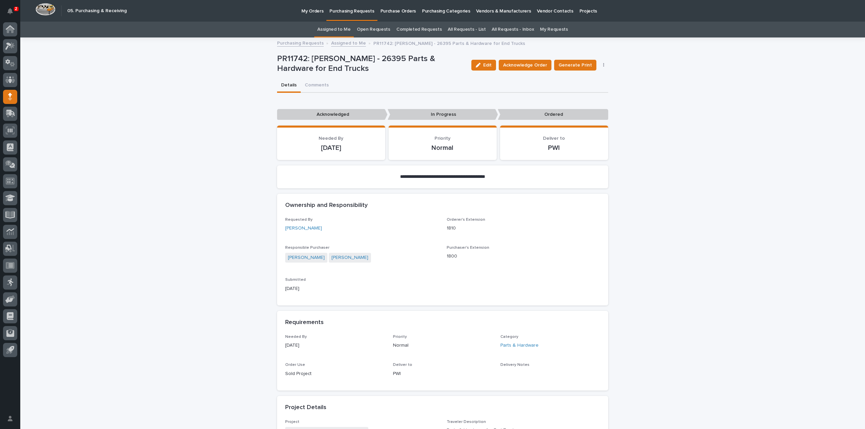
scroll to position [203, 0]
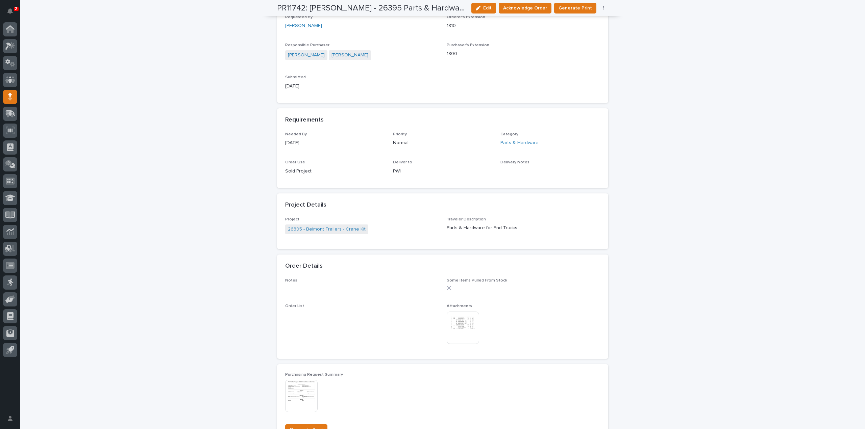
click at [466, 327] on img at bounding box center [463, 328] width 32 height 32
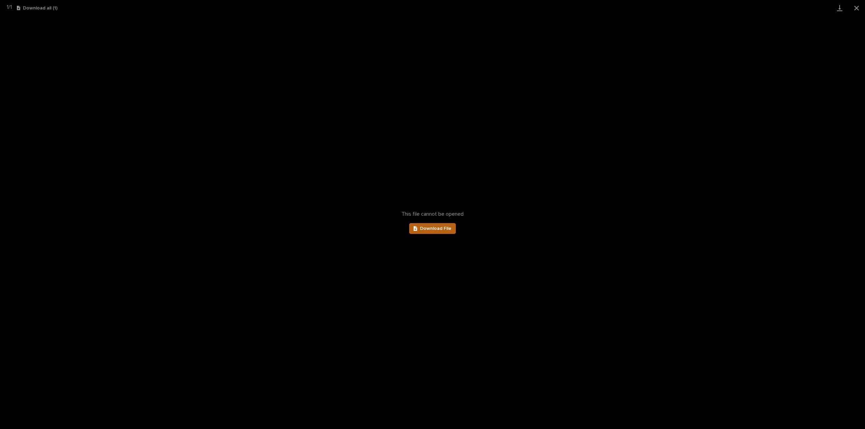
click at [430, 229] on span "Download File" at bounding box center [435, 228] width 31 height 5
click at [858, 8] on button "Close gallery" at bounding box center [856, 8] width 17 height 16
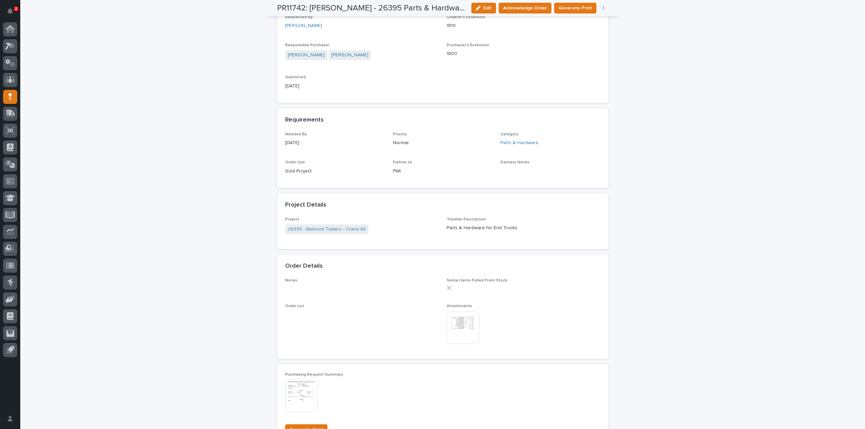
scroll to position [0, 0]
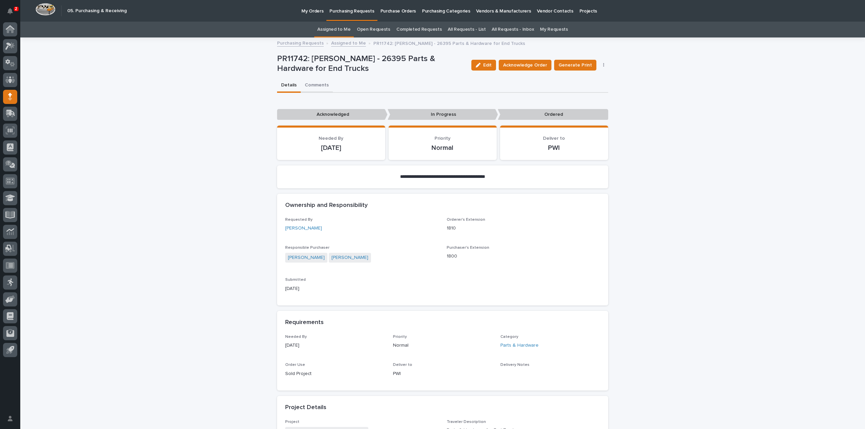
click at [318, 84] on button "Comments" at bounding box center [317, 86] width 32 height 14
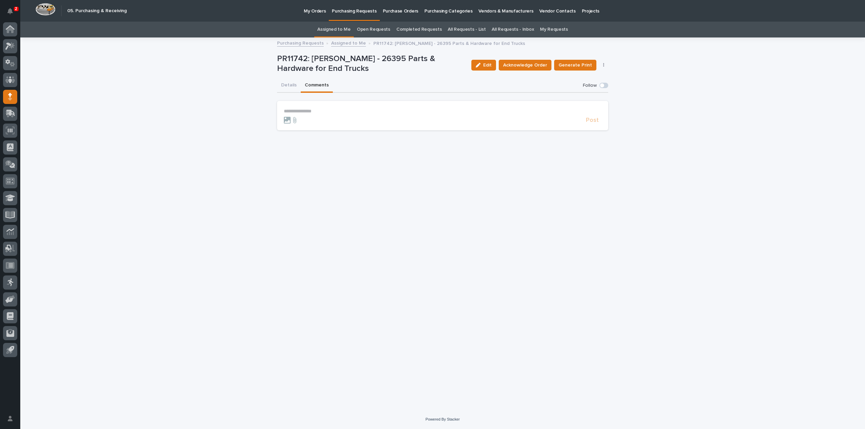
click at [303, 112] on p "**********" at bounding box center [443, 111] width 318 height 6
click at [302, 121] on span "[PERSON_NAME]" at bounding box center [305, 120] width 38 height 5
click at [319, 113] on p "**********" at bounding box center [443, 111] width 318 height 7
click at [590, 122] on span "Post" at bounding box center [592, 123] width 13 height 6
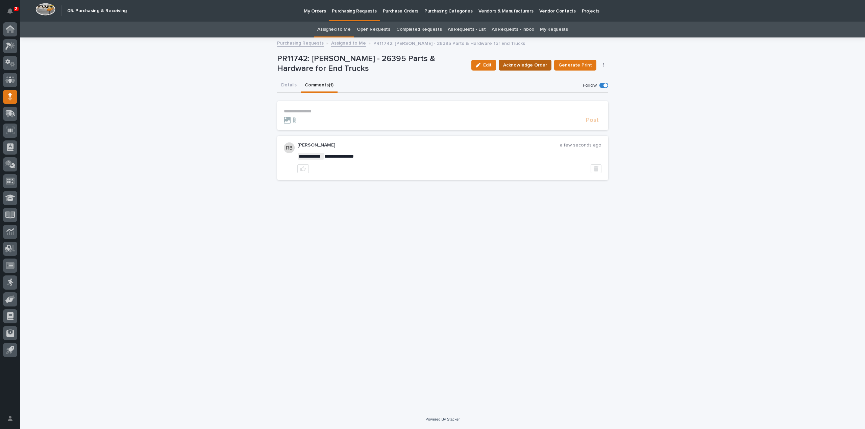
click at [522, 67] on span "Acknowledge Order" at bounding box center [525, 65] width 44 height 7
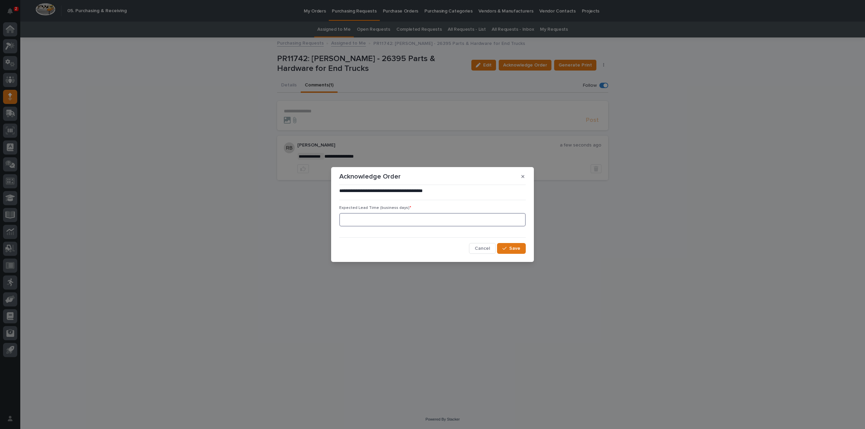
click at [429, 221] on input at bounding box center [432, 220] width 187 height 14
type input "0"
click at [515, 249] on span "Save" at bounding box center [514, 248] width 11 height 5
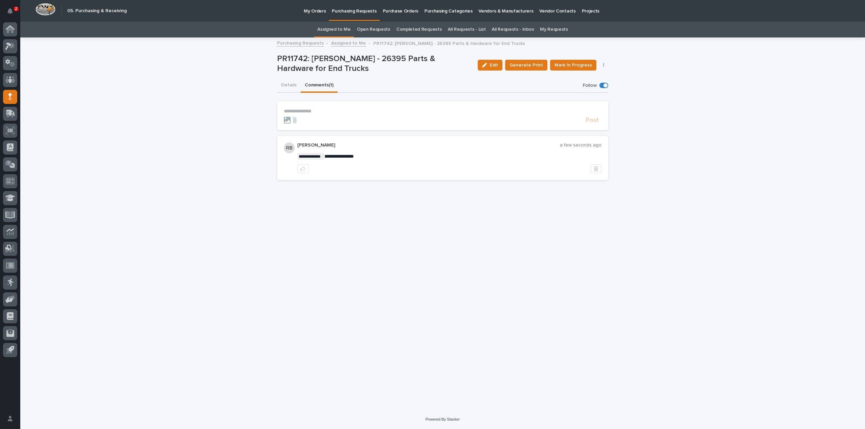
click at [289, 83] on button "Details" at bounding box center [289, 86] width 24 height 14
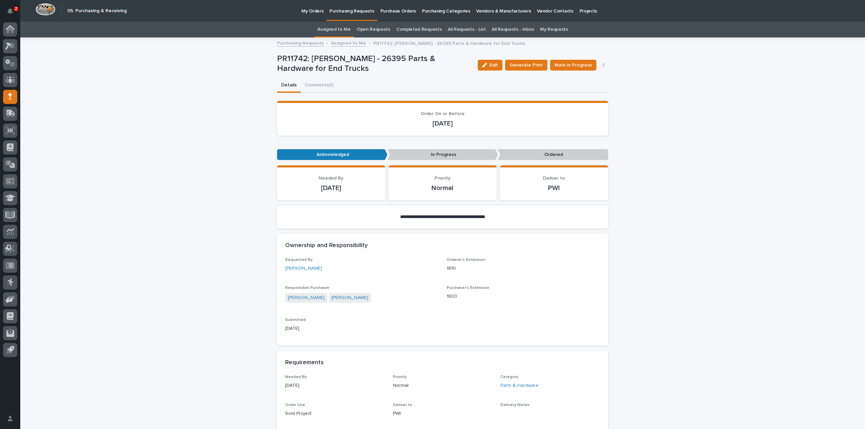
click at [336, 32] on link "Assigned to Me" at bounding box center [333, 30] width 33 height 16
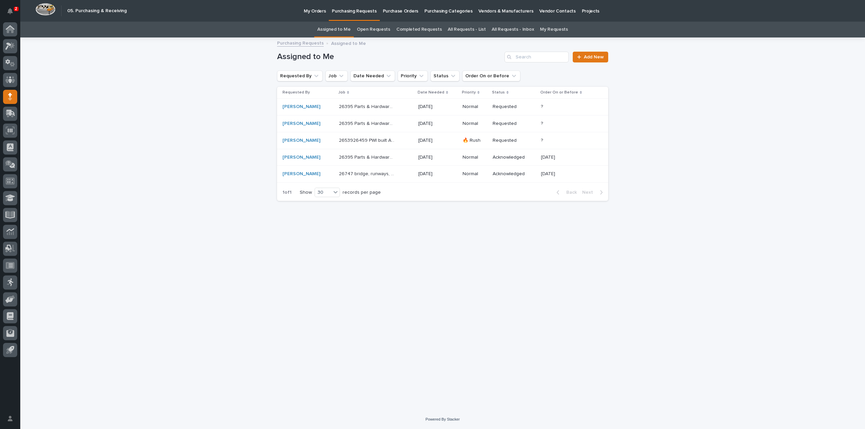
click at [356, 123] on p "26395 Parts & Hardware for Electrotrack" at bounding box center [368, 123] width 58 height 7
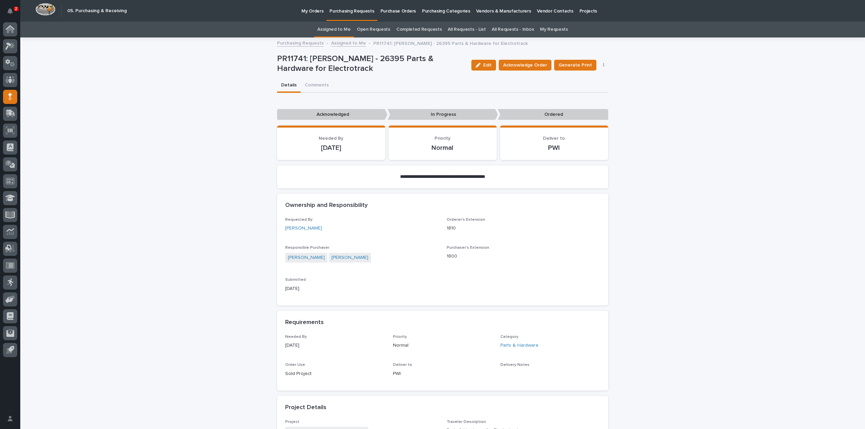
scroll to position [203, 0]
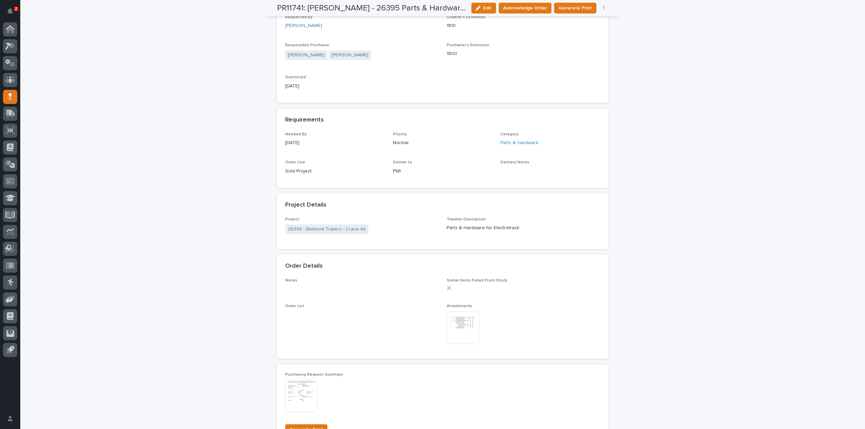
click at [459, 331] on img at bounding box center [463, 328] width 32 height 32
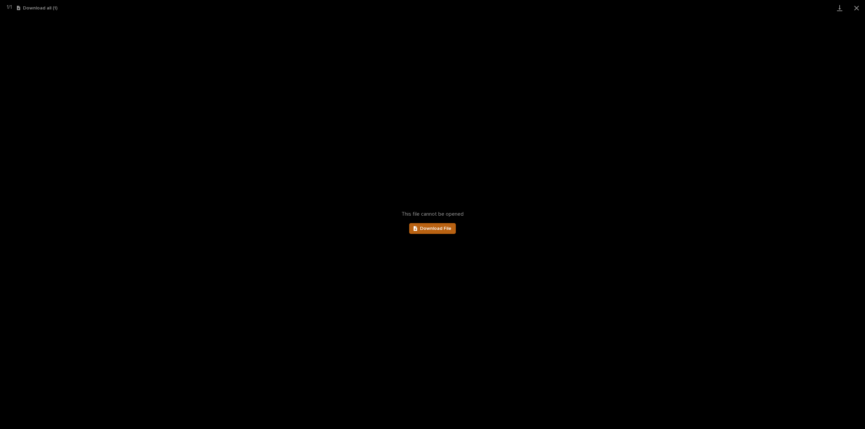
click at [430, 233] on link "Download File" at bounding box center [432, 228] width 47 height 11
click at [429, 232] on link "Download File" at bounding box center [432, 228] width 47 height 11
click at [856, 12] on button "Close gallery" at bounding box center [856, 8] width 17 height 16
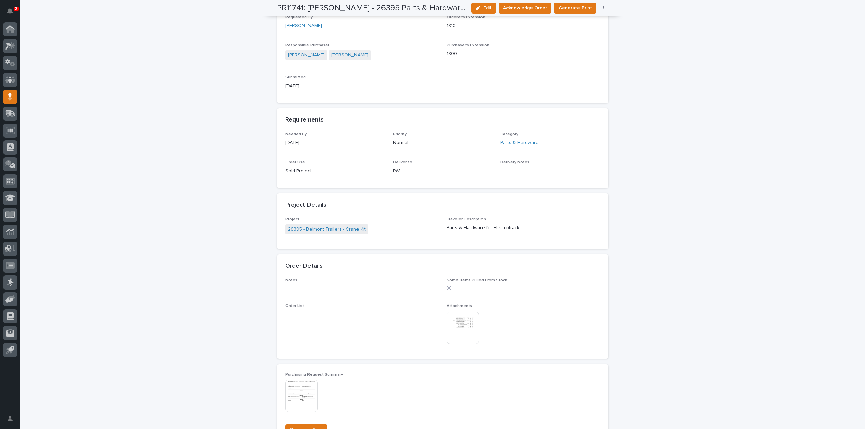
scroll to position [0, 0]
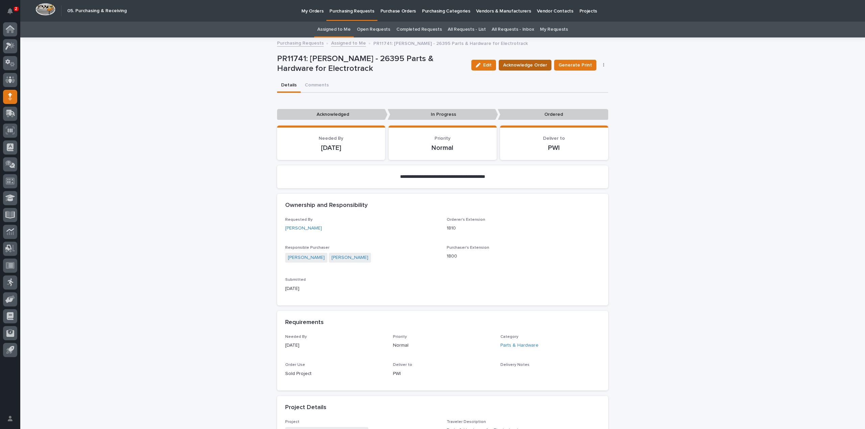
click at [513, 64] on span "Acknowledge Order" at bounding box center [525, 65] width 44 height 7
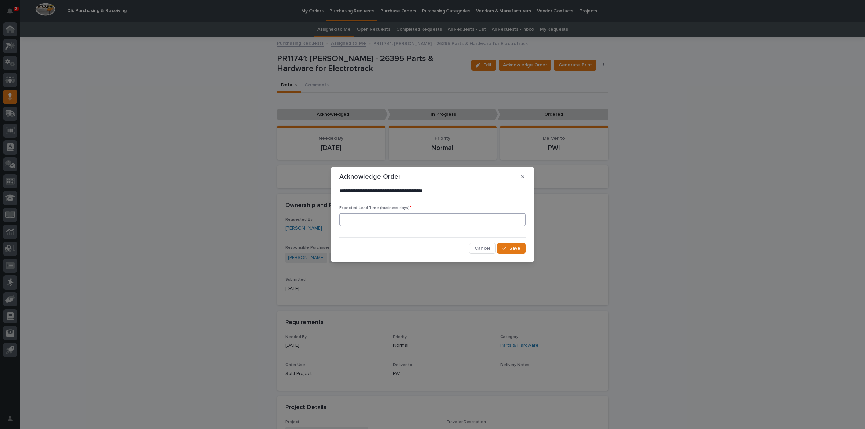
click at [424, 219] on input at bounding box center [432, 220] width 187 height 14
type input "0"
click at [515, 248] on span "Save" at bounding box center [514, 248] width 11 height 5
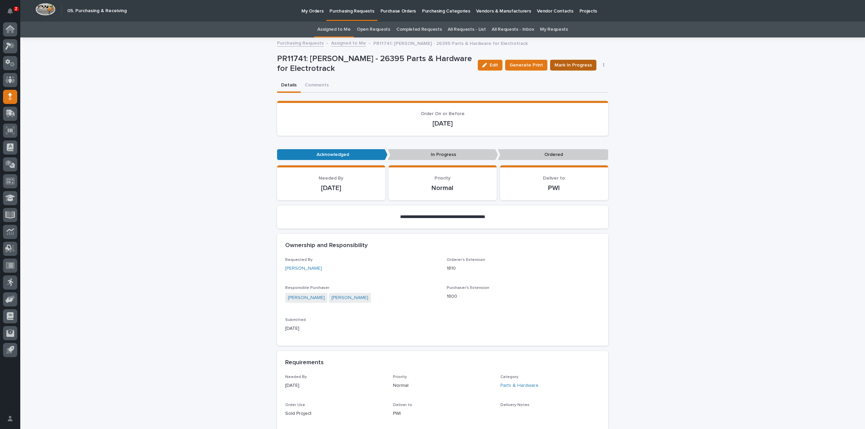
click at [574, 66] on span "Mark In Progress" at bounding box center [574, 65] width 38 height 7
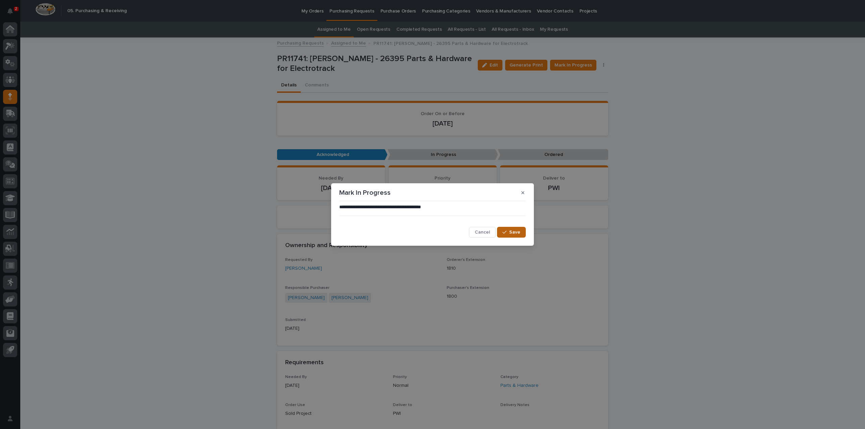
click at [505, 233] on icon "button" at bounding box center [504, 232] width 4 height 5
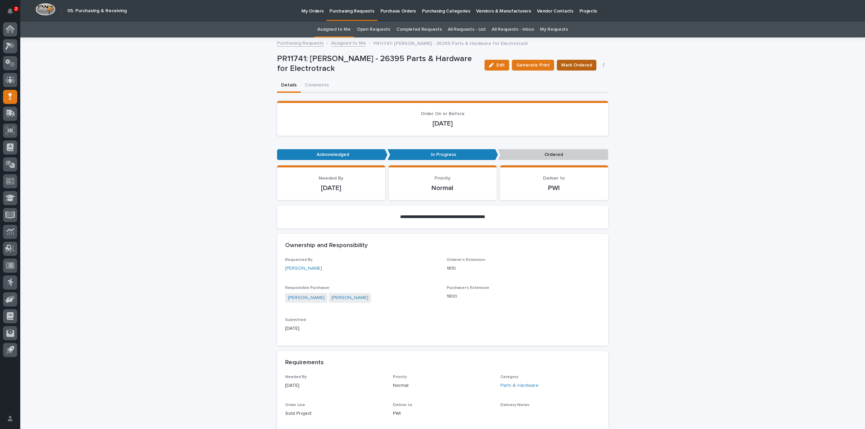
click at [584, 62] on span "Mark Ordered" at bounding box center [576, 65] width 31 height 7
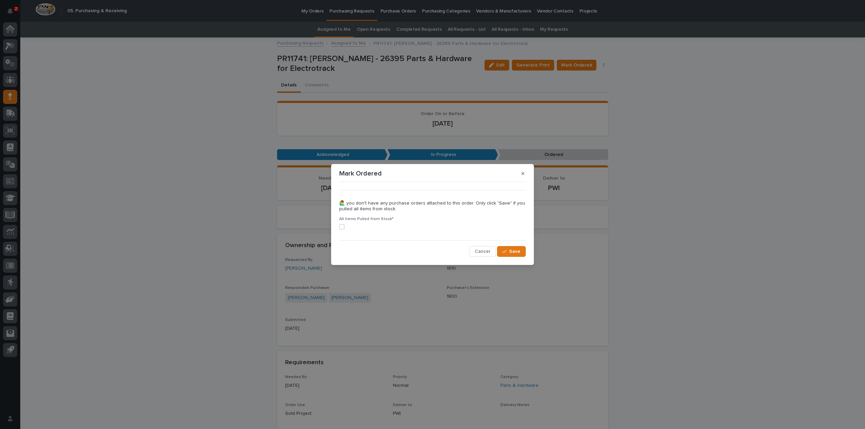
drag, startPoint x: 341, startPoint y: 228, endPoint x: 361, endPoint y: 228, distance: 19.6
click at [342, 228] on span at bounding box center [341, 226] width 5 height 5
click at [521, 249] on button "Save" at bounding box center [511, 251] width 29 height 11
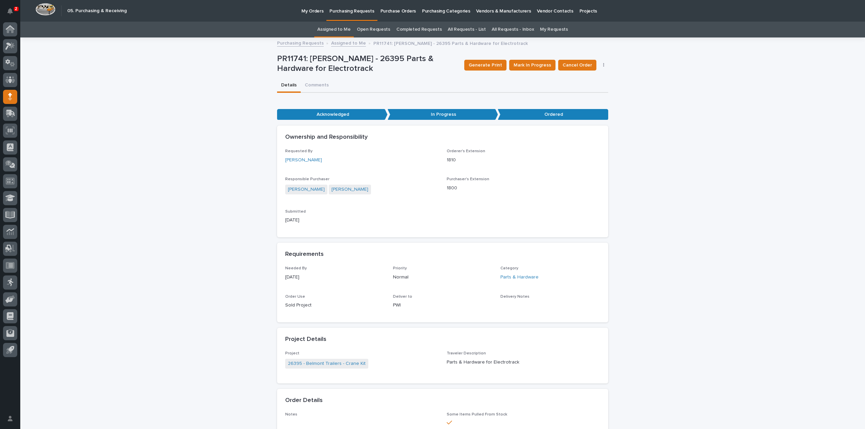
click at [338, 29] on link "Assigned to Me" at bounding box center [333, 30] width 33 height 16
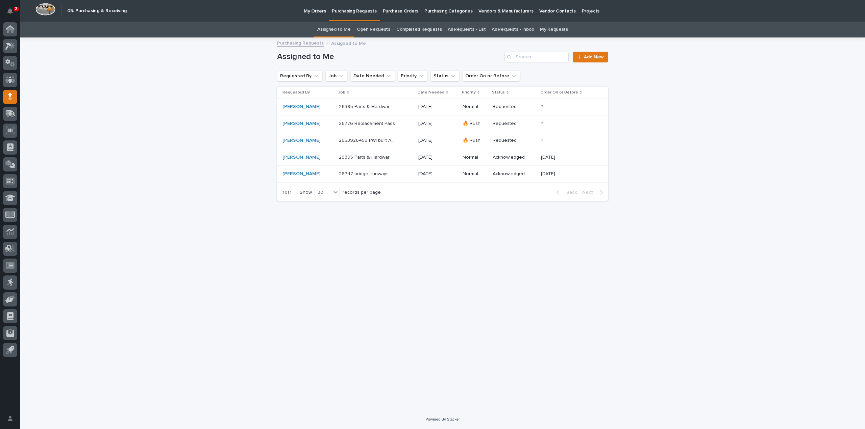
click at [354, 126] on p "26776 Replacement Pads" at bounding box center [367, 123] width 57 height 7
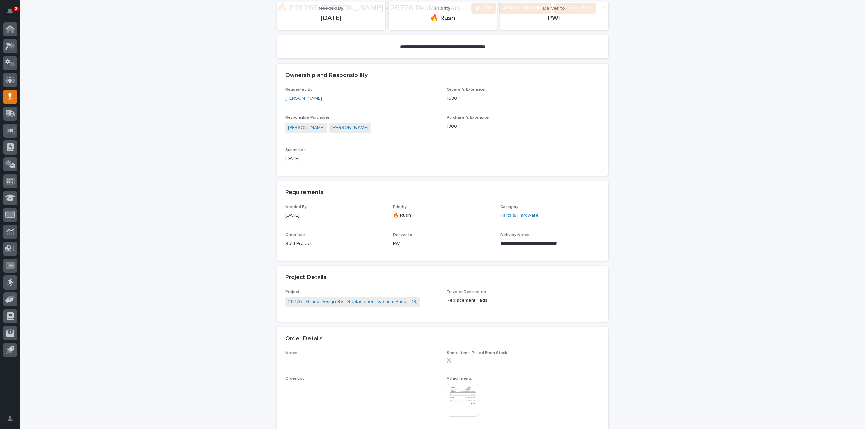
scroll to position [135, 0]
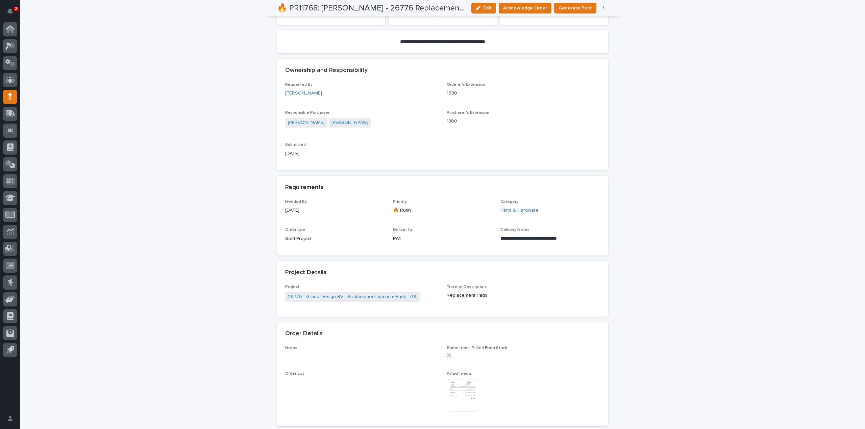
click at [452, 387] on img at bounding box center [463, 395] width 32 height 32
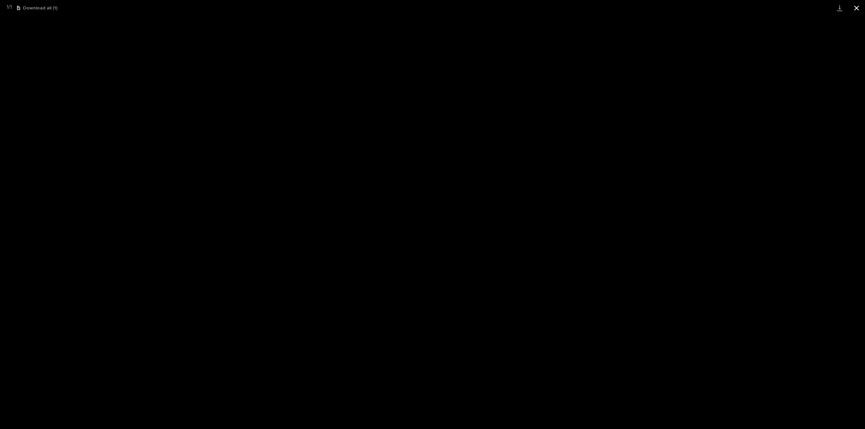
click at [855, 6] on button "Close gallery" at bounding box center [856, 8] width 17 height 16
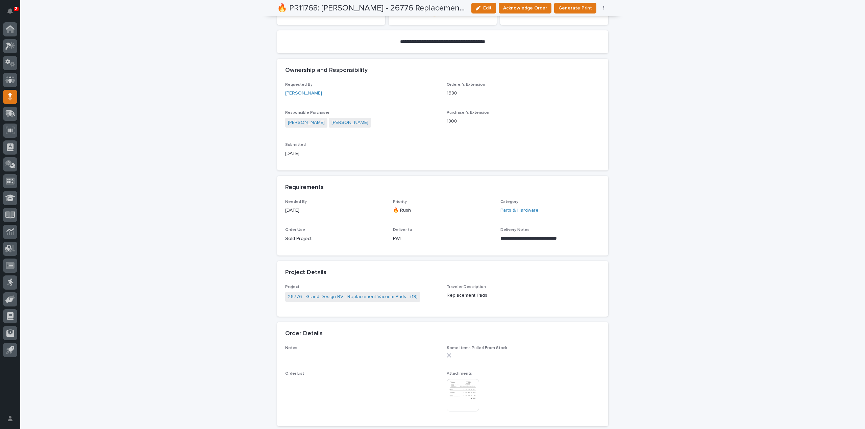
scroll to position [0, 0]
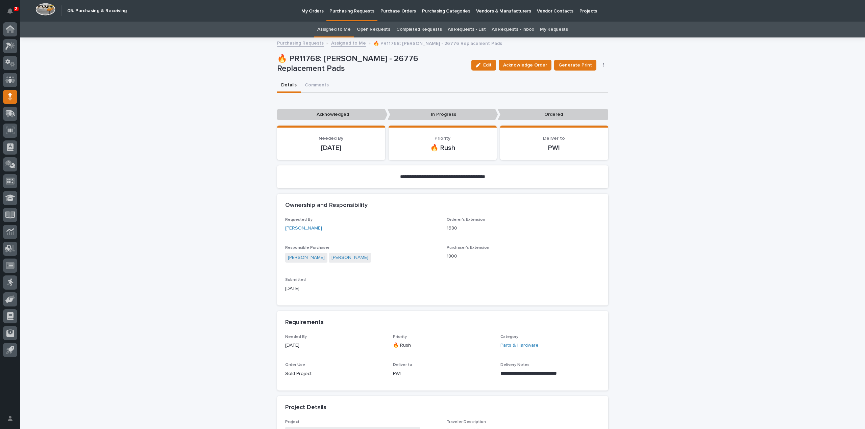
click at [339, 30] on link "Assigned to Me" at bounding box center [333, 30] width 33 height 16
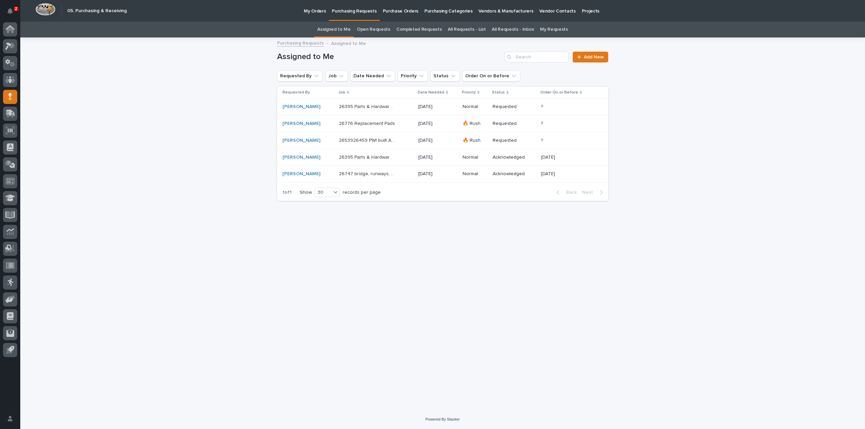
click at [364, 110] on div "26395 Parts & Hardware for End Stops 26395 Parts & Hardware for End Stops" at bounding box center [376, 106] width 74 height 11
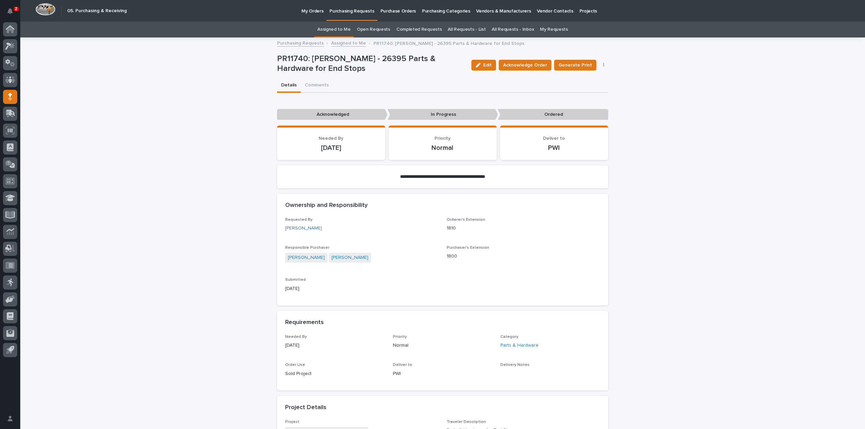
scroll to position [349, 0]
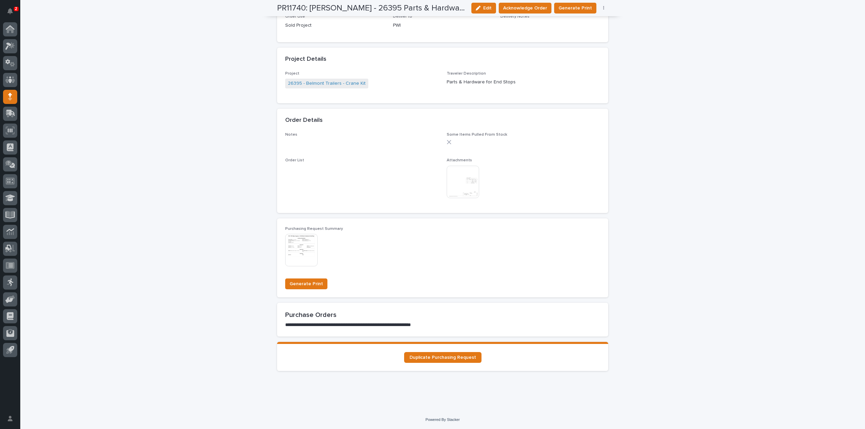
click at [456, 190] on img at bounding box center [463, 182] width 32 height 32
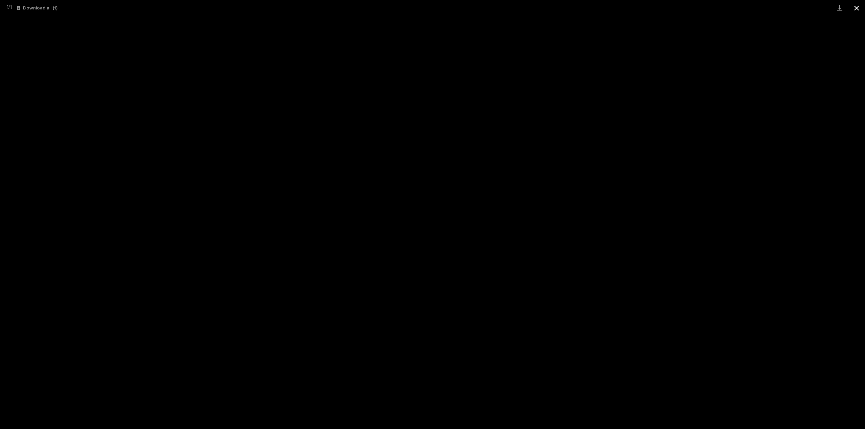
click at [859, 9] on button "Close gallery" at bounding box center [856, 8] width 17 height 16
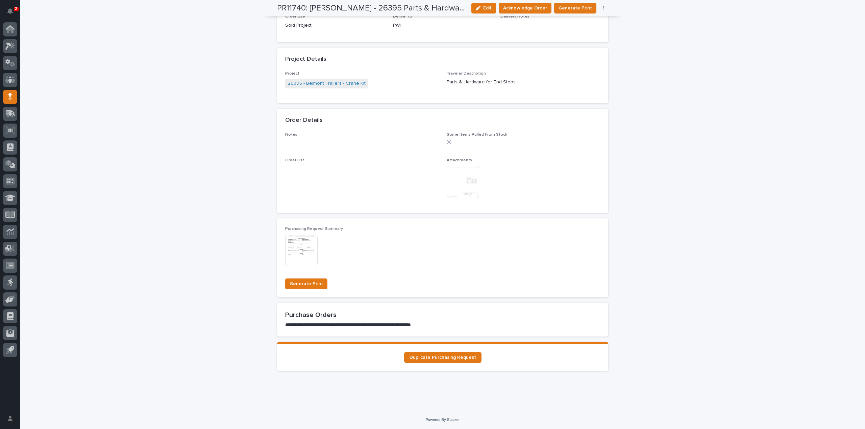
scroll to position [0, 0]
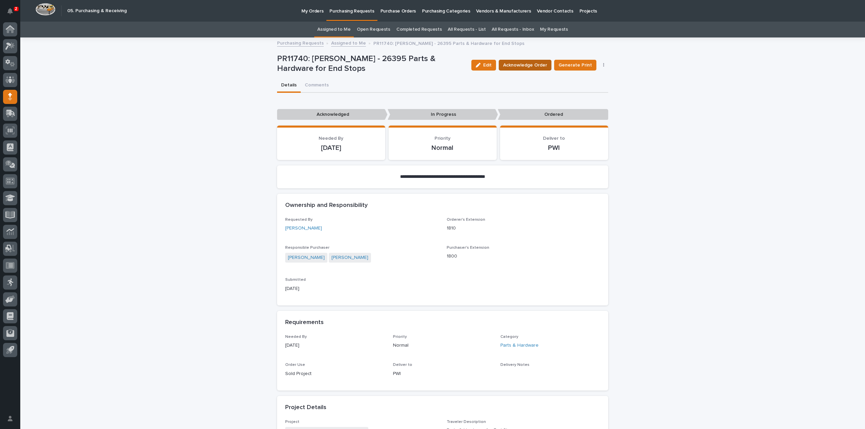
click at [518, 63] on span "Acknowledge Order" at bounding box center [525, 65] width 44 height 7
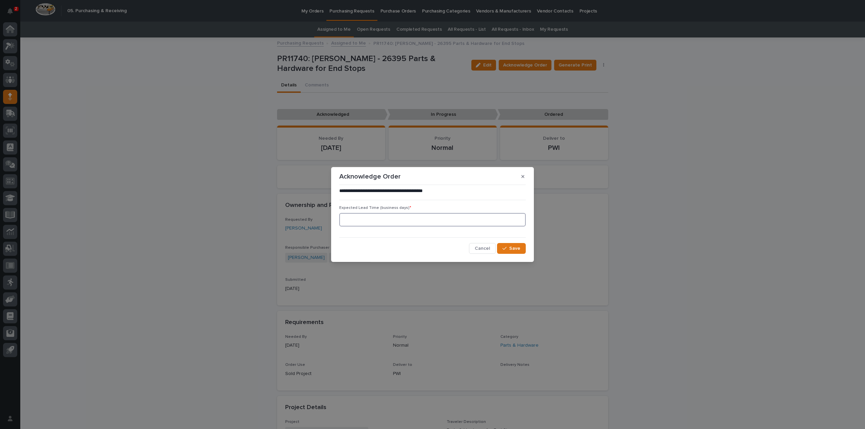
click at [363, 223] on input at bounding box center [432, 220] width 187 height 14
type input "0"
click at [500, 250] on button "Save" at bounding box center [511, 248] width 29 height 11
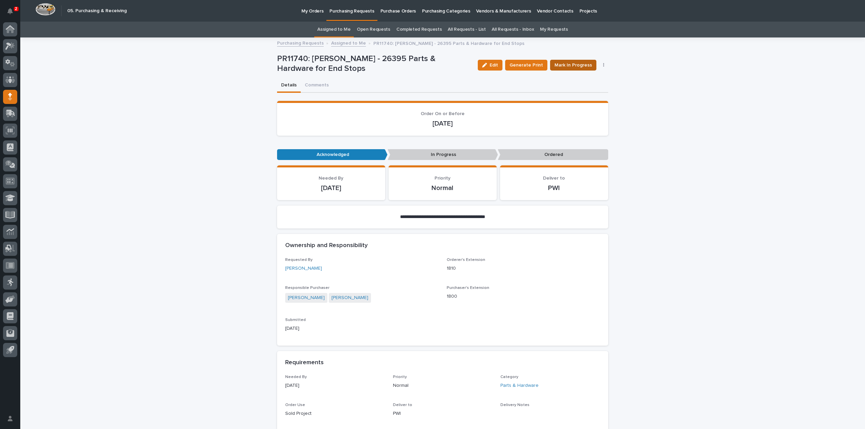
click at [572, 66] on span "Mark In Progress" at bounding box center [574, 65] width 38 height 7
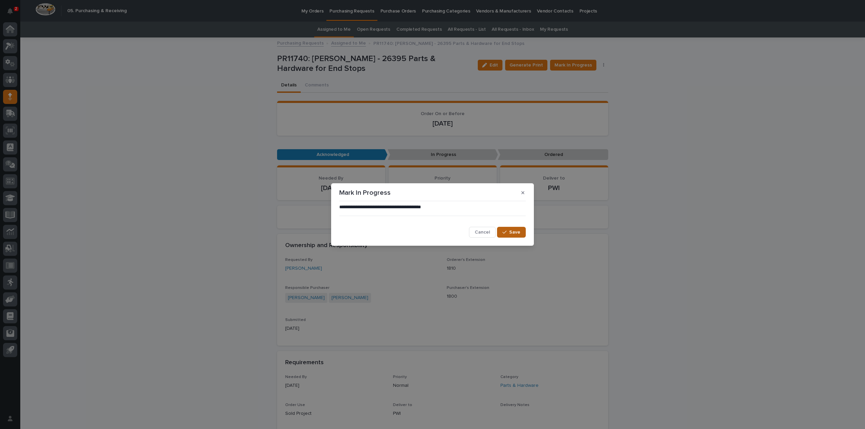
click at [499, 232] on button "Save" at bounding box center [511, 232] width 29 height 11
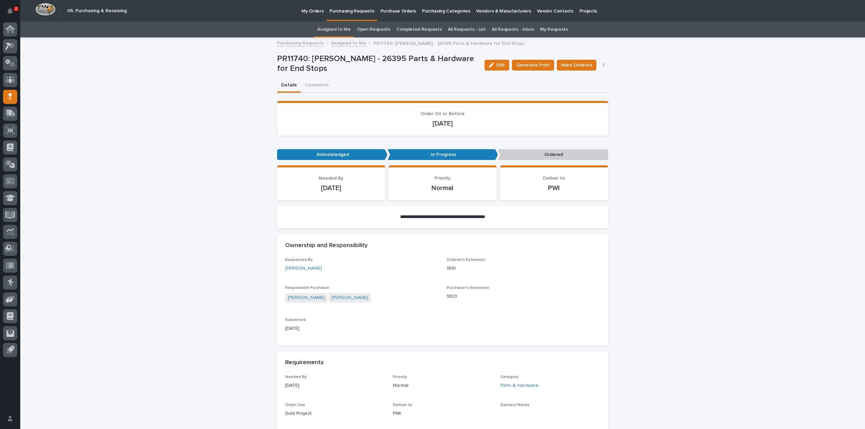
click at [363, 154] on p "Acknowledged" at bounding box center [332, 154] width 110 height 11
click at [316, 84] on button "Comments" at bounding box center [317, 86] width 32 height 14
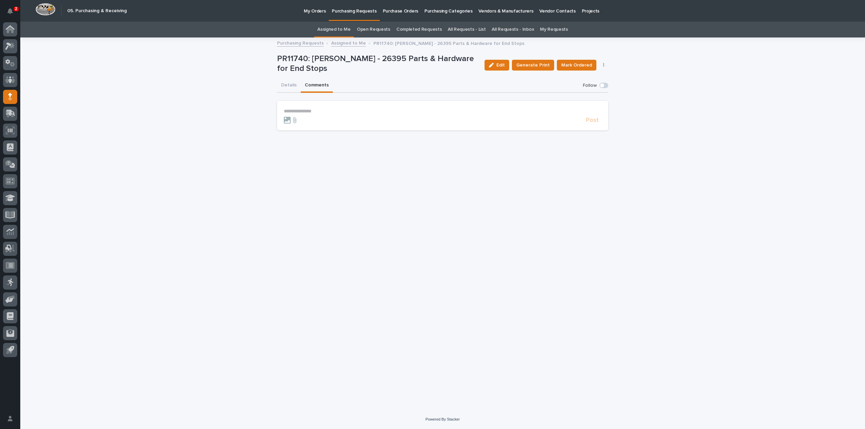
click at [313, 109] on p "**********" at bounding box center [443, 111] width 318 height 6
click at [296, 120] on span "[PERSON_NAME]" at bounding box center [305, 120] width 38 height 5
click at [322, 113] on p "**********" at bounding box center [443, 111] width 318 height 7
click at [590, 123] on span "Post" at bounding box center [592, 123] width 13 height 6
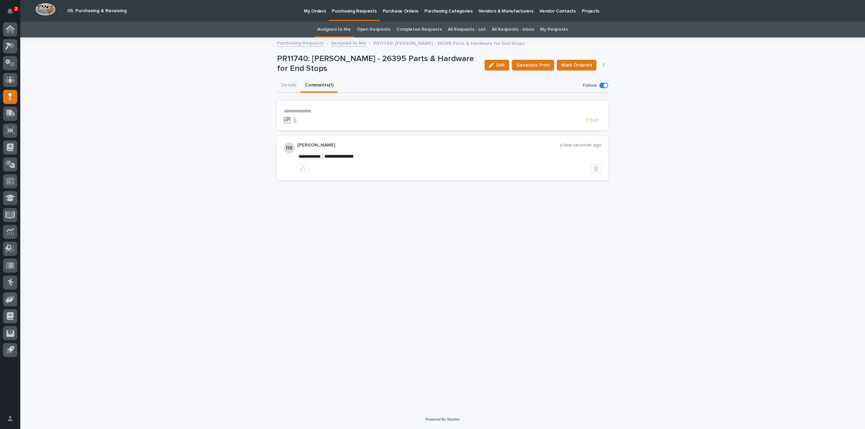
click at [469, 30] on link "All Requests - List" at bounding box center [467, 30] width 38 height 16
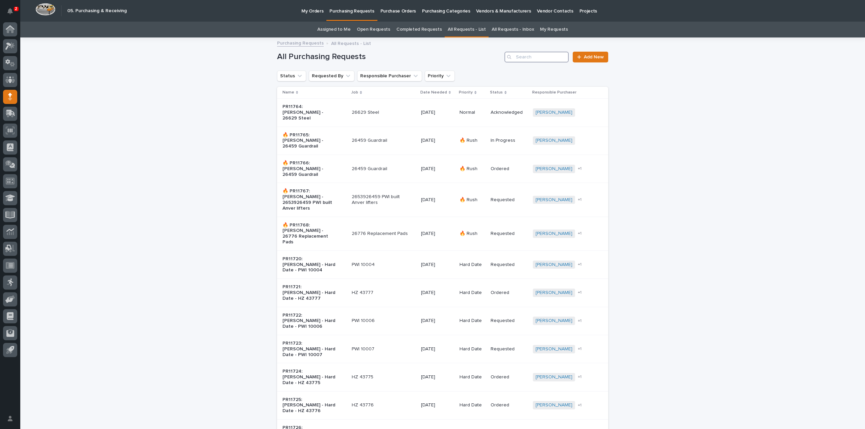
click at [549, 58] on input "Search" at bounding box center [537, 57] width 64 height 11
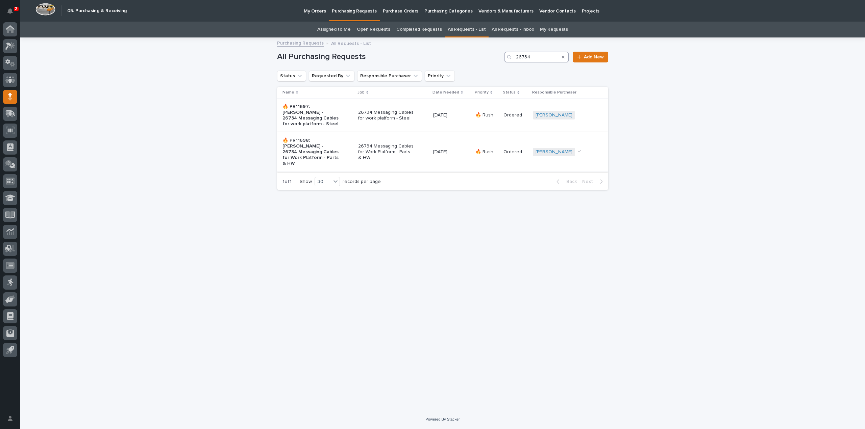
type input "26734"
click at [388, 144] on p "26734 Messaging Cables for Work Platform - Parts & HW" at bounding box center [386, 152] width 56 height 17
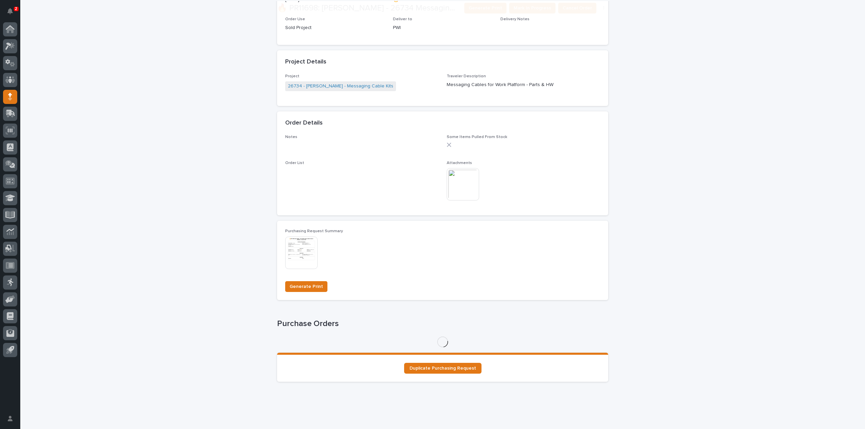
scroll to position [331, 0]
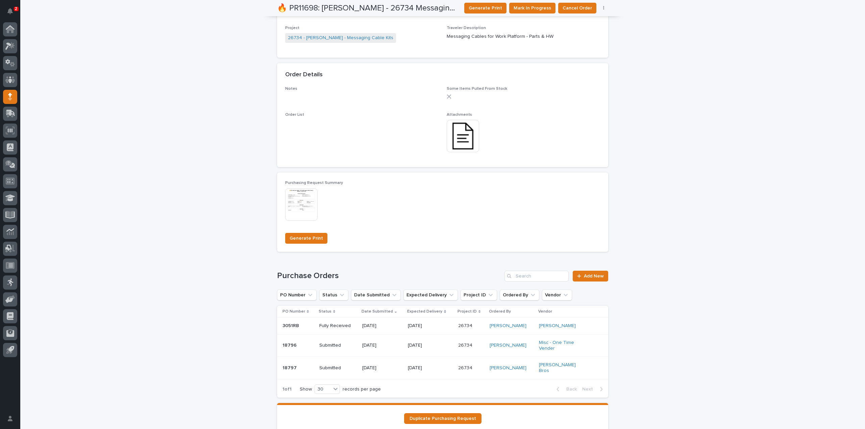
click at [336, 343] on p "Submitted" at bounding box center [338, 346] width 38 height 6
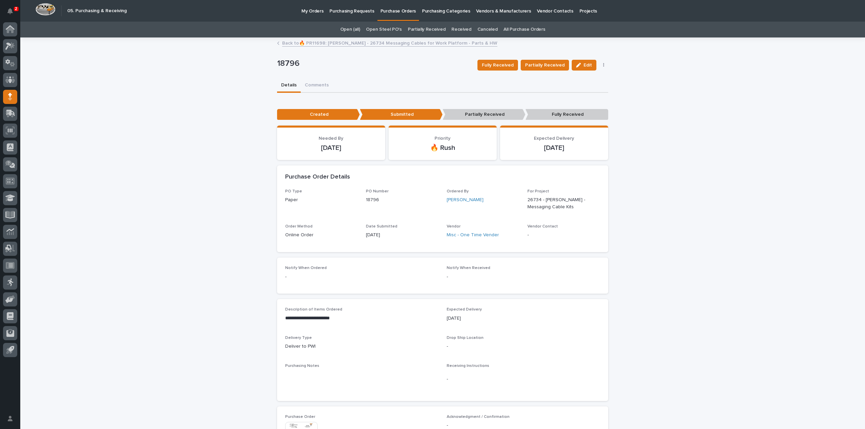
scroll to position [217, 0]
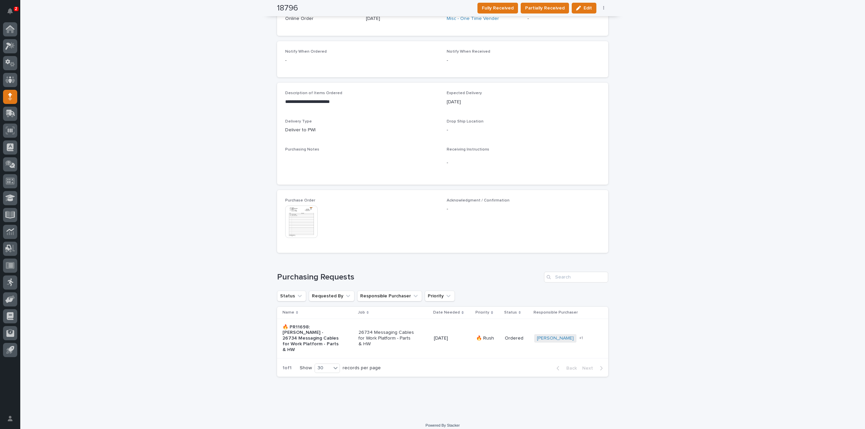
click at [296, 215] on img at bounding box center [301, 222] width 32 height 32
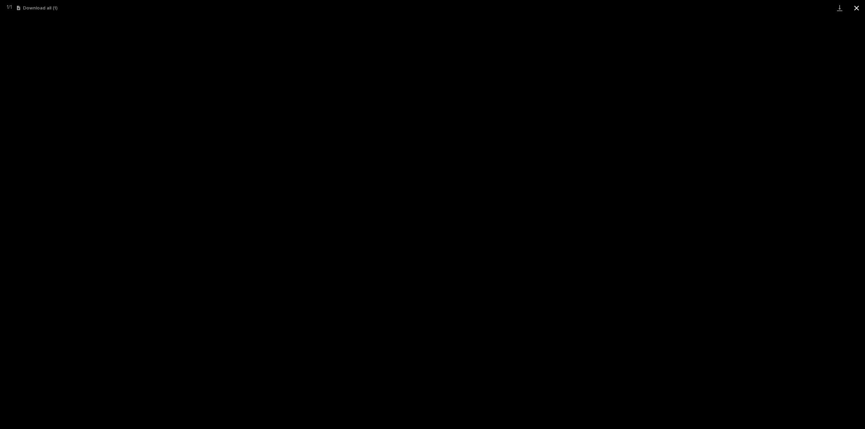
click at [855, 10] on button "Close gallery" at bounding box center [856, 8] width 17 height 16
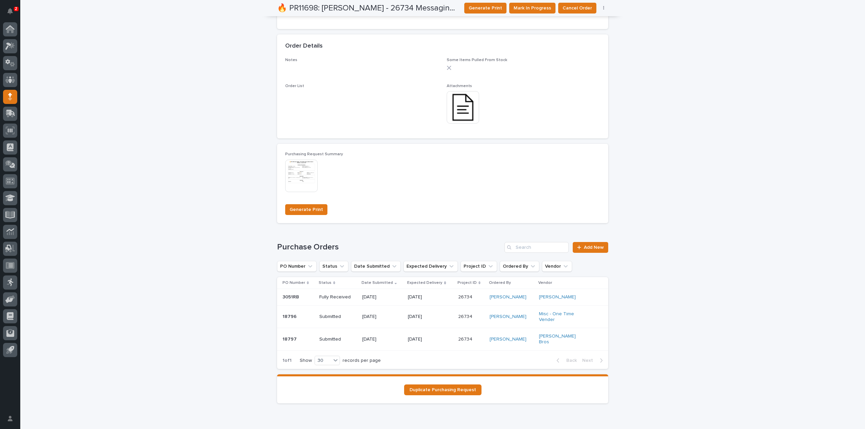
scroll to position [381, 0]
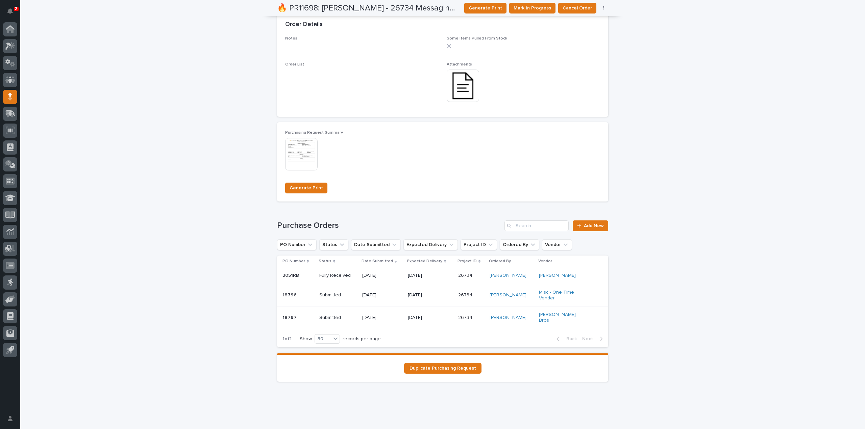
click at [413, 315] on p "[DATE]" at bounding box center [430, 318] width 45 height 6
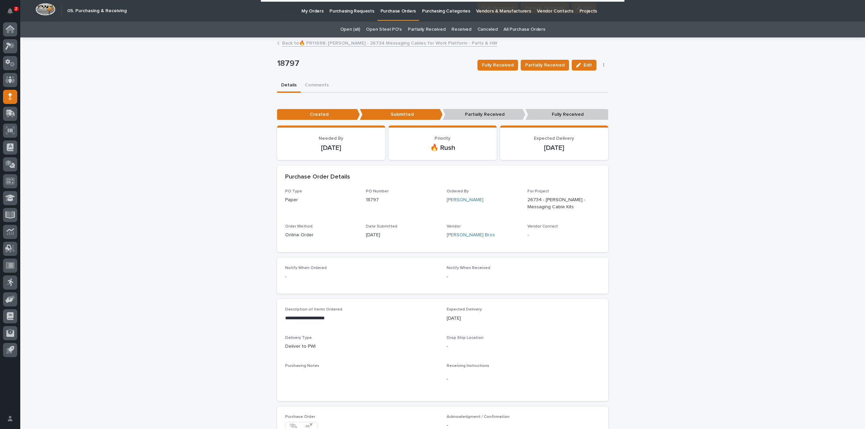
scroll to position [217, 0]
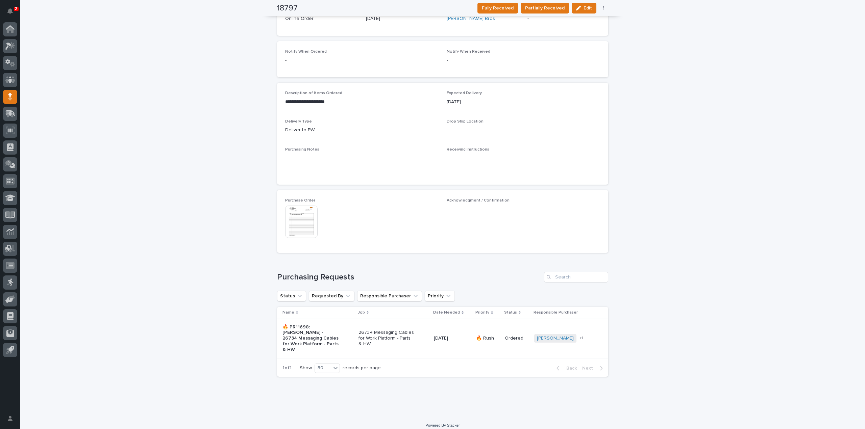
click at [296, 220] on img at bounding box center [301, 222] width 32 height 32
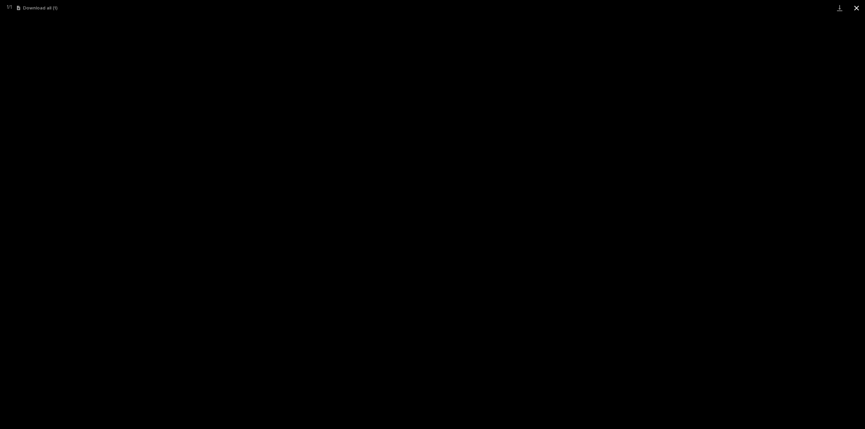
click at [860, 8] on button "Close gallery" at bounding box center [856, 8] width 17 height 16
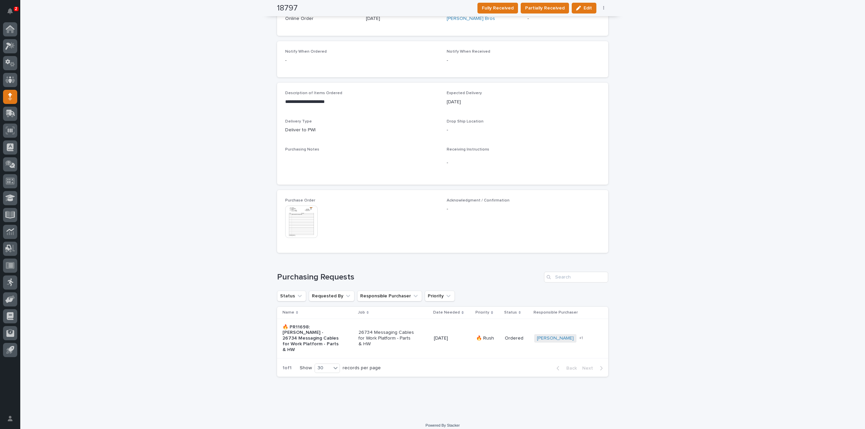
click at [367, 332] on p "26734 Messaging Cables for Work Platform - Parts & HW" at bounding box center [387, 338] width 56 height 17
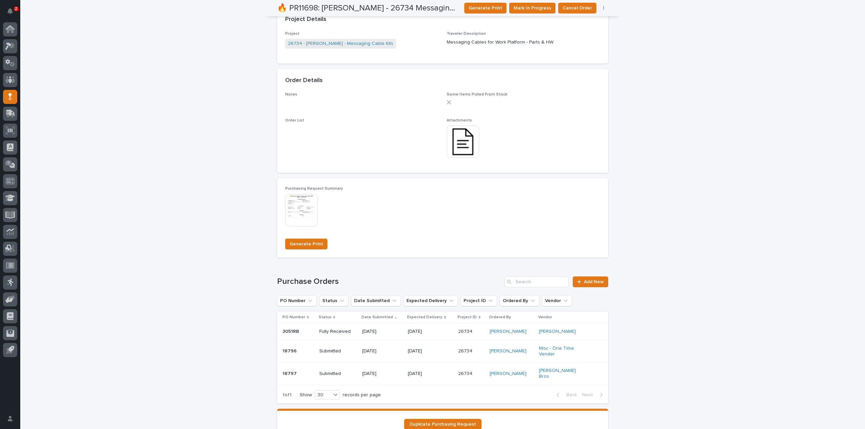
scroll to position [381, 0]
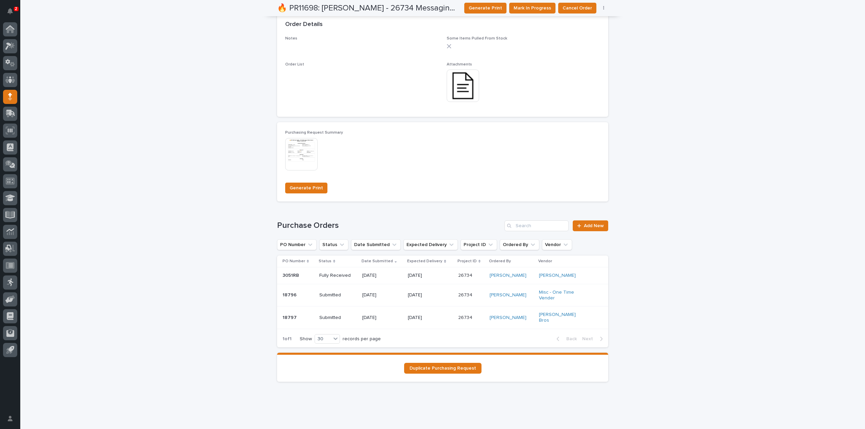
click at [326, 315] on p "Submitted" at bounding box center [338, 318] width 38 height 6
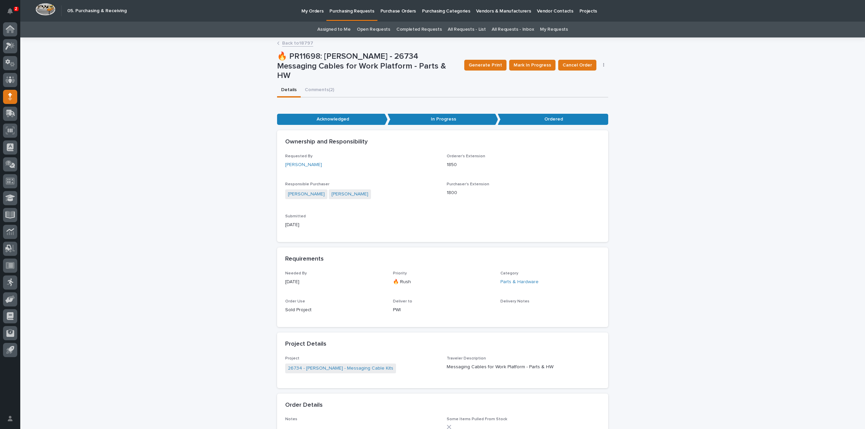
click at [327, 31] on link "Assigned to Me" at bounding box center [333, 30] width 33 height 16
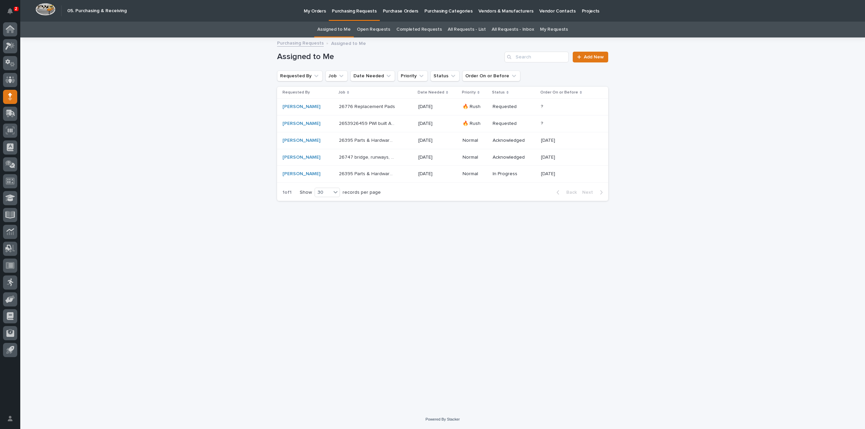
click at [461, 30] on link "All Requests - List" at bounding box center [467, 30] width 38 height 16
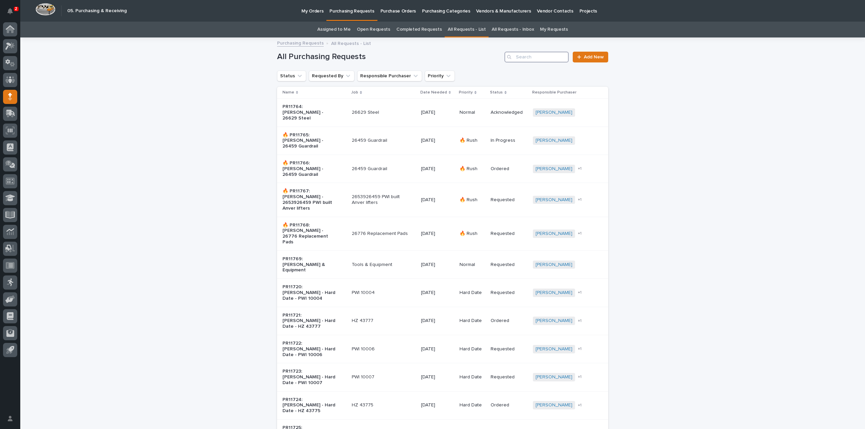
click at [550, 59] on input "Search" at bounding box center [537, 57] width 64 height 11
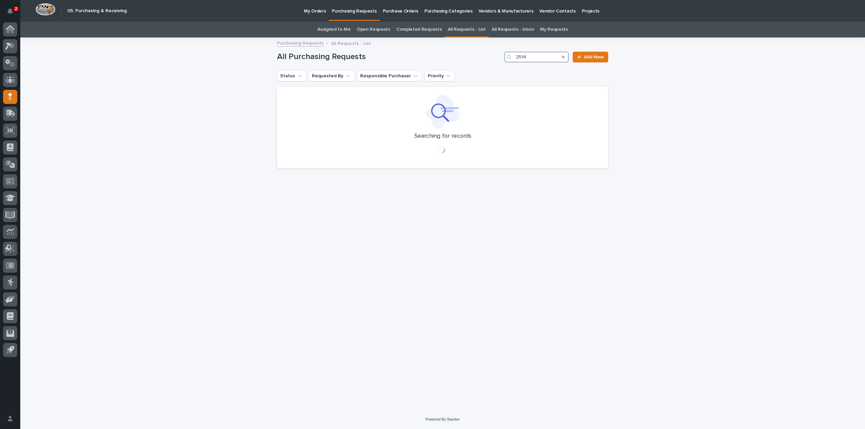
type input "25144"
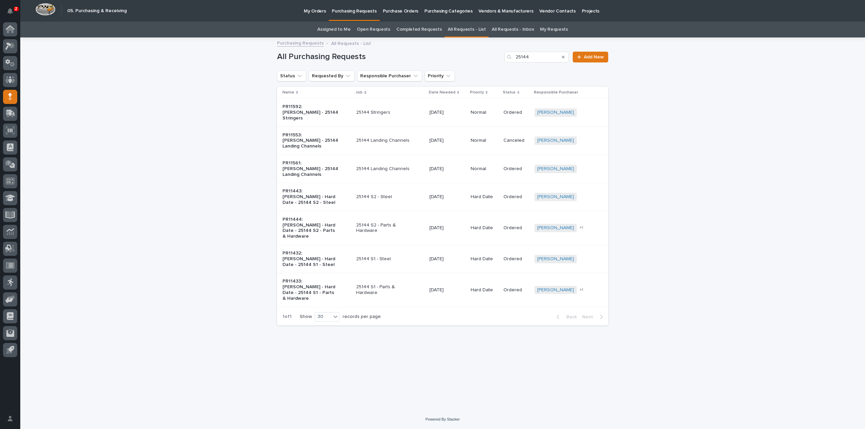
click at [368, 285] on p "25144 S1 - Parts & Hardware" at bounding box center [384, 290] width 56 height 11
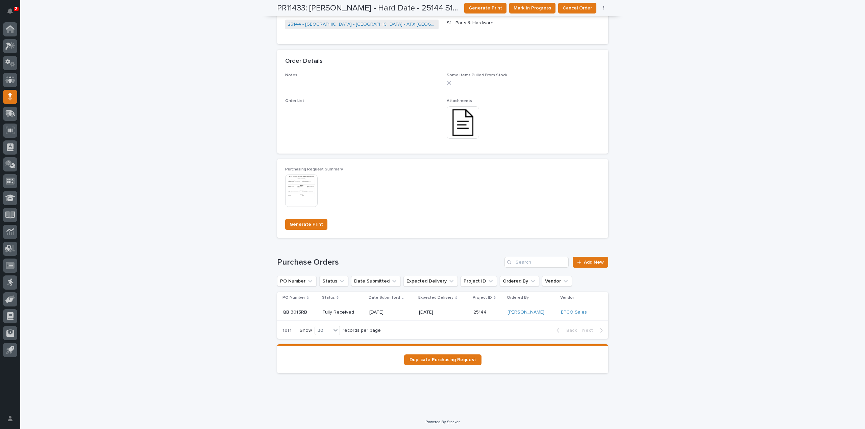
scroll to position [342, 0]
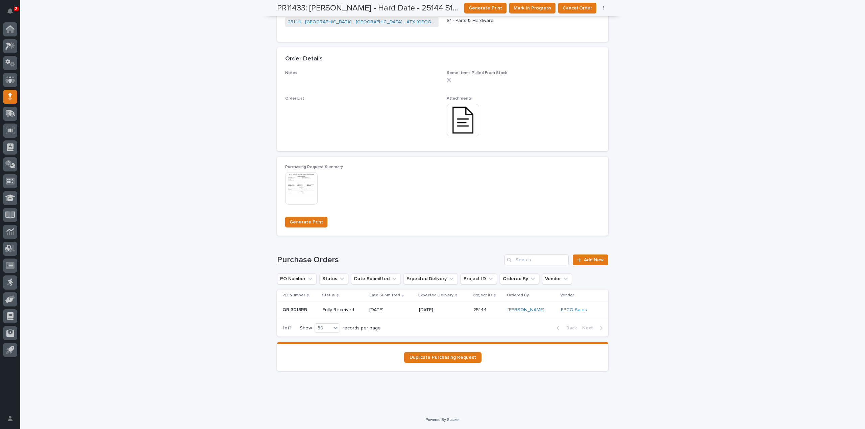
click at [339, 309] on p "Fully Received" at bounding box center [343, 311] width 41 height 6
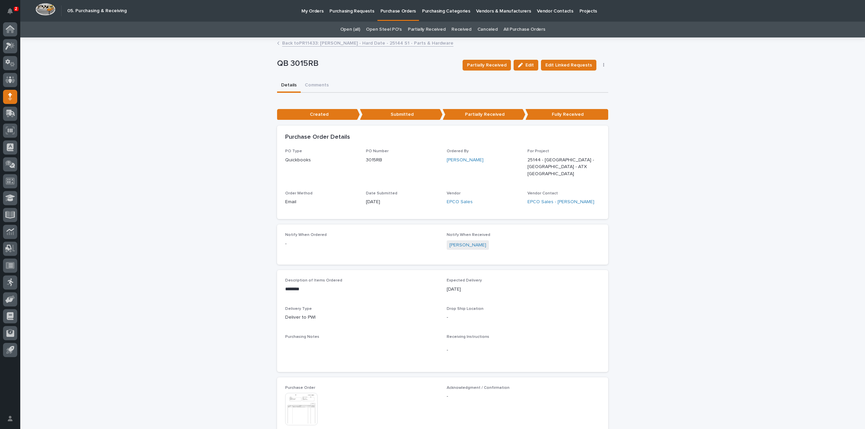
scroll to position [322, 0]
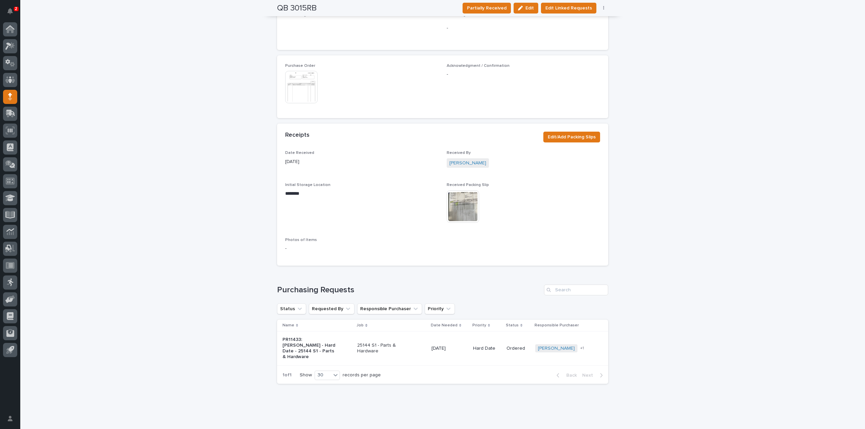
click at [462, 208] on img at bounding box center [463, 207] width 32 height 32
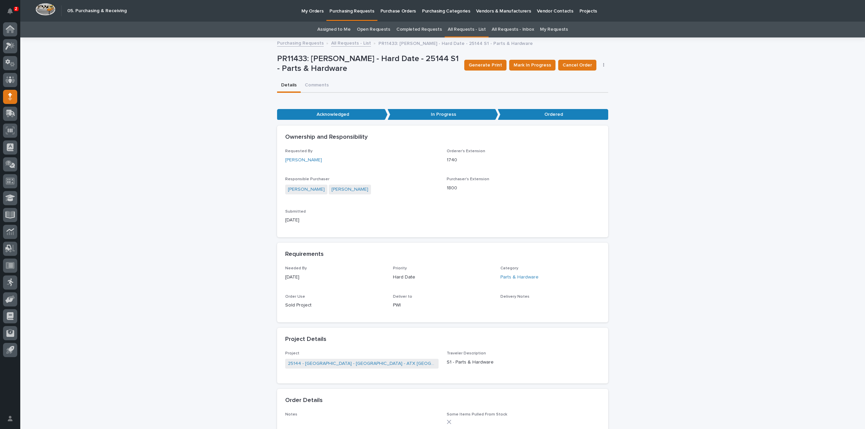
scroll to position [22, 0]
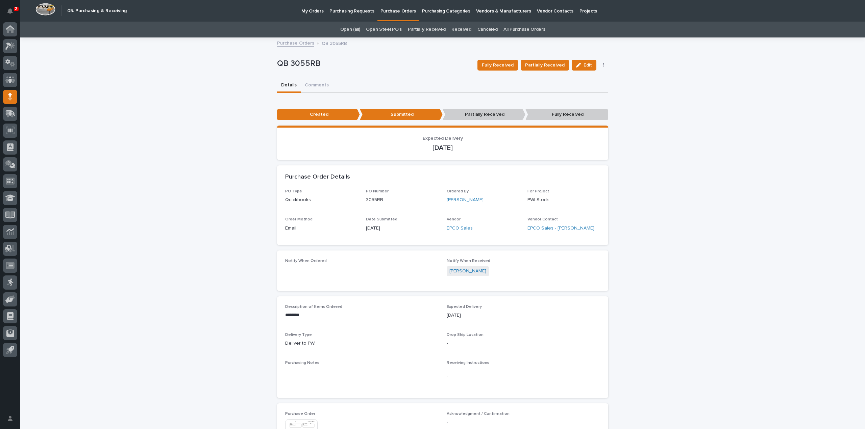
click at [509, 29] on link "All Purchase Orders" at bounding box center [524, 30] width 42 height 16
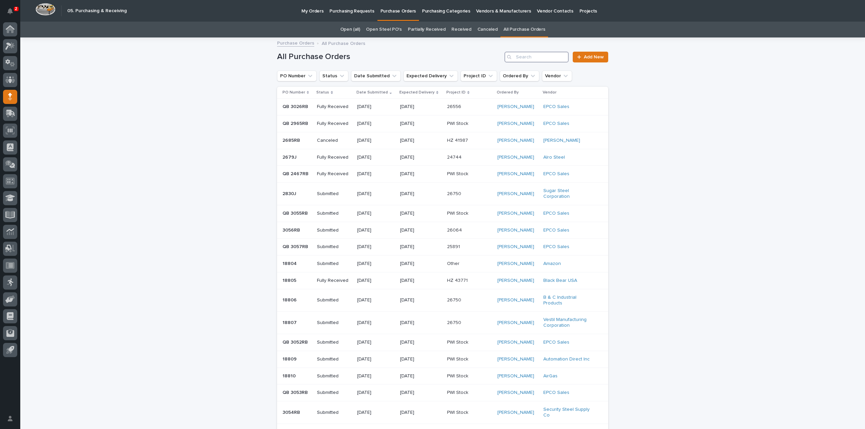
click at [548, 59] on input "Search" at bounding box center [537, 57] width 64 height 11
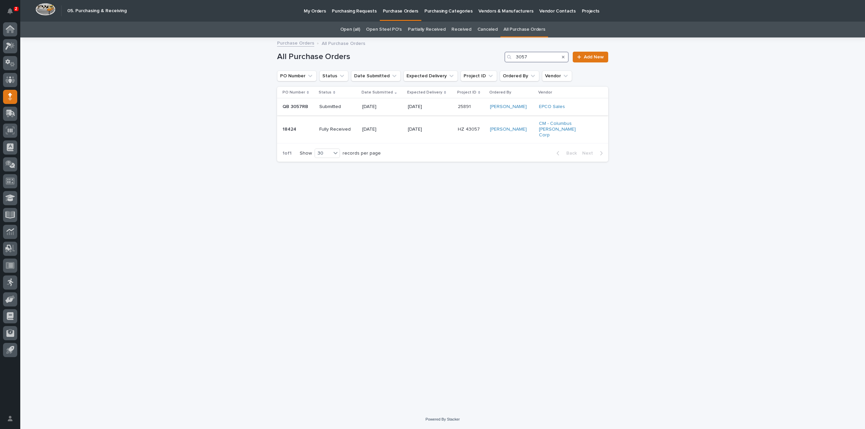
type input "3057"
click at [319, 106] on p "Submitted" at bounding box center [338, 107] width 38 height 6
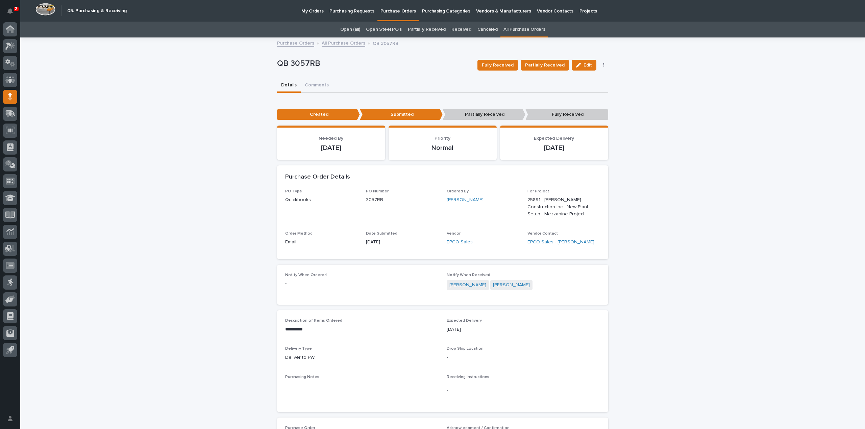
click at [716, 112] on div "**********" at bounding box center [442, 338] width 845 height 600
click at [603, 66] on icon "button" at bounding box center [603, 65] width 1 height 5
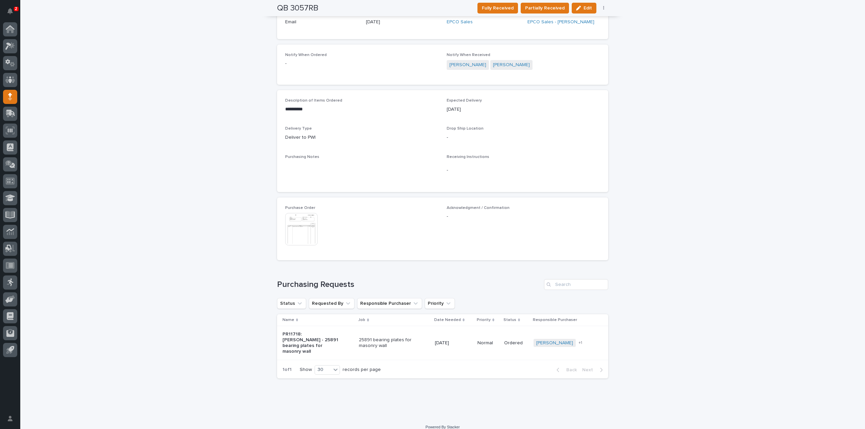
scroll to position [154, 0]
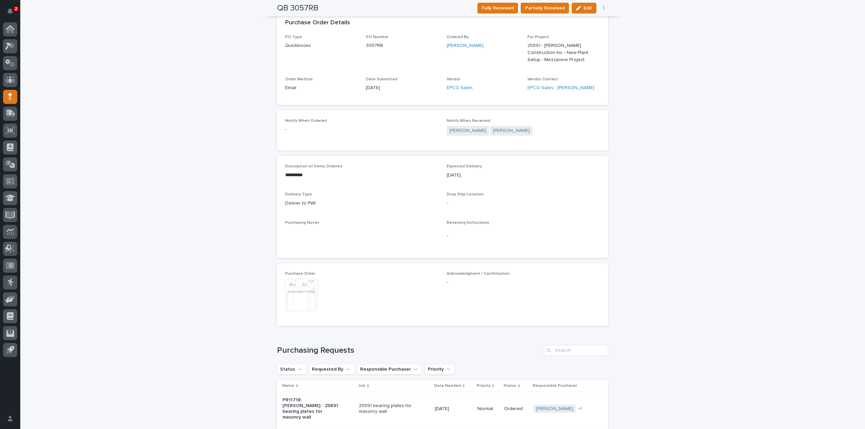
click at [288, 295] on img at bounding box center [301, 295] width 32 height 32
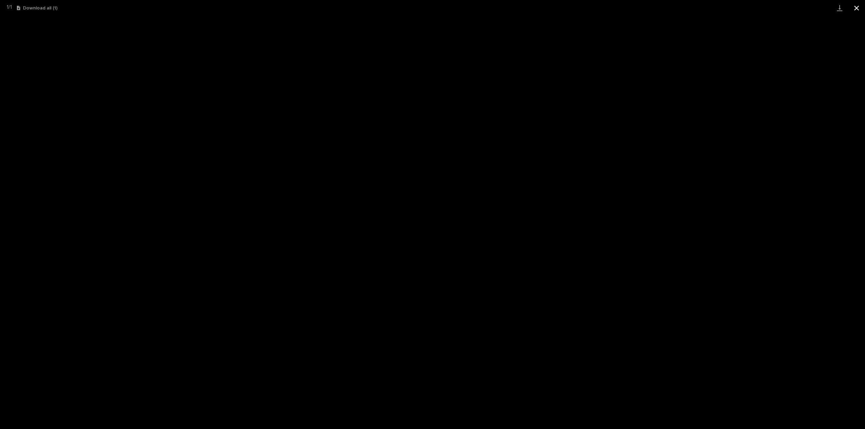
click at [861, 9] on button "Close gallery" at bounding box center [856, 8] width 17 height 16
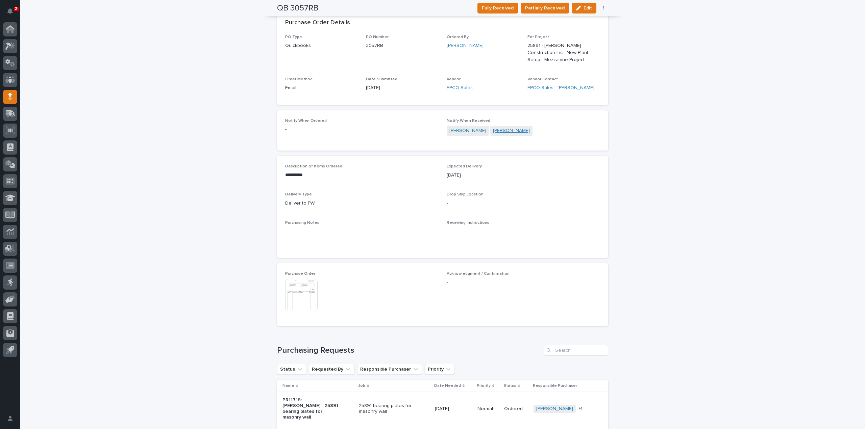
scroll to position [0, 0]
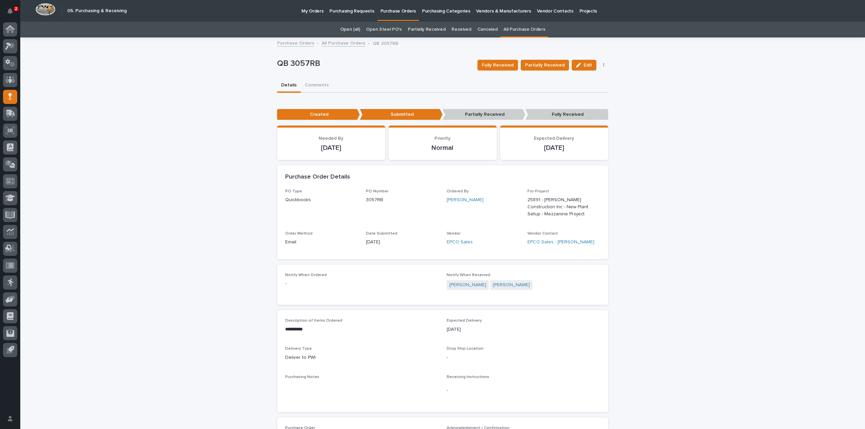
click at [599, 65] on button "button" at bounding box center [603, 65] width 9 height 5
click at [593, 87] on button "Mark Canceled" at bounding box center [578, 89] width 53 height 11
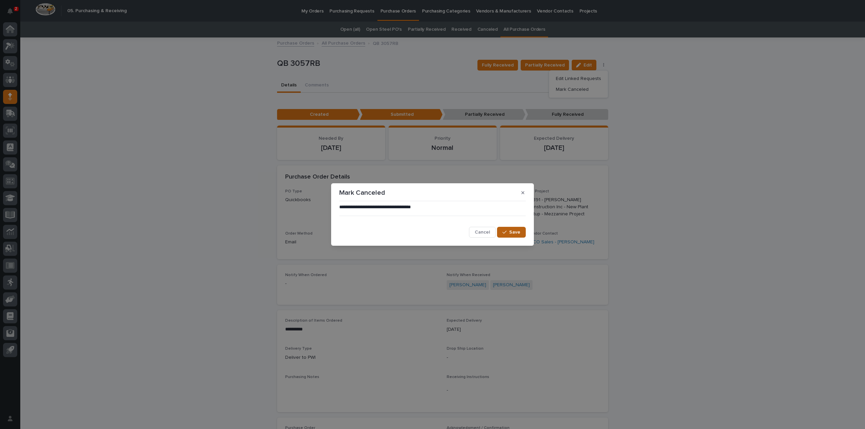
click at [506, 234] on icon "button" at bounding box center [504, 232] width 4 height 5
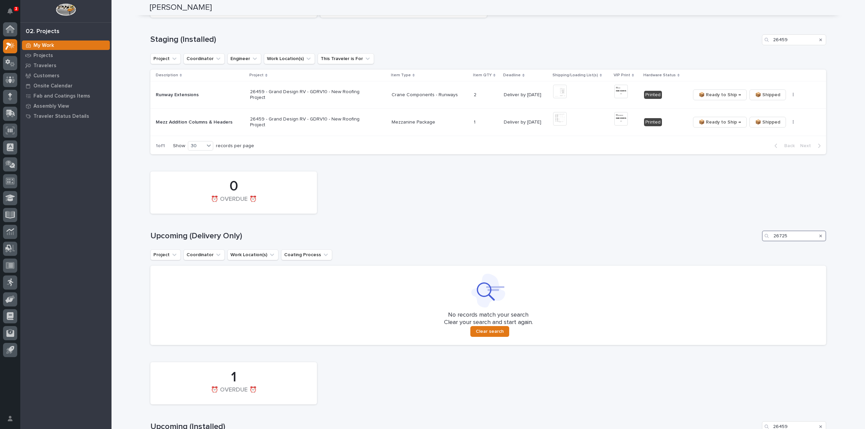
drag, startPoint x: 792, startPoint y: 238, endPoint x: 707, endPoint y: 233, distance: 85.9
click at [718, 240] on div "Upcoming (Delivery Only) 26725" at bounding box center [488, 236] width 676 height 11
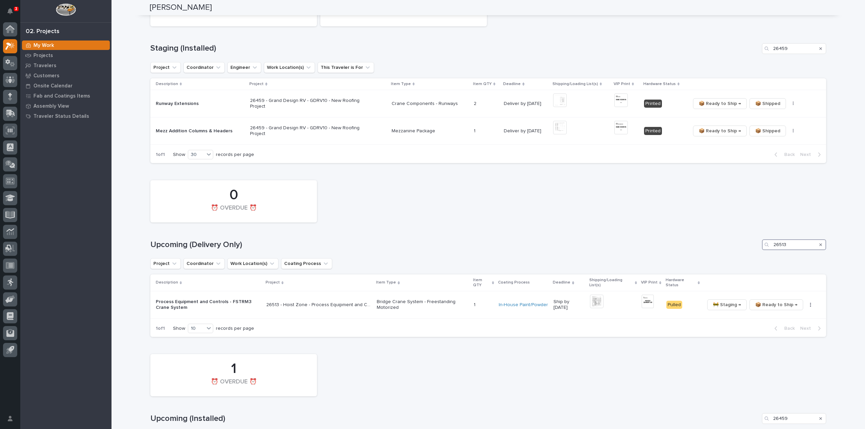
scroll to position [355, 0]
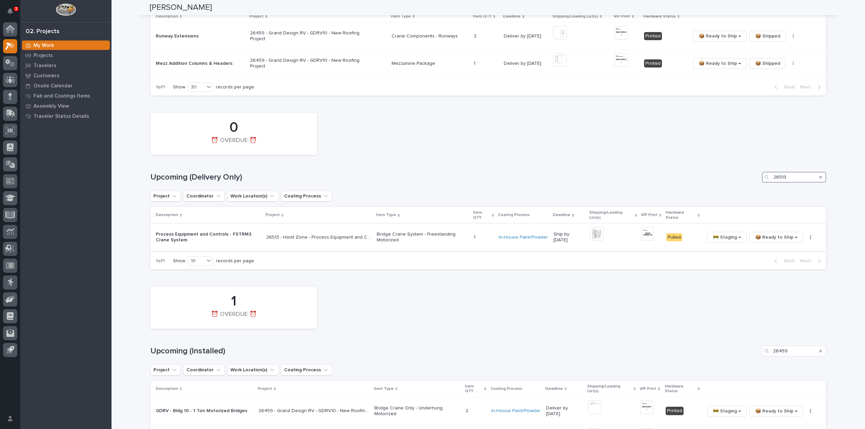
type input "26513"
click at [597, 237] on img at bounding box center [597, 234] width 14 height 14
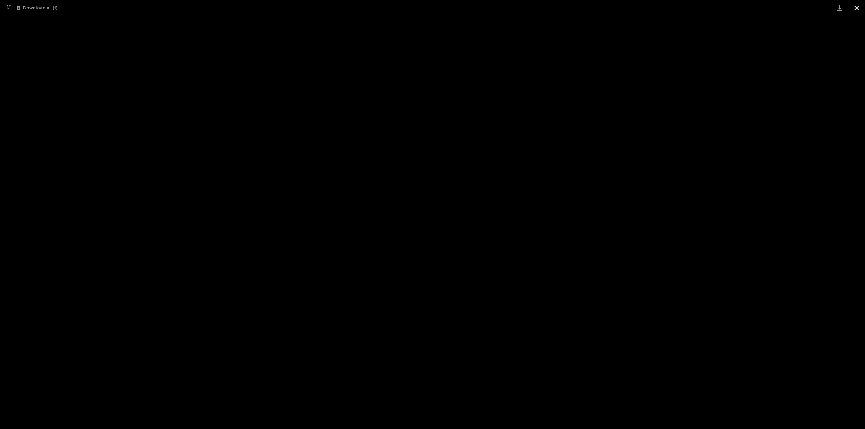
click at [858, 8] on button "Close gallery" at bounding box center [856, 8] width 17 height 16
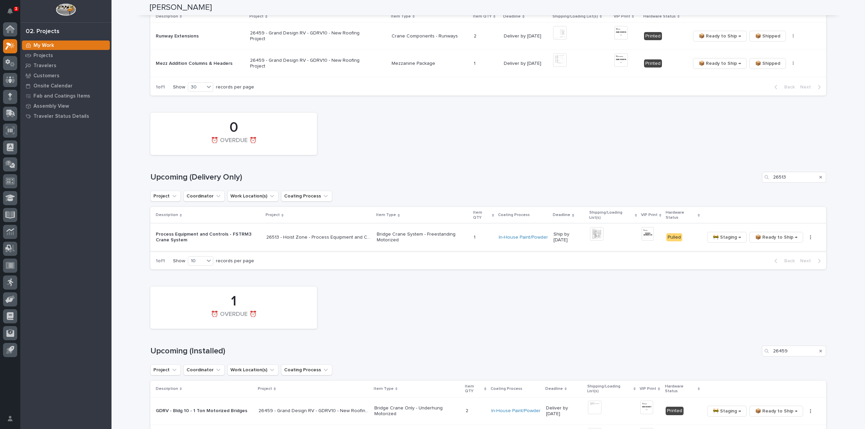
click at [649, 233] on img at bounding box center [648, 234] width 12 height 14
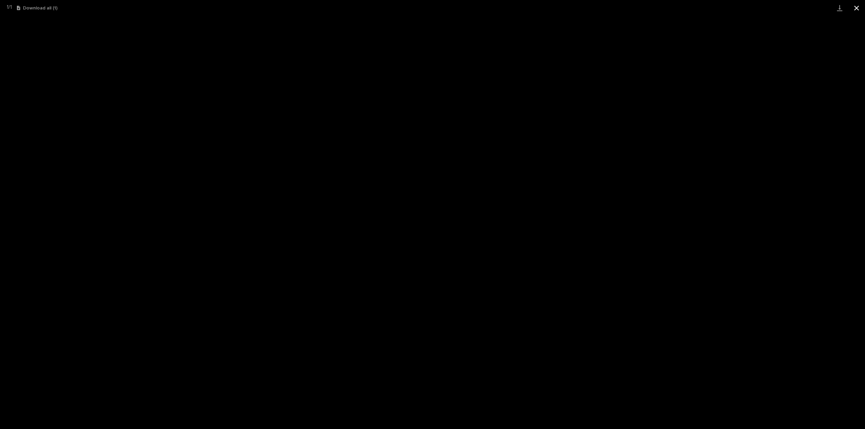
click at [855, 9] on button "Close gallery" at bounding box center [856, 8] width 17 height 16
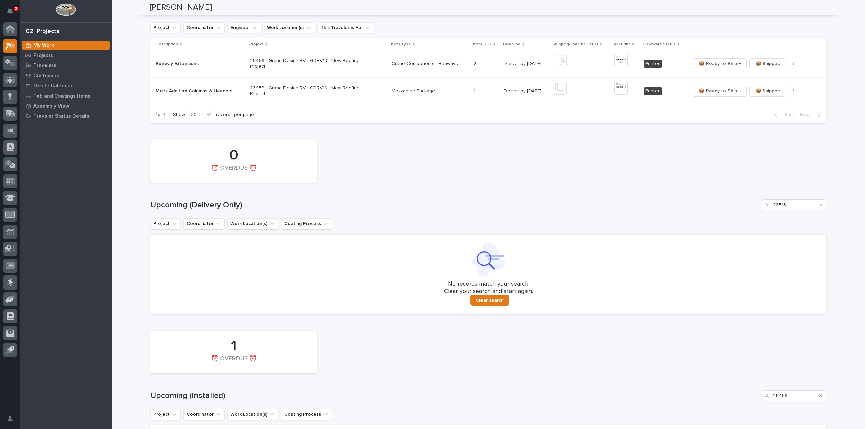
scroll to position [377, 0]
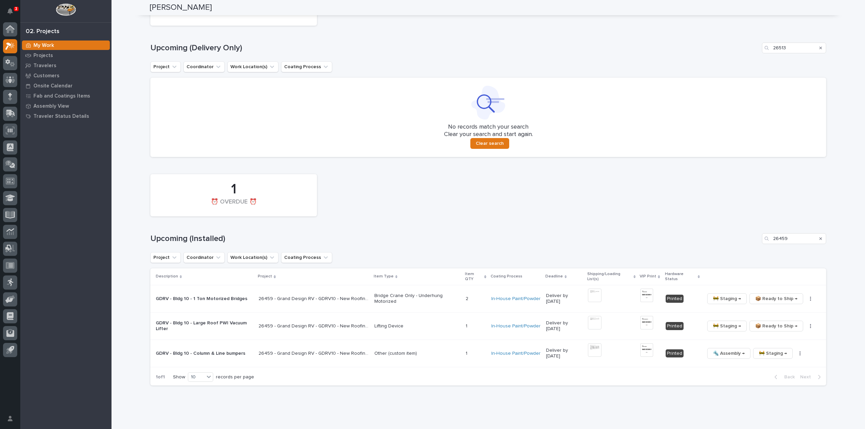
scroll to position [512, 0]
drag, startPoint x: 792, startPoint y: 236, endPoint x: 775, endPoint y: 244, distance: 18.7
click at [775, 244] on div "1 ⏰ OVERDUE ⏰ Upcoming (Installed) 26459 Project Coordinator Work Location(s) C…" at bounding box center [488, 277] width 676 height 215
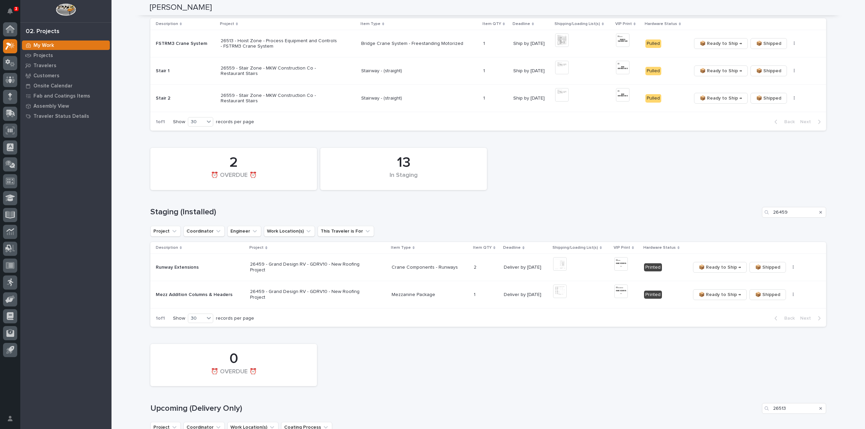
scroll to position [16, 0]
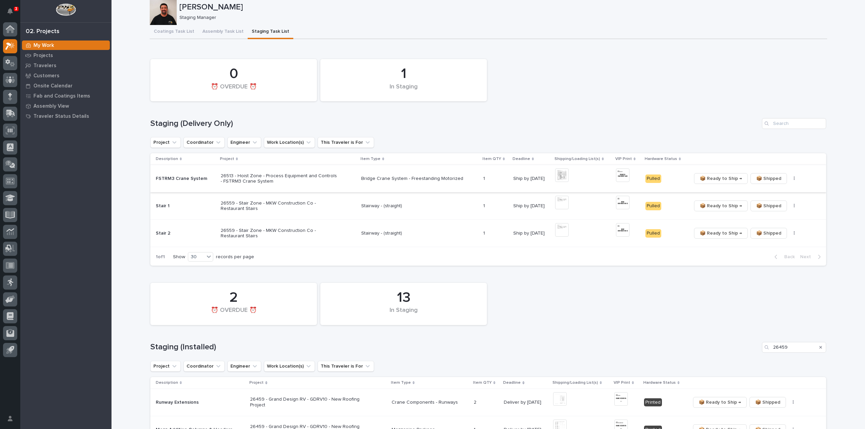
type input "26513"
click at [714, 181] on span "📦 Ready to Ship →" at bounding box center [721, 179] width 42 height 8
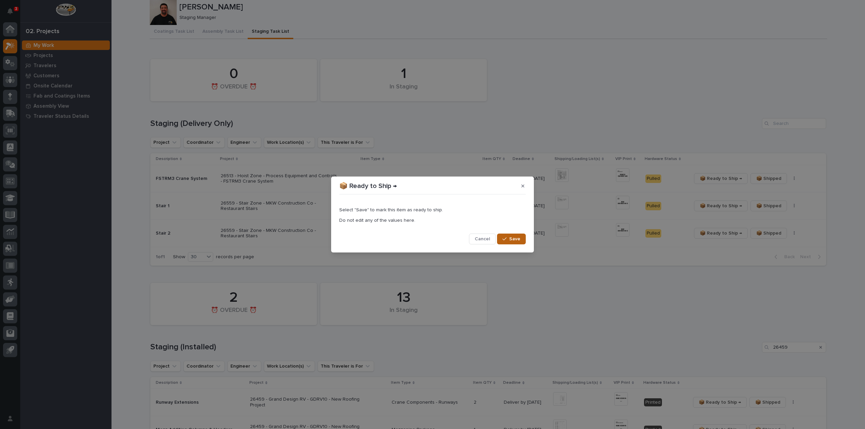
click at [518, 241] on span "Save" at bounding box center [514, 239] width 11 height 6
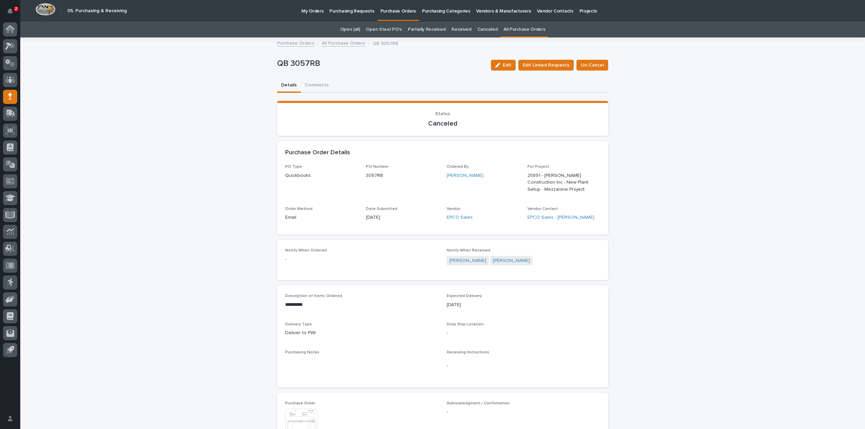
click at [519, 31] on link "All Purchase Orders" at bounding box center [524, 30] width 42 height 16
